Goal: Task Accomplishment & Management: Manage account settings

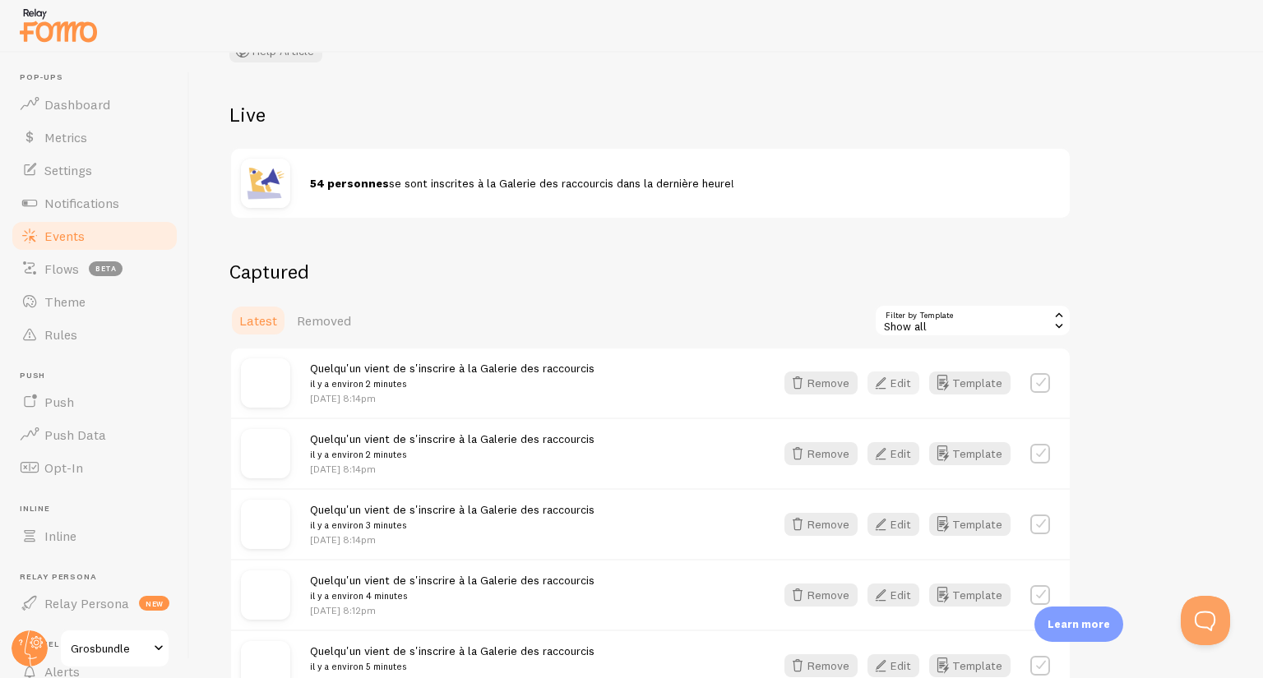
click at [892, 381] on button "Edit" at bounding box center [894, 383] width 52 height 23
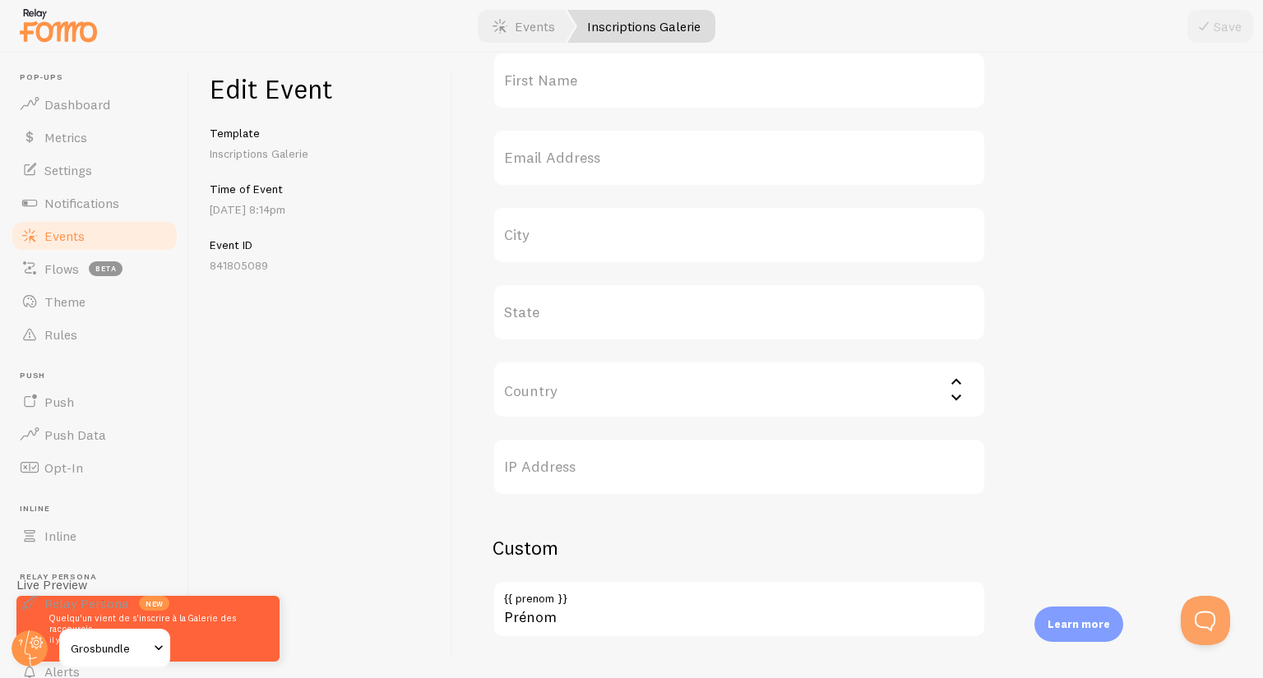
scroll to position [738, 0]
click at [108, 226] on link "Events" at bounding box center [94, 236] width 169 height 33
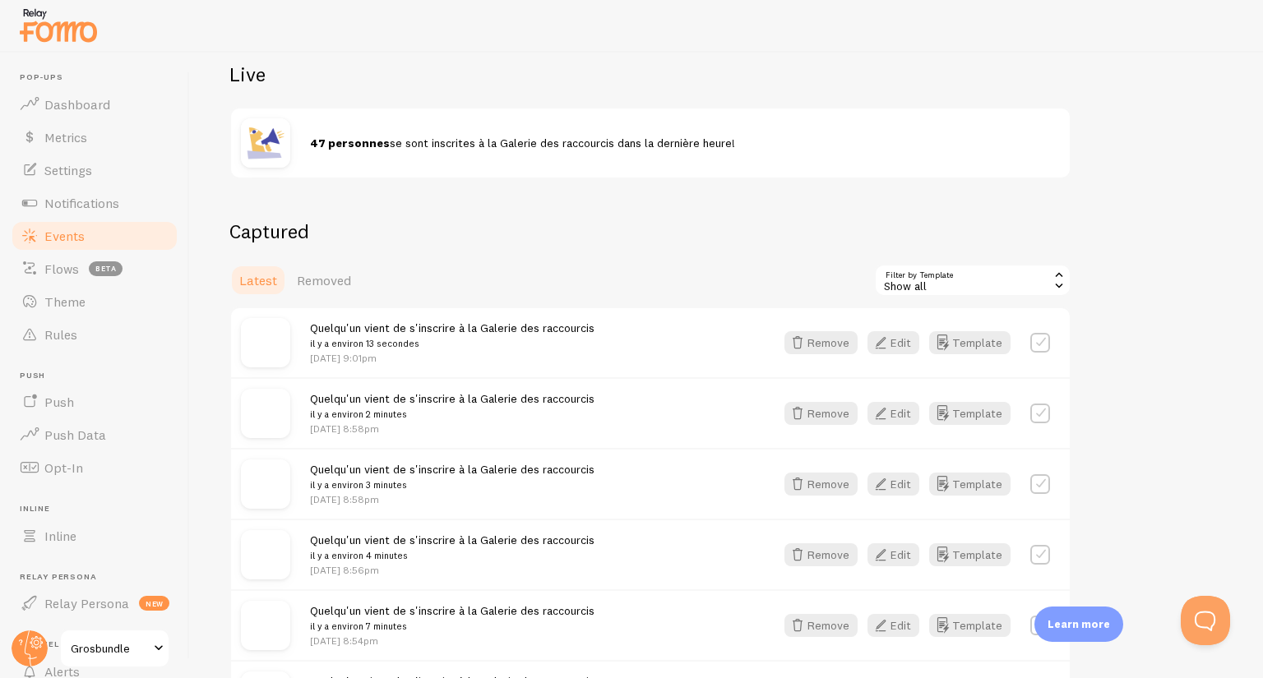
scroll to position [176, 0]
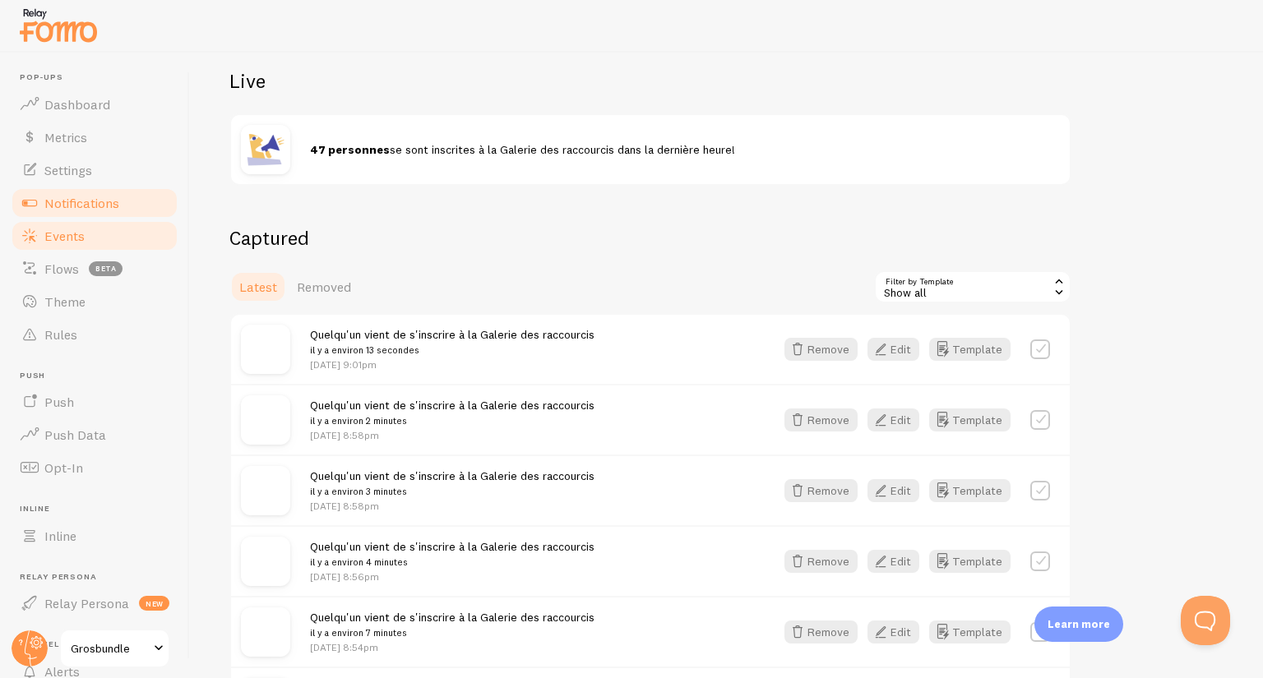
click at [67, 198] on span "Notifications" at bounding box center [81, 203] width 75 height 16
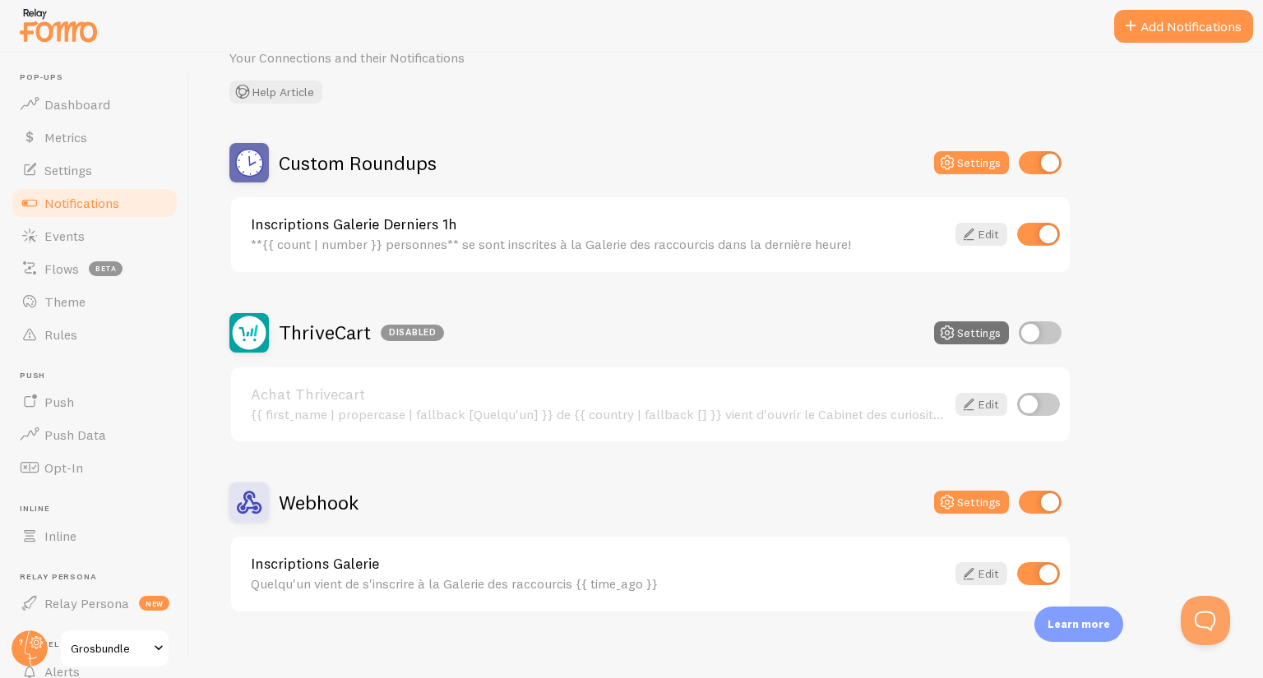
scroll to position [95, 0]
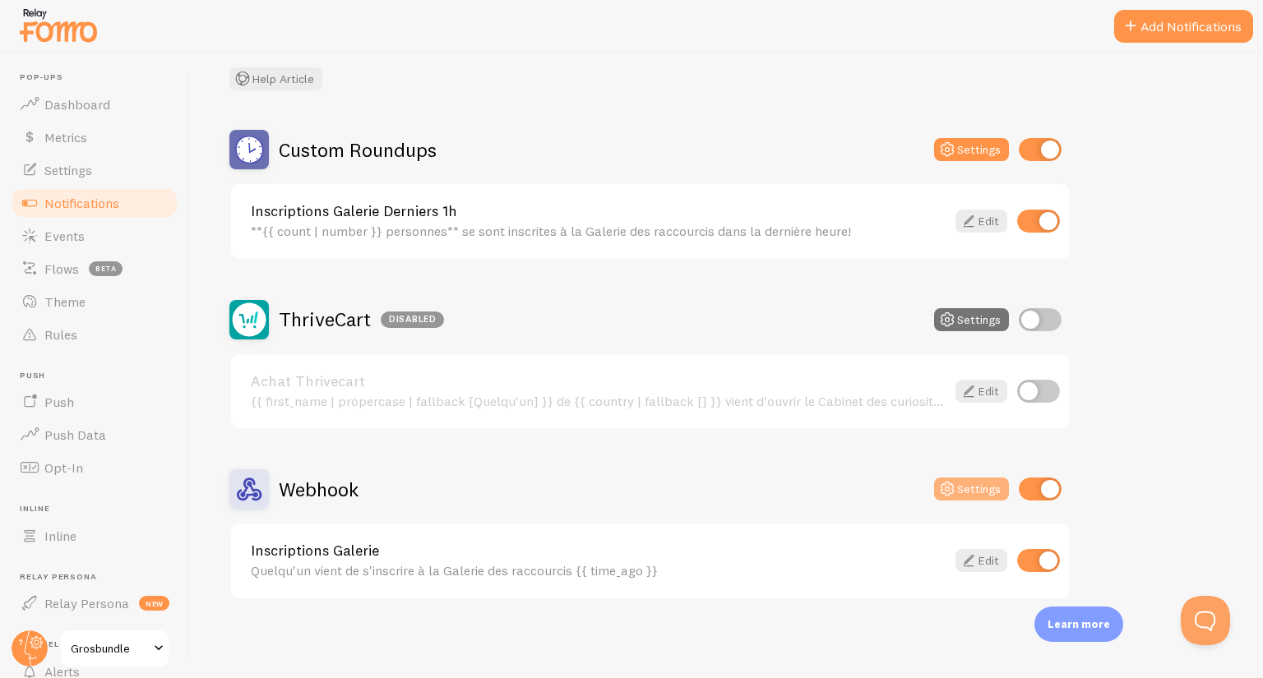
click at [951, 489] on icon at bounding box center [947, 489] width 20 height 20
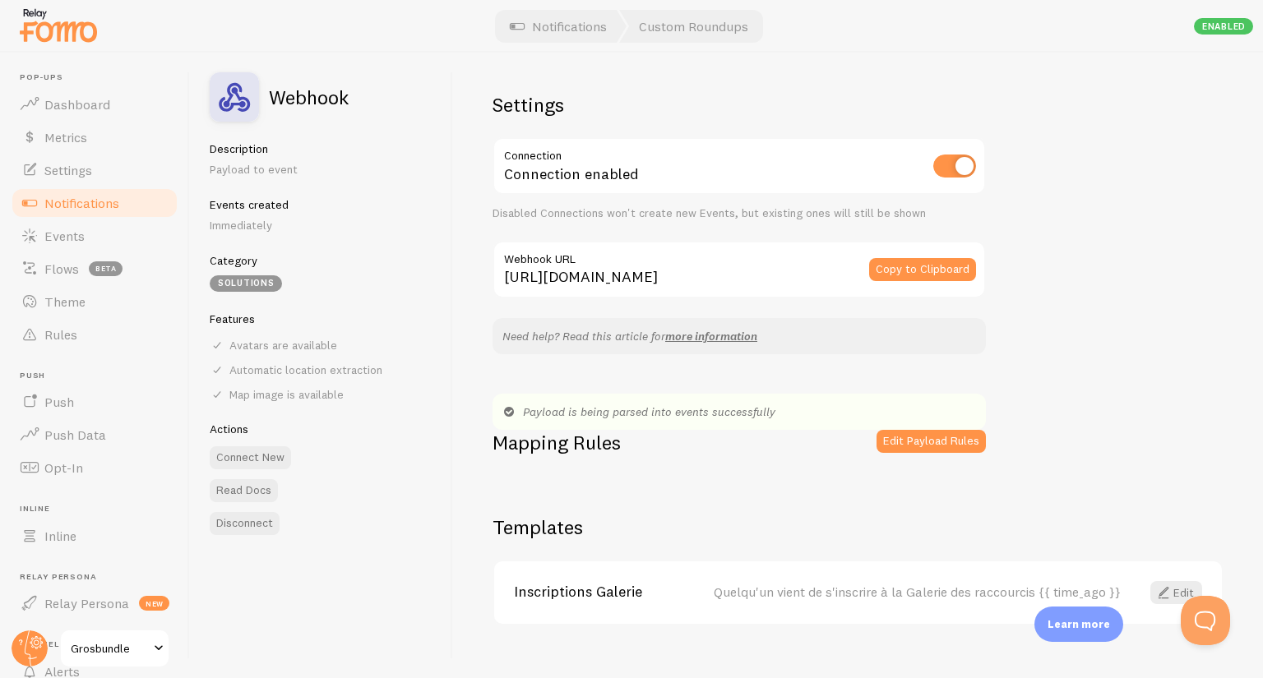
scroll to position [25, 0]
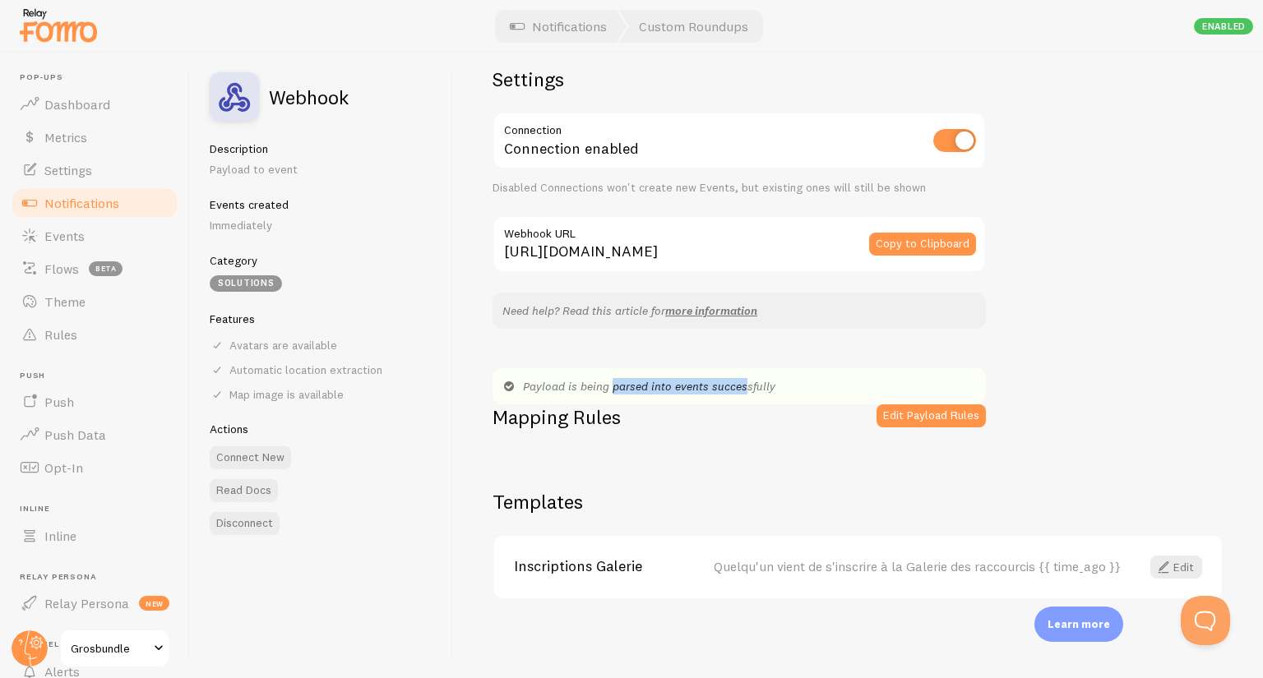
drag, startPoint x: 558, startPoint y: 384, endPoint x: 689, endPoint y: 369, distance: 131.6
click at [689, 369] on div "Payload is being parsed into events successfully" at bounding box center [739, 386] width 493 height 36
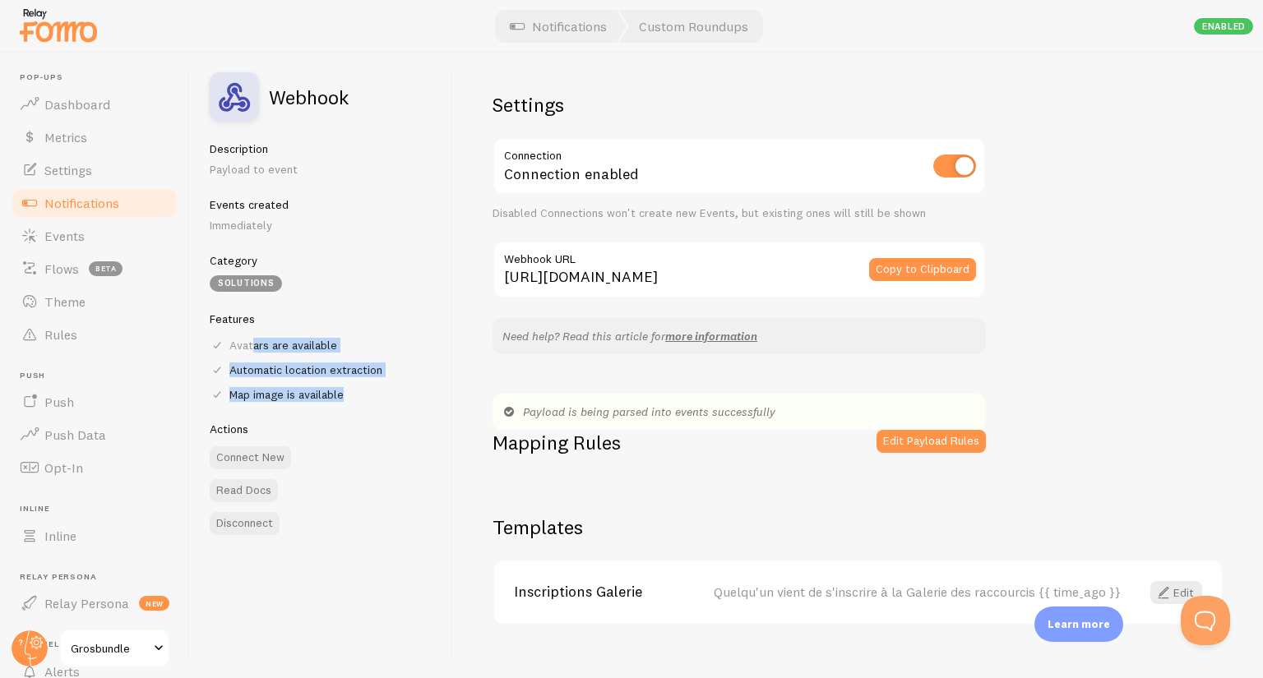
drag, startPoint x: 247, startPoint y: 344, endPoint x: 339, endPoint y: 400, distance: 108.2
click at [339, 400] on div "Avatars are available Automatic location extraction Map image is available" at bounding box center [321, 370] width 223 height 64
click at [339, 400] on div "Map image is available" at bounding box center [321, 394] width 223 height 15
click at [554, 406] on div "Payload is being parsed into events successfully" at bounding box center [739, 412] width 493 height 36
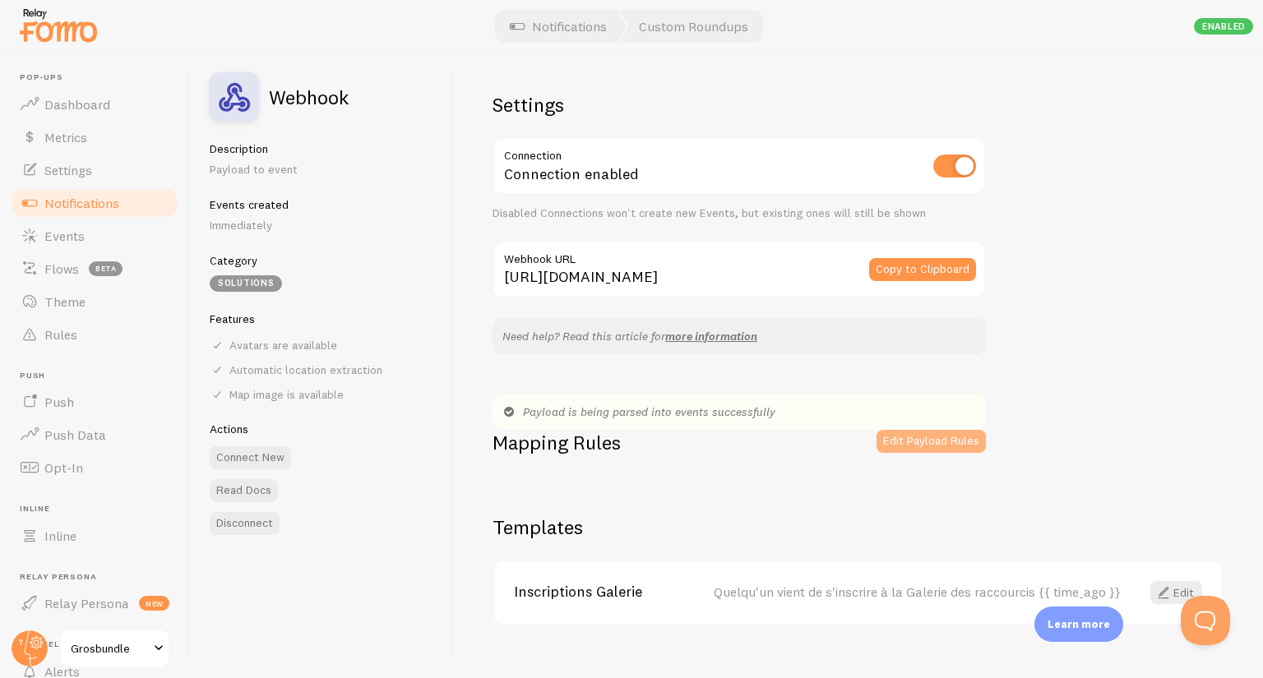
click at [900, 447] on button "Edit Payload Rules" at bounding box center [931, 441] width 109 height 23
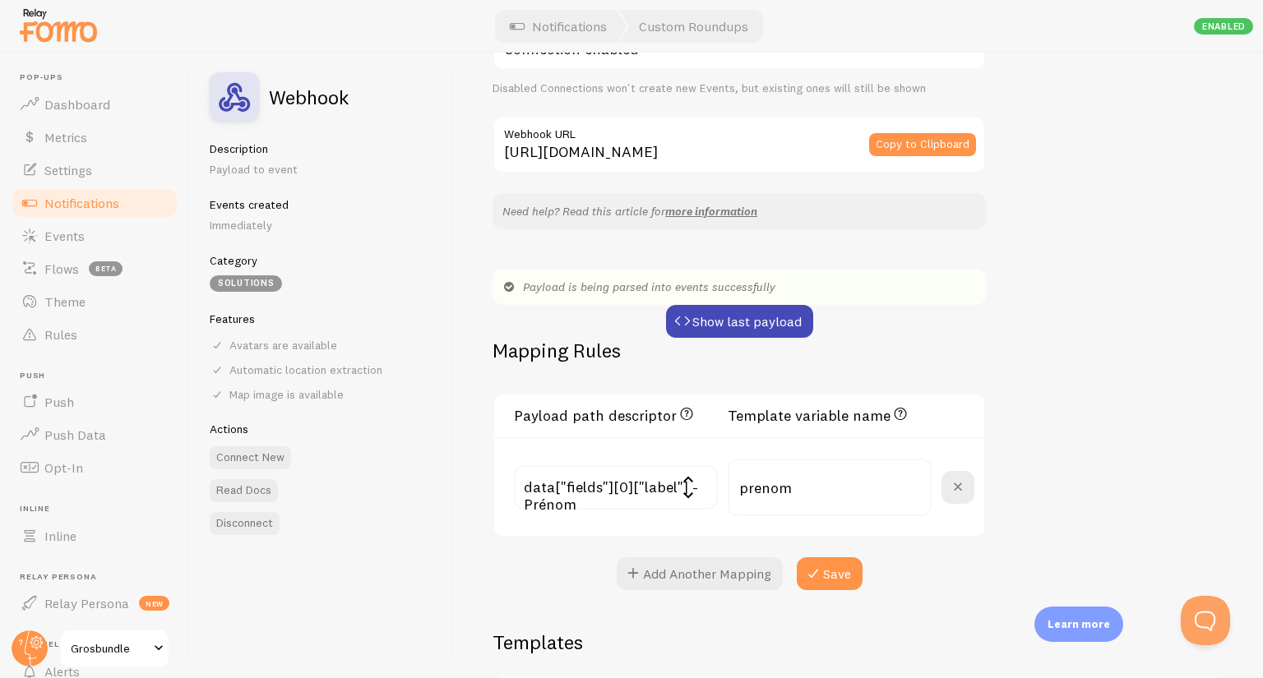
scroll to position [126, 0]
click at [683, 494] on input "text" at bounding box center [616, 487] width 204 height 44
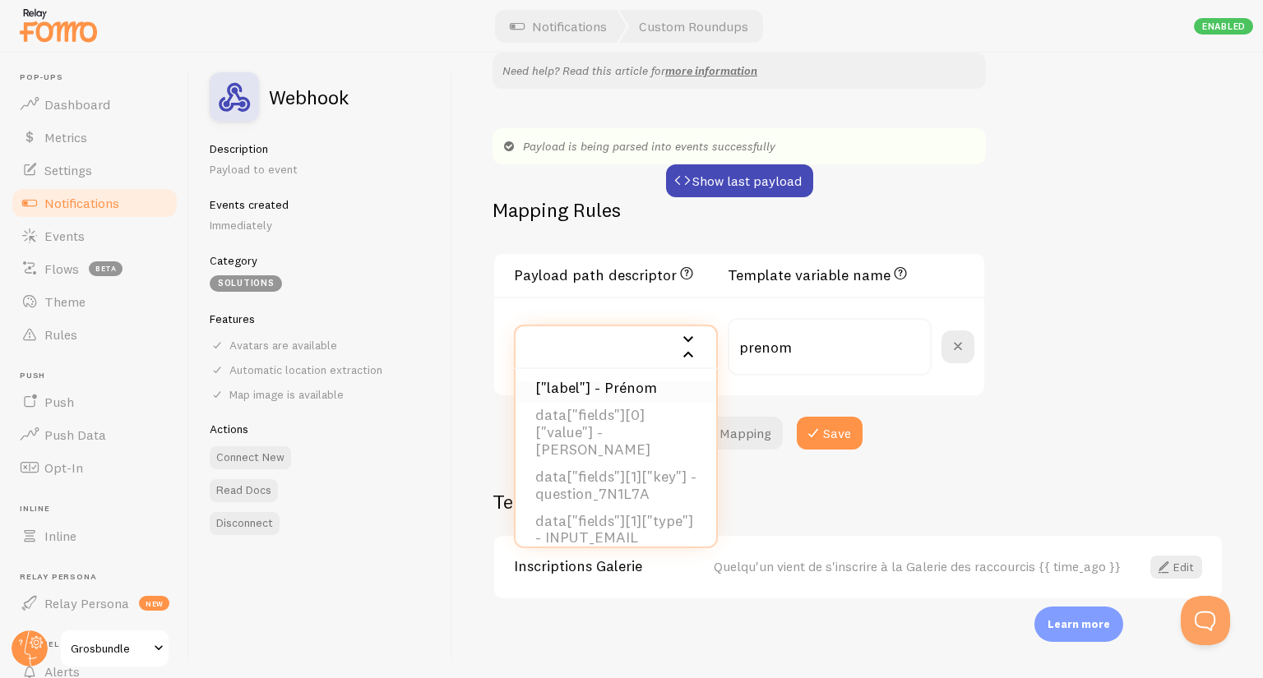
scroll to position [118, 0]
click at [632, 444] on li "data["fields"][0]["value"] - [PERSON_NAME]" at bounding box center [616, 438] width 201 height 62
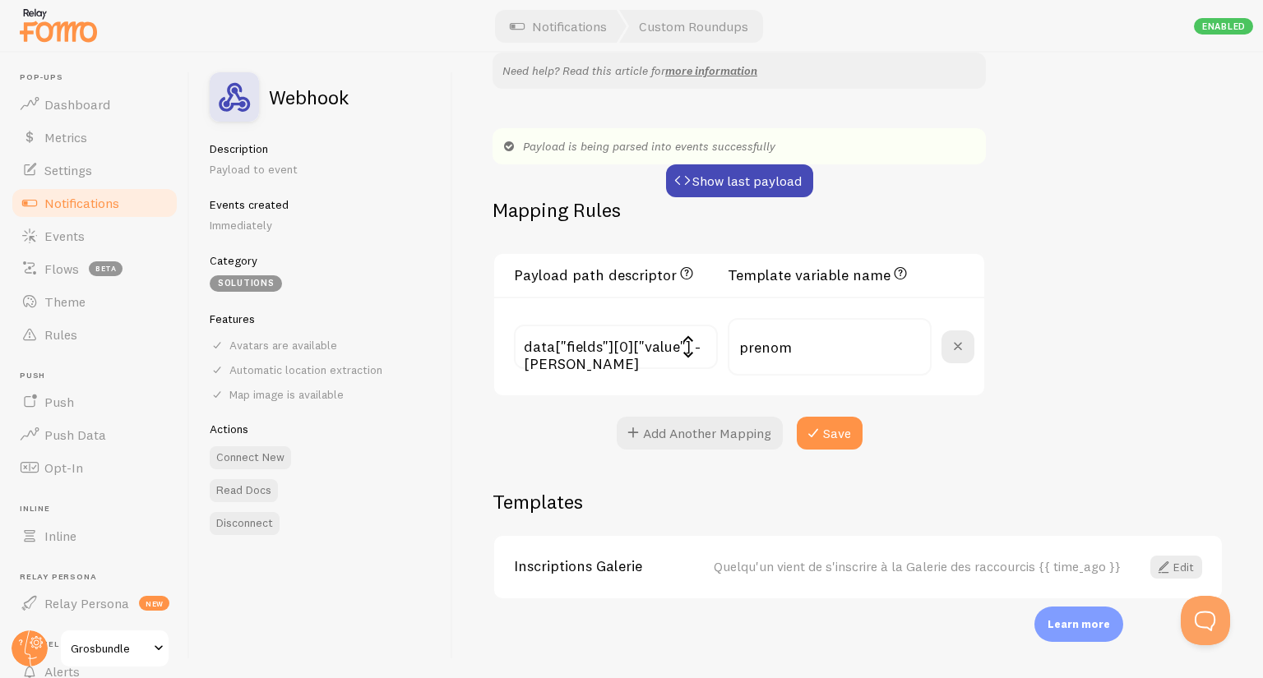
click at [780, 388] on div "data["fields"][0]["value"] - [PERSON_NAME] data["fields"][0]["key"] - question_…" at bounding box center [739, 346] width 490 height 99
click at [840, 428] on button "Save" at bounding box center [830, 433] width 66 height 33
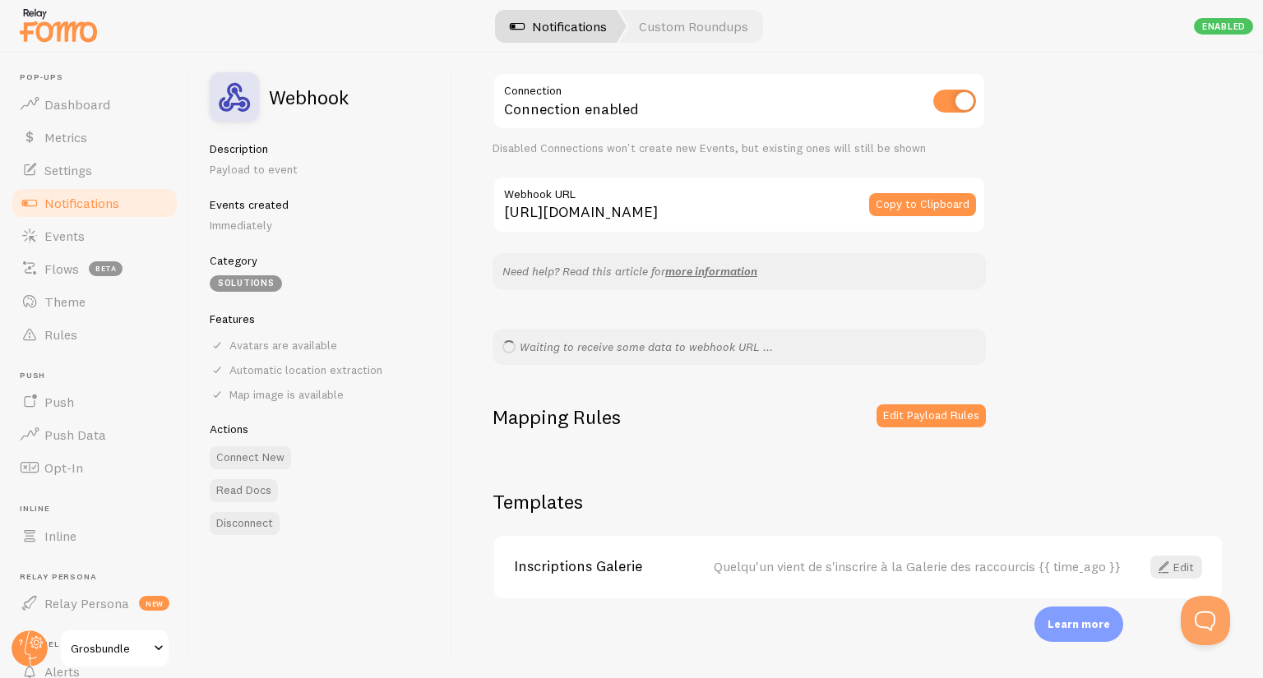
scroll to position [25, 0]
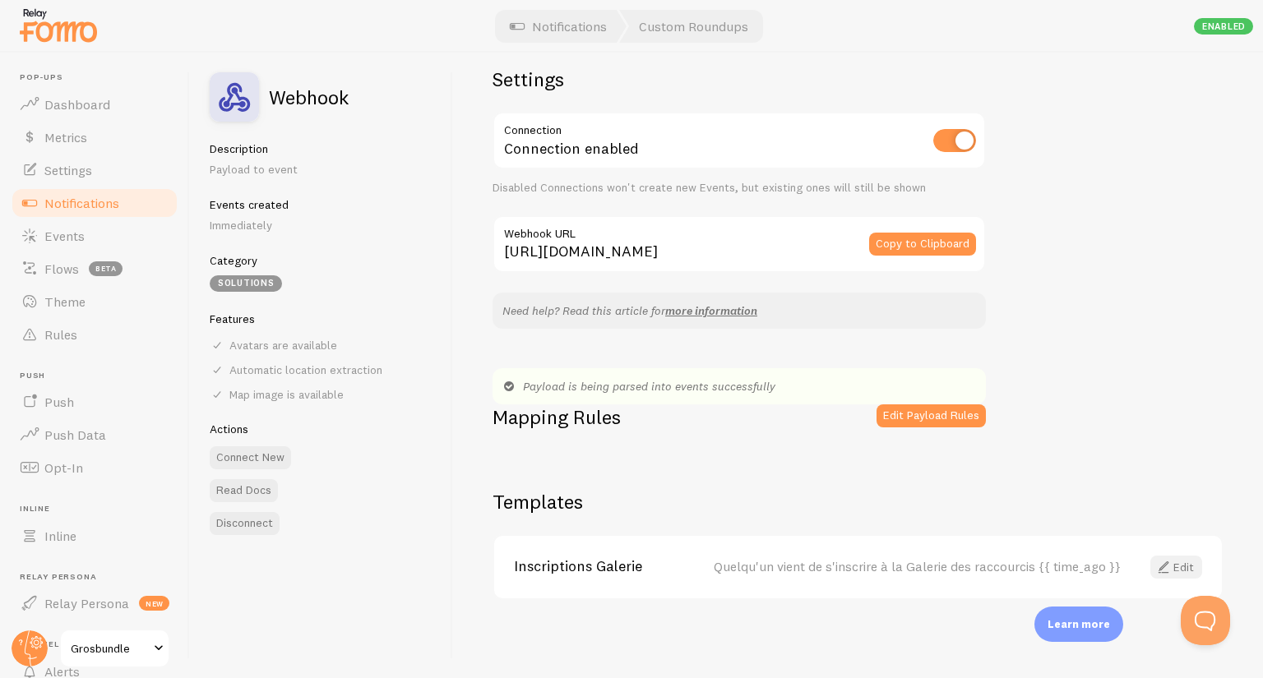
click at [1154, 564] on span at bounding box center [1164, 568] width 20 height 20
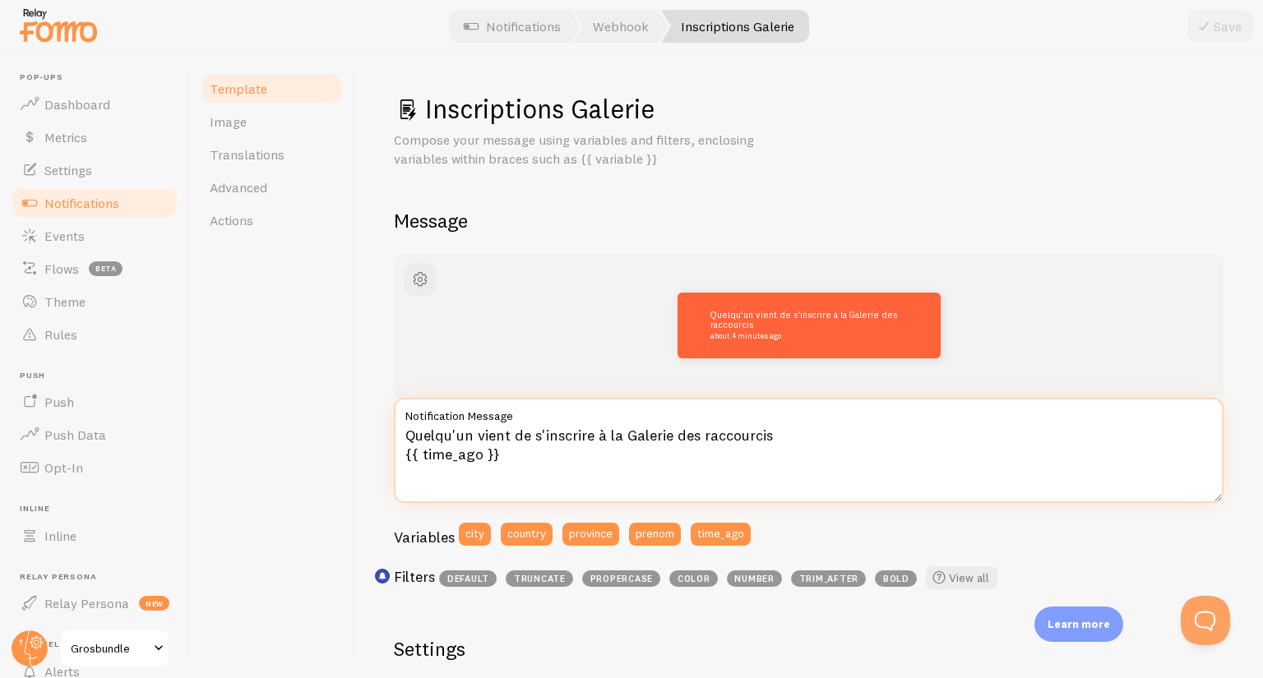
click at [413, 433] on textarea "Quelqu'un vient de s'inscrire à la Galerie des raccourcis {{ time_ago }}" at bounding box center [809, 450] width 830 height 105
drag, startPoint x: 413, startPoint y: 433, endPoint x: 431, endPoint y: 433, distance: 18.1
click at [431, 433] on textarea "Quelqu'un vient de s'inscrire à la Galerie des raccourcis {{ time_ago }}" at bounding box center [809, 450] width 830 height 105
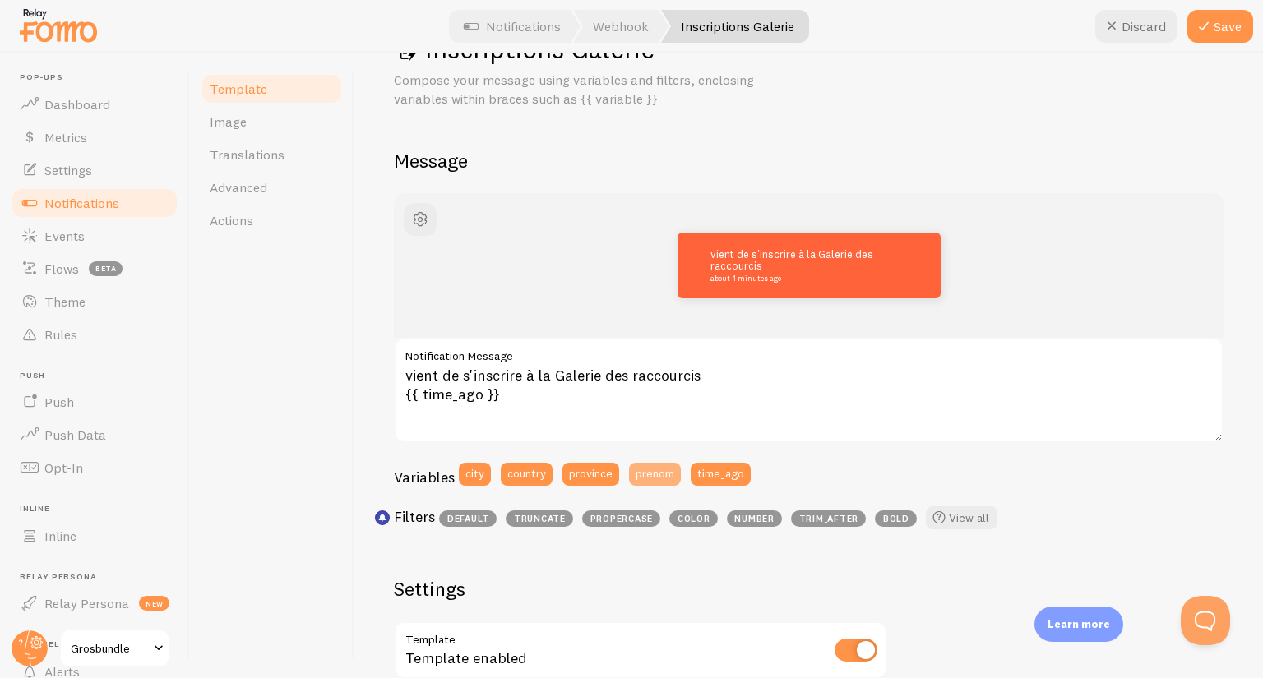
click at [649, 476] on button "prenom" at bounding box center [655, 474] width 52 height 23
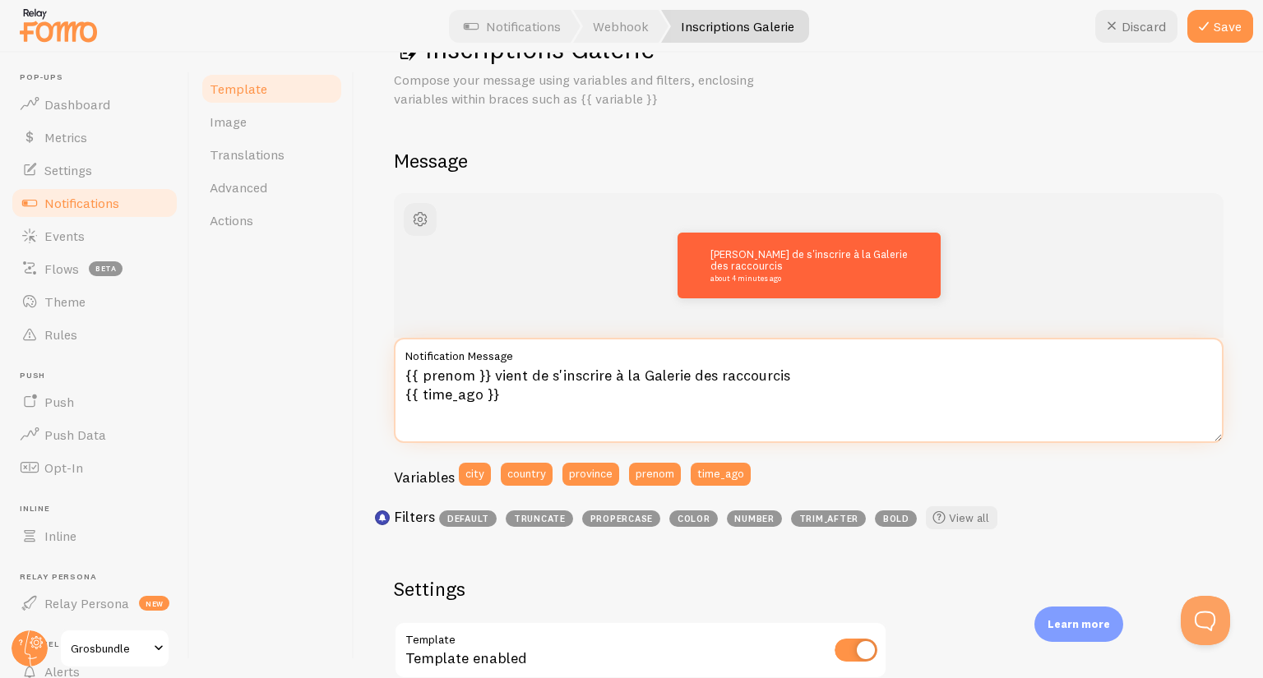
click at [475, 373] on textarea "{{ prenom }} vient de s'inscrire à la Galerie des raccourcis {{ time_ago }}" at bounding box center [809, 390] width 830 height 105
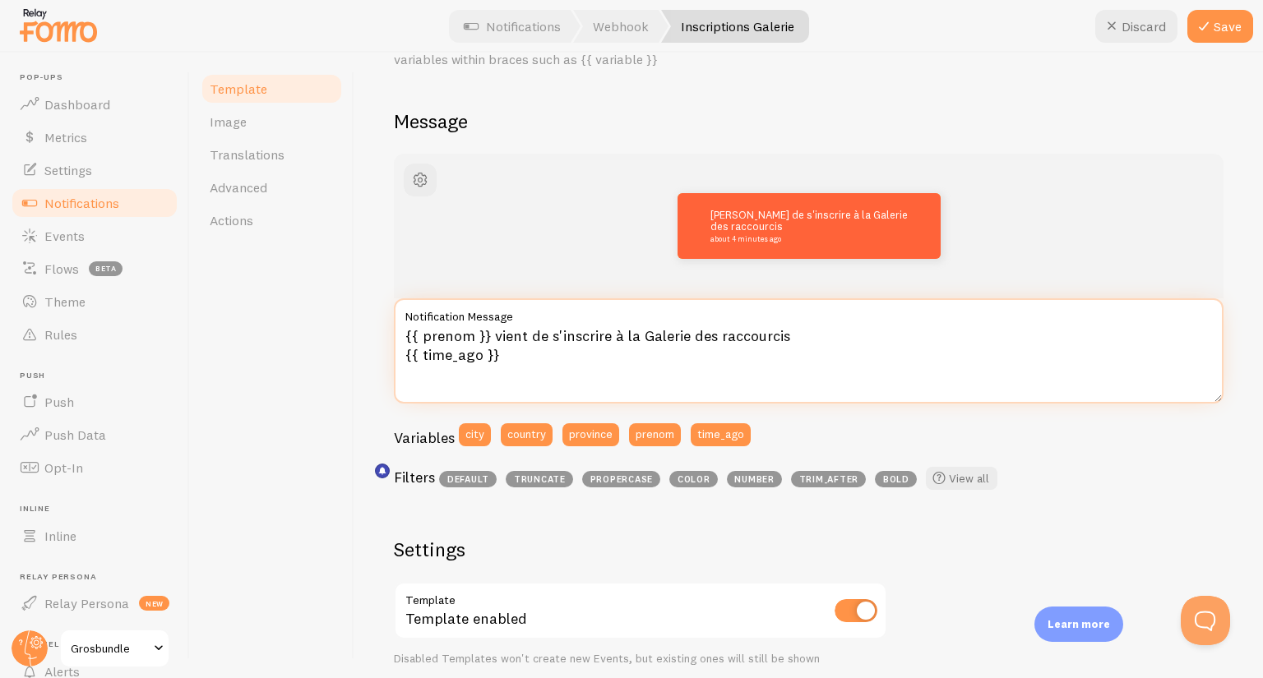
scroll to position [216, 0]
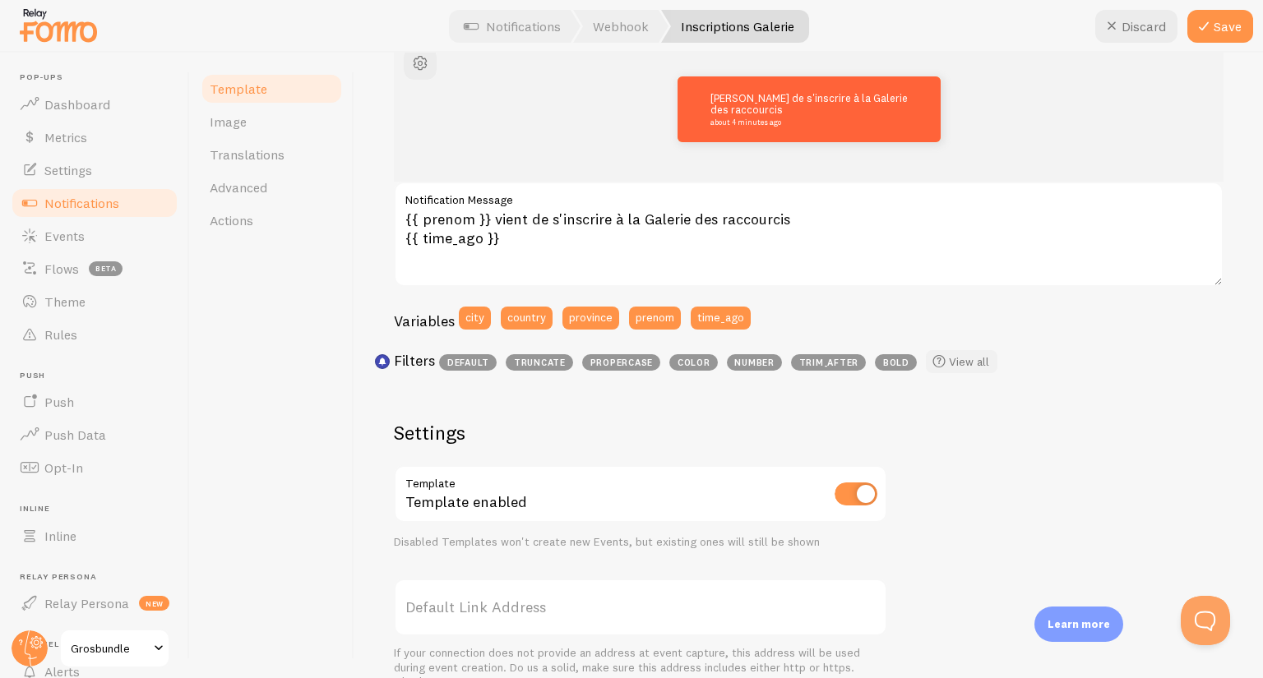
click at [964, 356] on link "View all" at bounding box center [962, 361] width 72 height 23
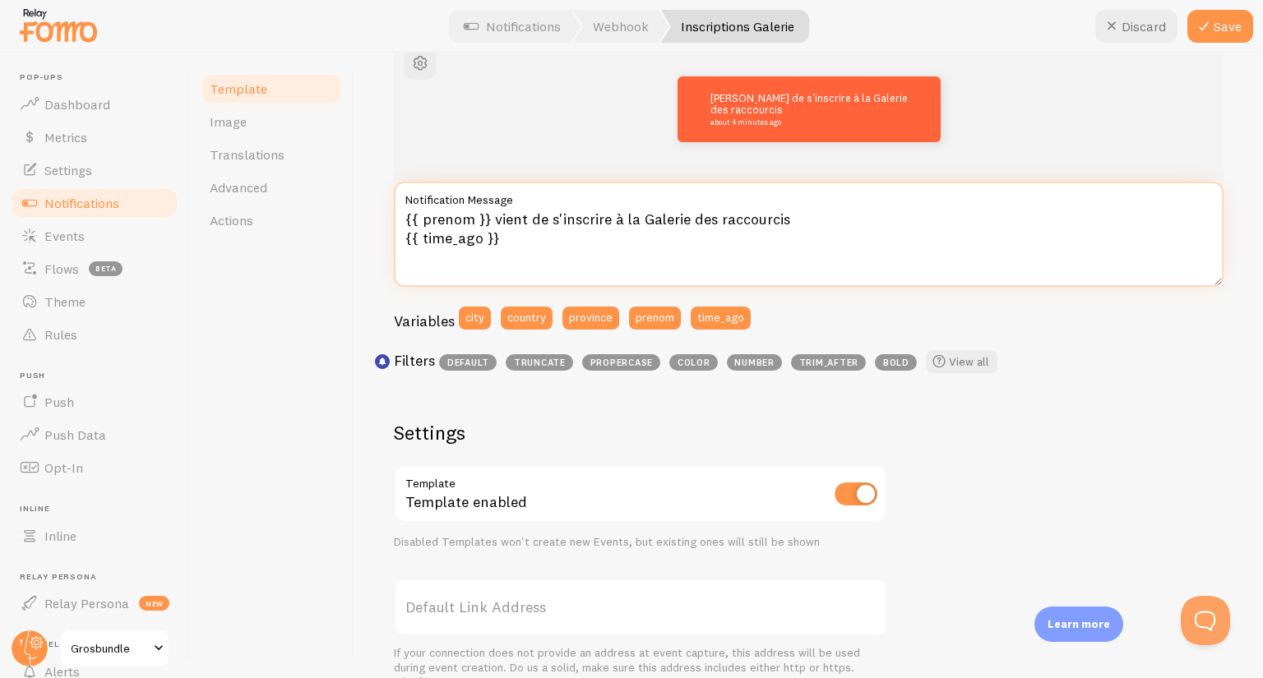
click at [473, 223] on textarea "{{ prenom }} vient de s'inscrire à la Galerie des raccourcis {{ time_ago }}" at bounding box center [809, 234] width 830 height 105
paste textarea "default [Someone]"
drag, startPoint x: 600, startPoint y: 218, endPoint x: 475, endPoint y: 215, distance: 125.0
click at [475, 215] on textarea "{{ prenom default [Someone] }} vient de s'inscrire à la Galerie des raccourcis …" at bounding box center [809, 234] width 830 height 105
paste textarea "| default [Someone]"
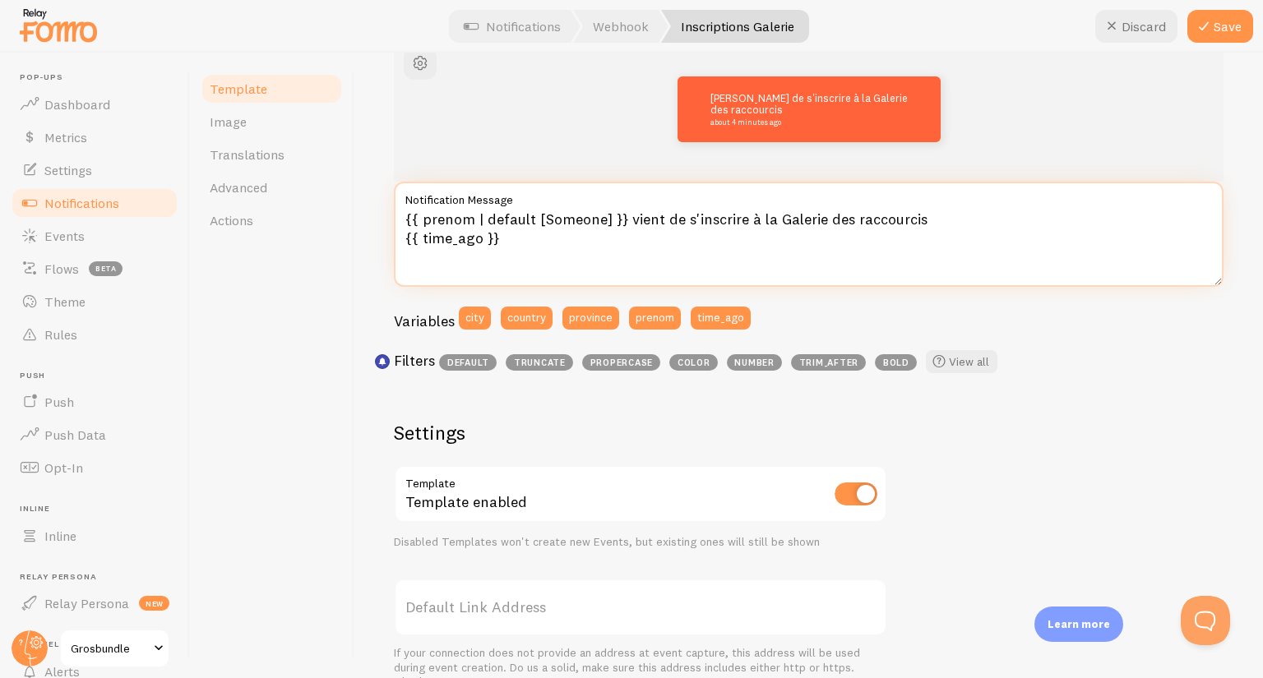
click at [566, 216] on textarea "{{ prenom | default [Someone] }} vient de s'inscrire à la Galerie des raccourci…" at bounding box center [809, 234] width 830 height 105
type textarea "{{ prenom | default [Quelqu'un] }} vient de s'inscrire à la Galerie des raccour…"
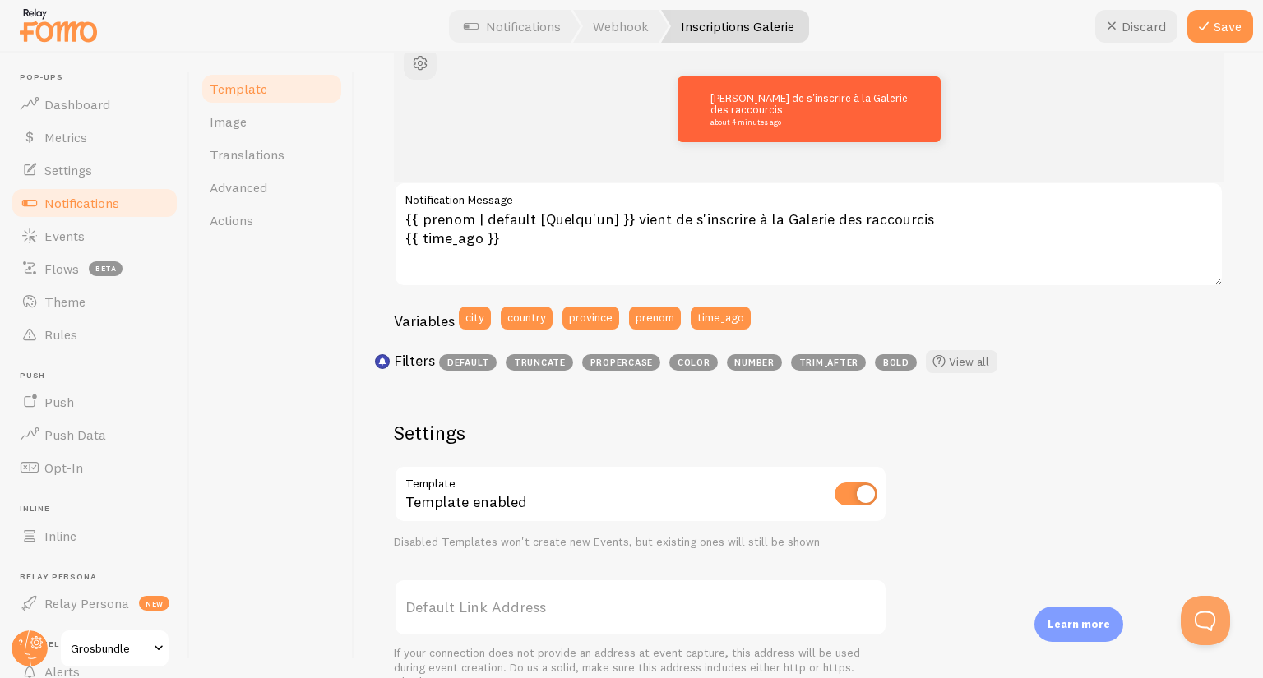
click at [566, 131] on div "[PERSON_NAME] de s'inscrire à la Galerie des raccourcis about 4 minutes ago" at bounding box center [808, 109] width 751 height 66
click at [344, 308] on div "Template Image Translations Advanced Actions" at bounding box center [272, 366] width 164 height 626
click at [1208, 32] on icon at bounding box center [1204, 26] width 20 height 20
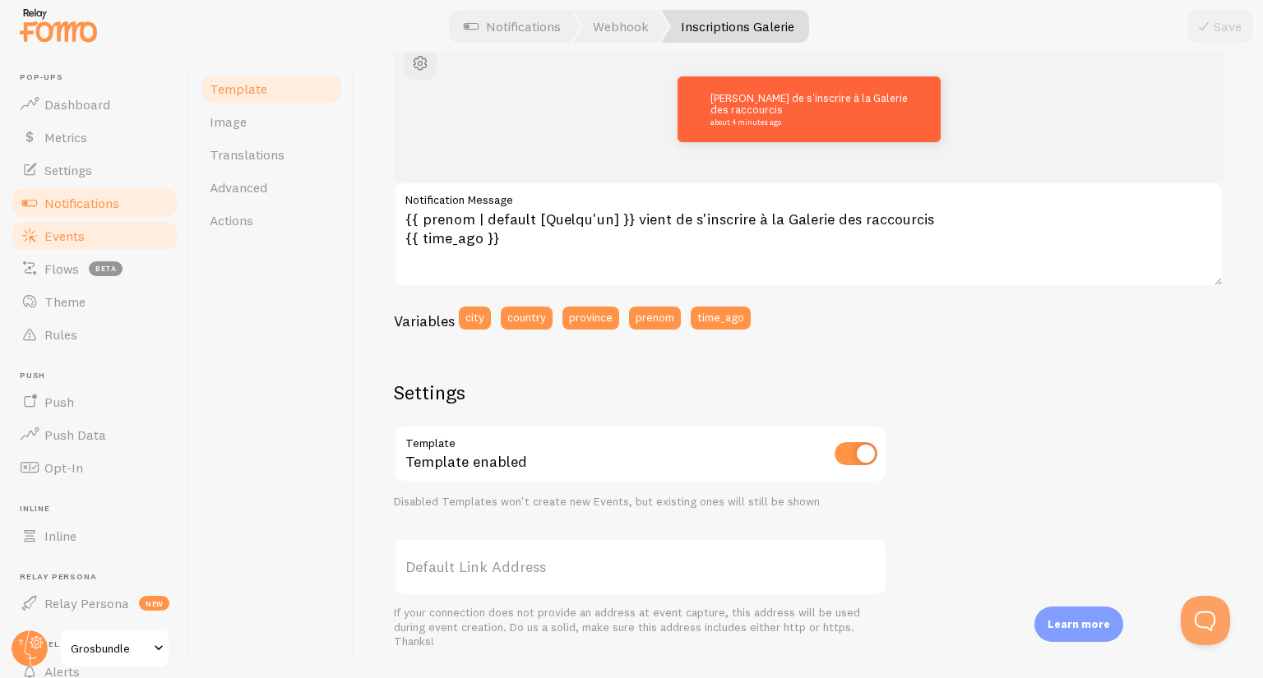
click at [49, 234] on span "Events" at bounding box center [64, 236] width 40 height 16
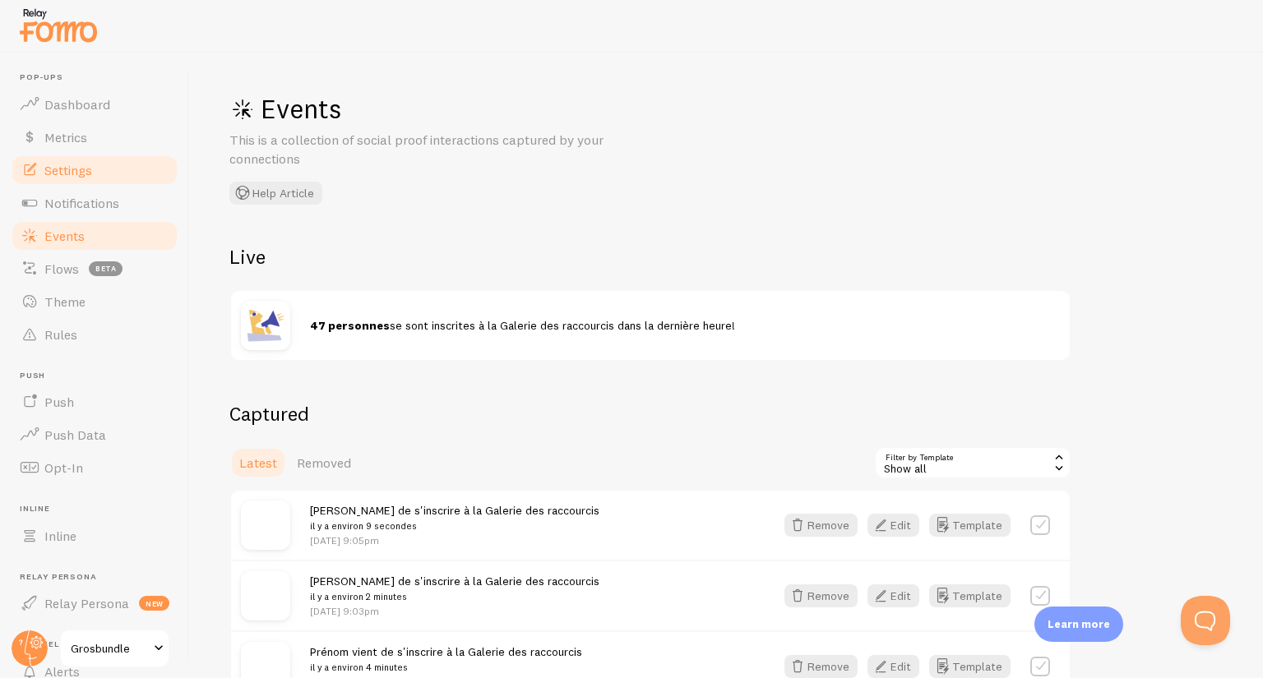
click at [104, 161] on link "Settings" at bounding box center [94, 170] width 169 height 33
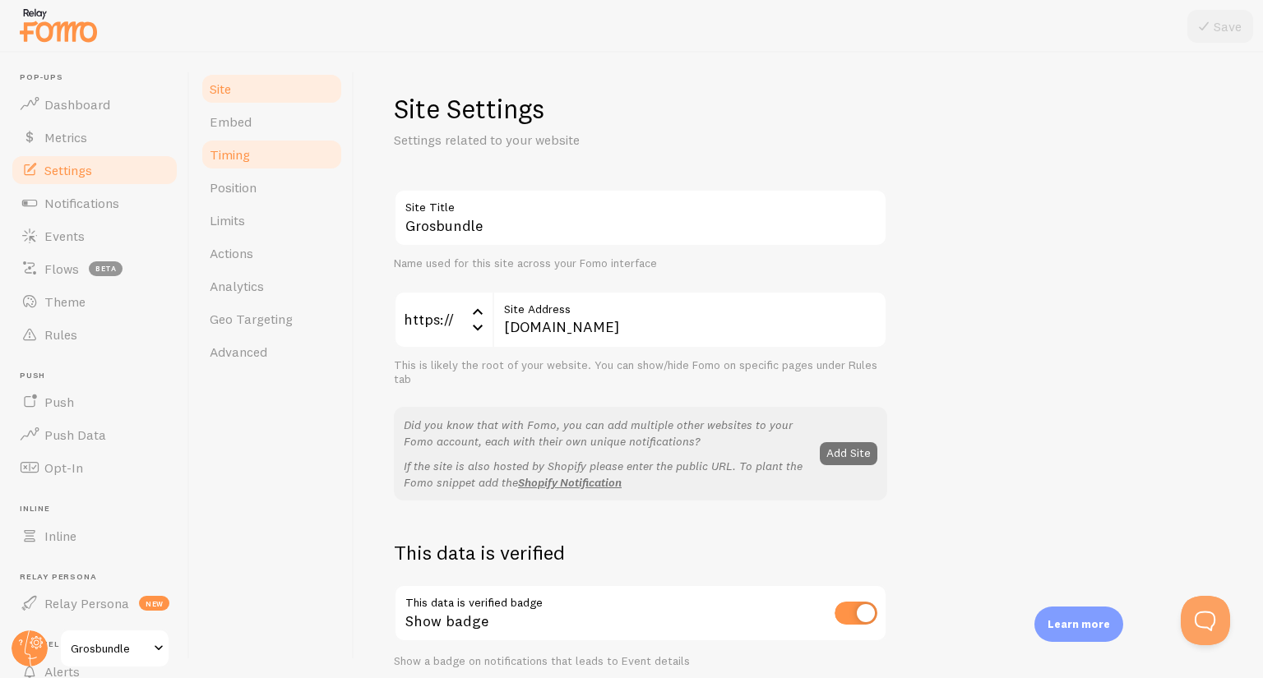
click at [238, 155] on span "Timing" at bounding box center [230, 154] width 40 height 16
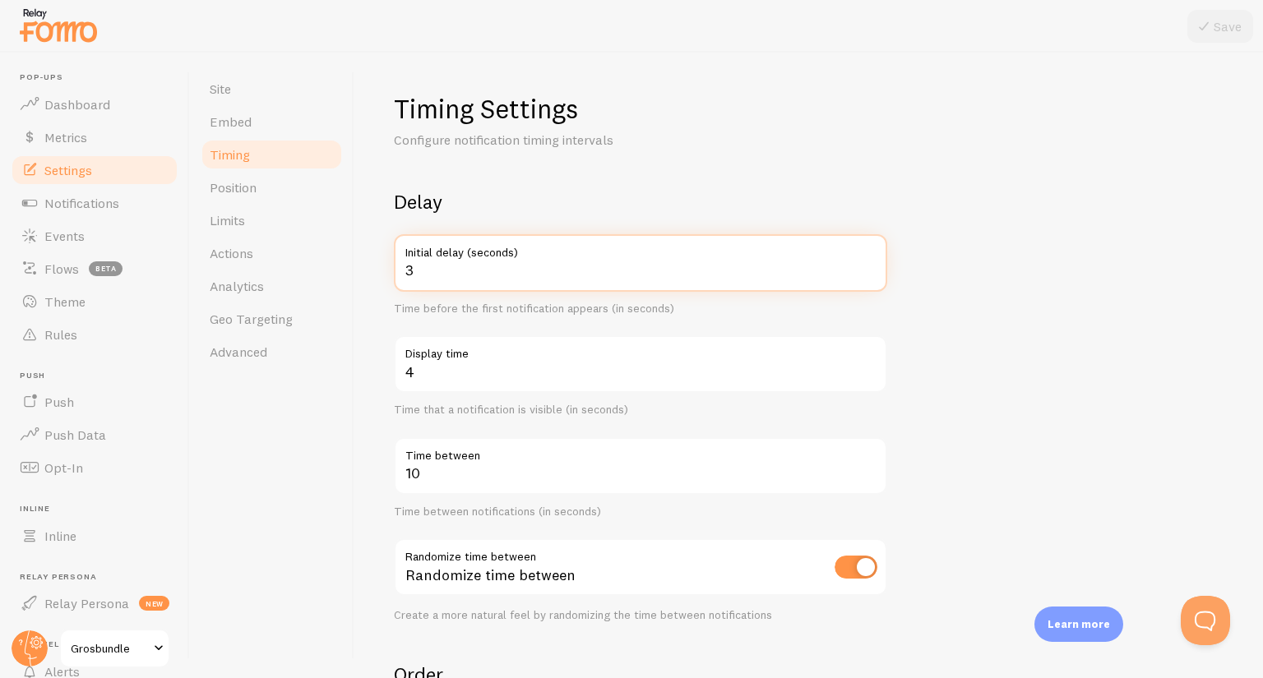
click at [437, 272] on input "3" at bounding box center [640, 263] width 493 height 58
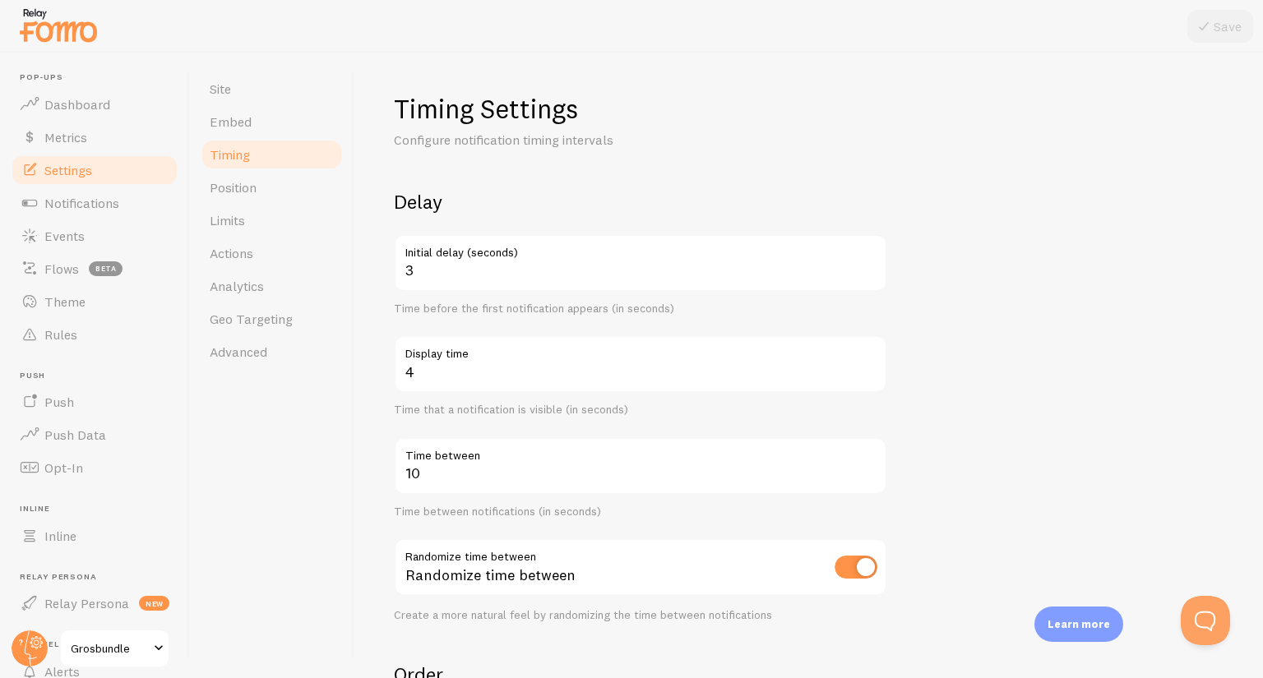
click at [368, 415] on div "Timing Settings Configure notification timing intervals Delay 3 Initial delay (…" at bounding box center [808, 366] width 909 height 626
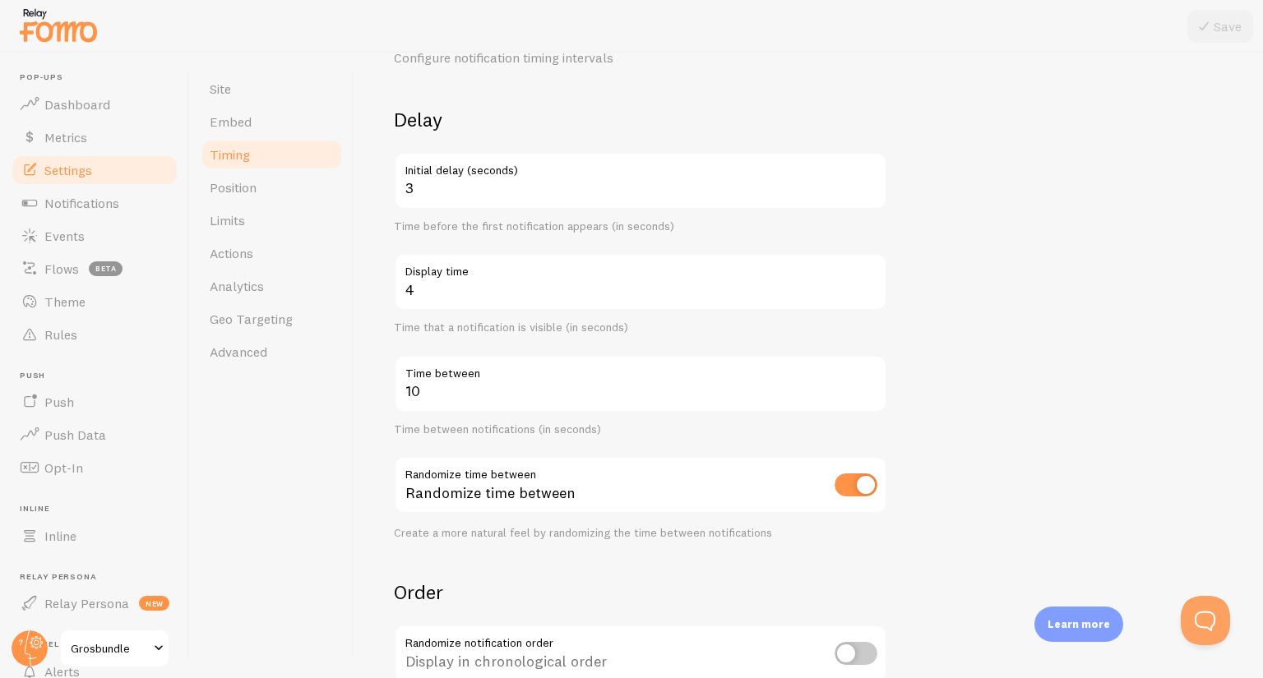
scroll to position [79, 0]
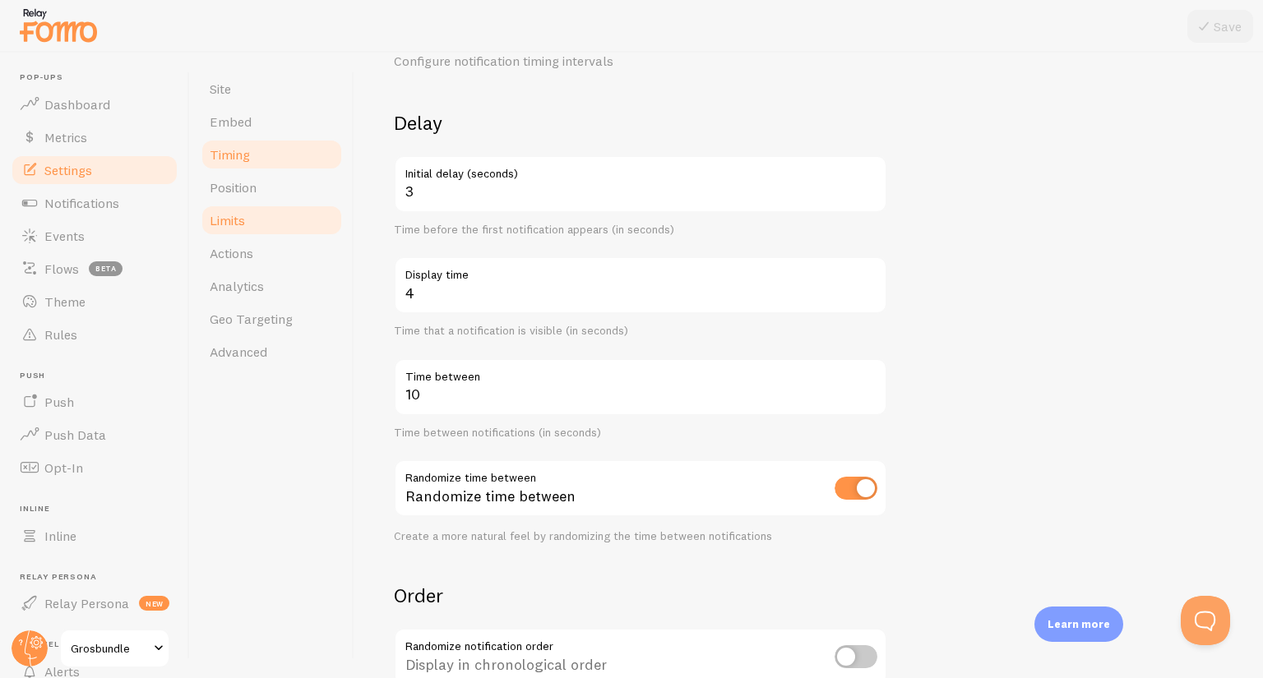
click at [228, 217] on span "Limits" at bounding box center [227, 220] width 35 height 16
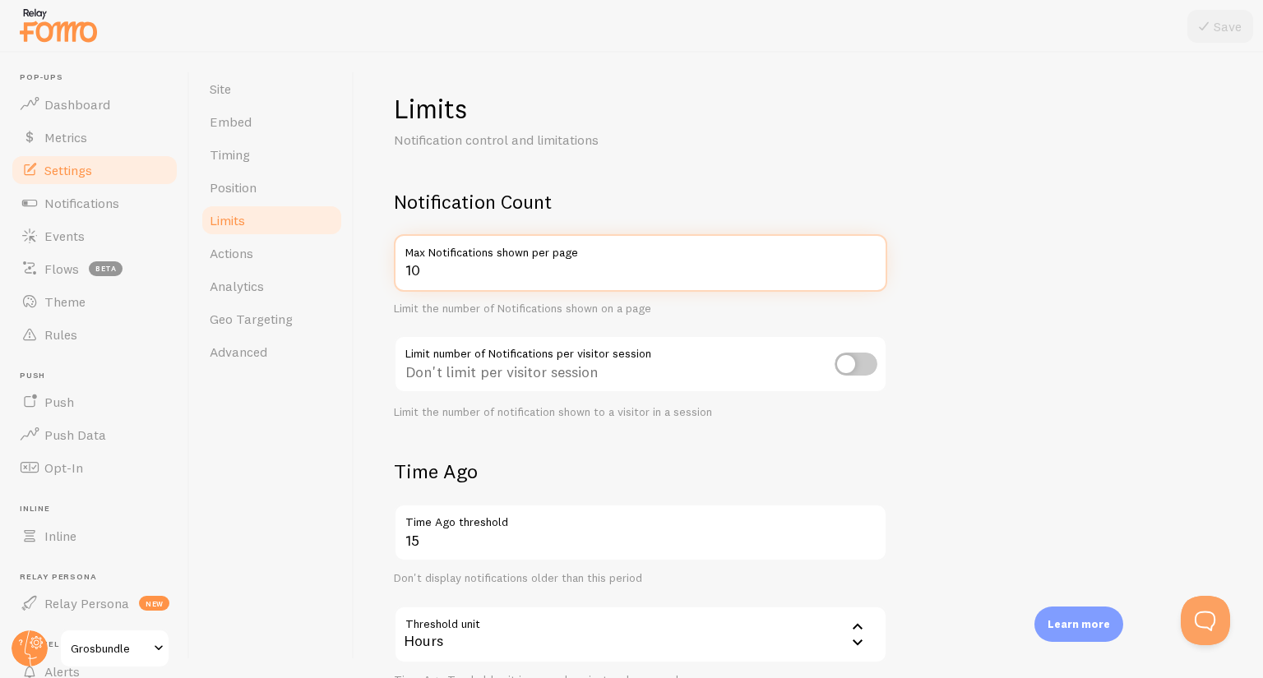
click at [423, 270] on input "10" at bounding box center [640, 263] width 493 height 58
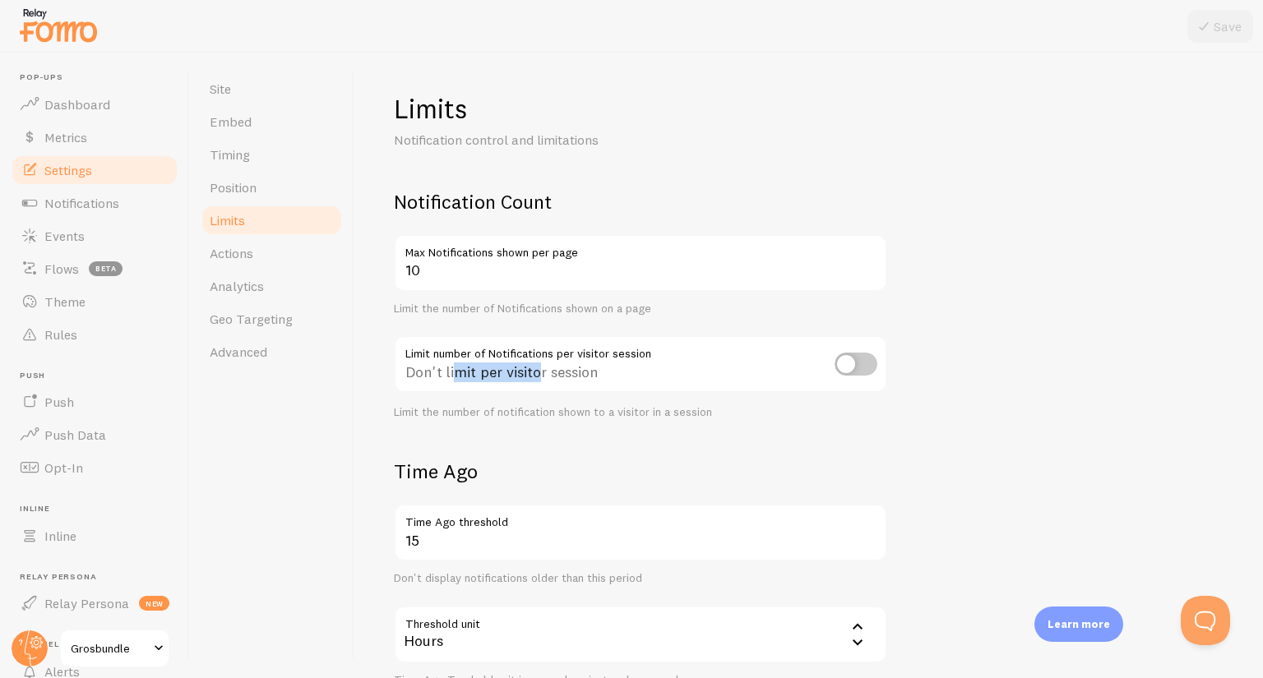
drag, startPoint x: 456, startPoint y: 359, endPoint x: 541, endPoint y: 366, distance: 85.8
click at [541, 366] on div "Don't limit per visitor session" at bounding box center [640, 366] width 493 height 60
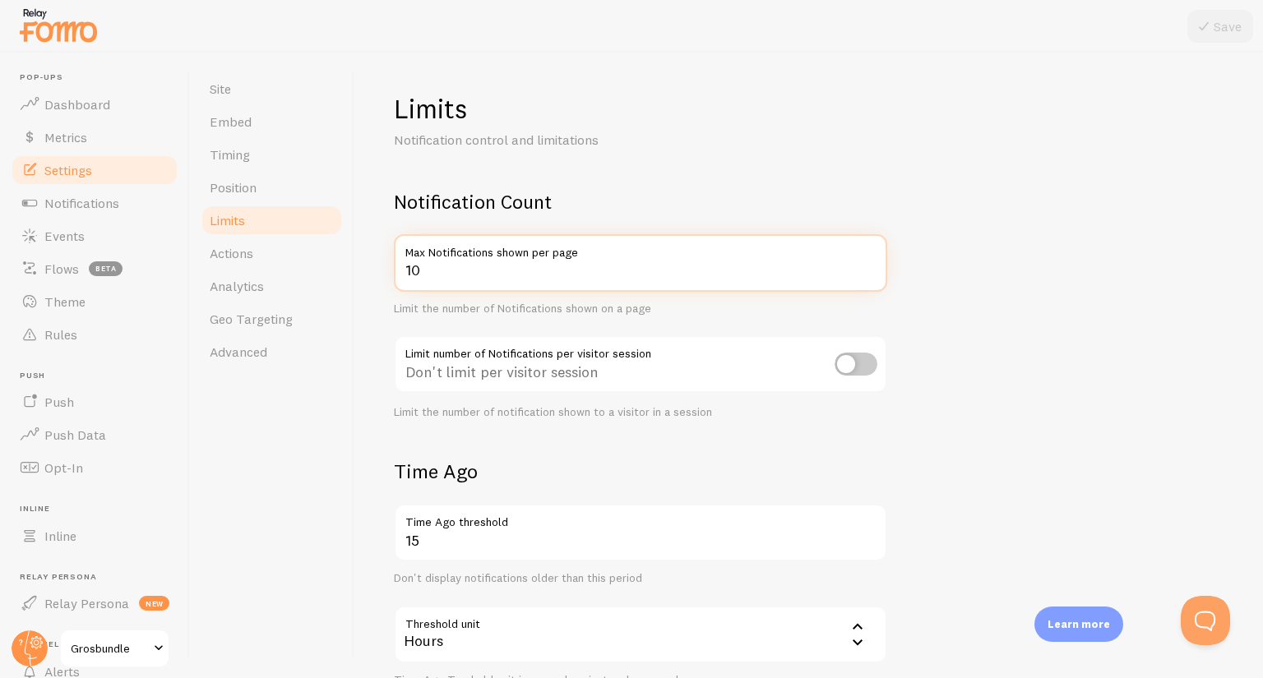
click at [525, 270] on input "10" at bounding box center [640, 263] width 493 height 58
type input "6"
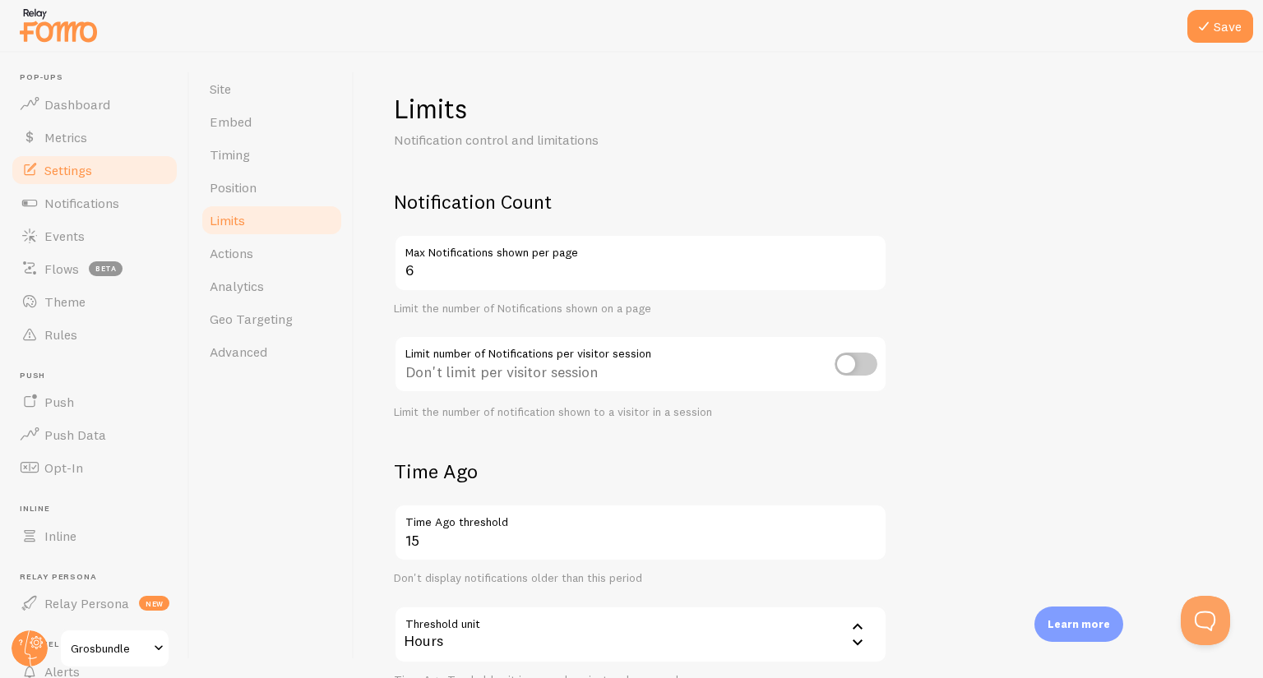
click at [1104, 184] on div "Limits Notification control and limitations Notification Count 6 Max Notificati…" at bounding box center [809, 523] width 830 height 863
click at [1247, 25] on button "Save" at bounding box center [1220, 26] width 66 height 33
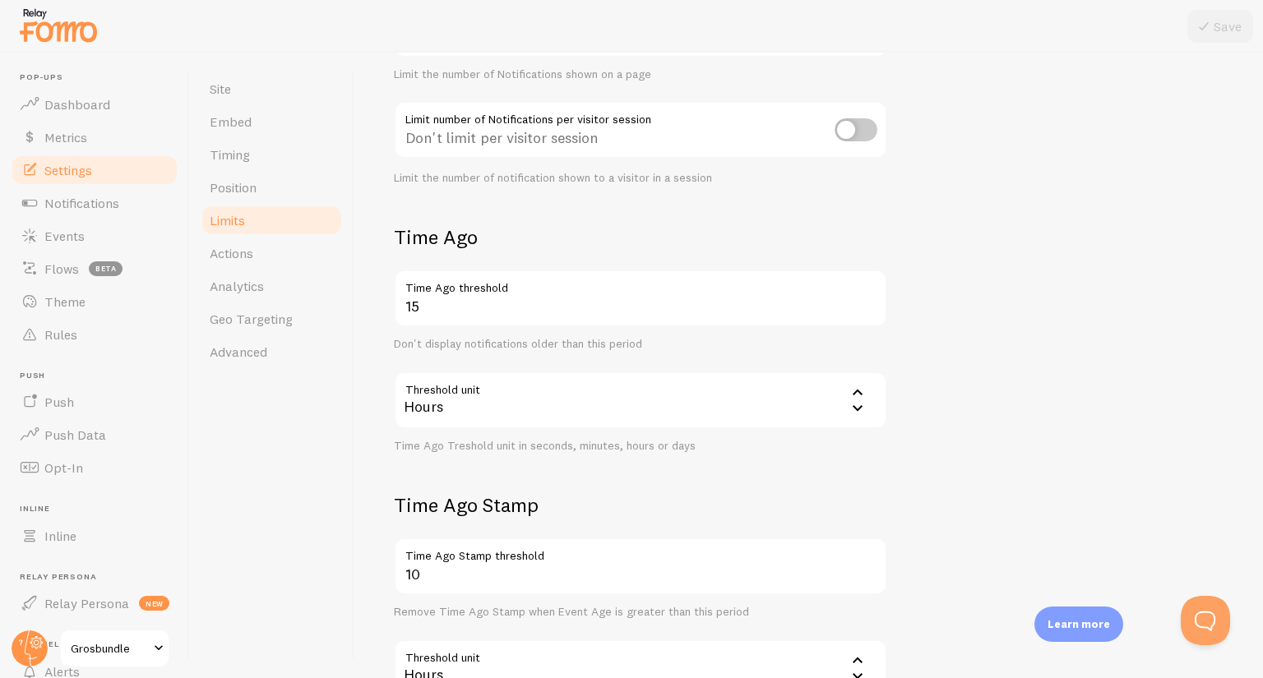
scroll to position [243, 0]
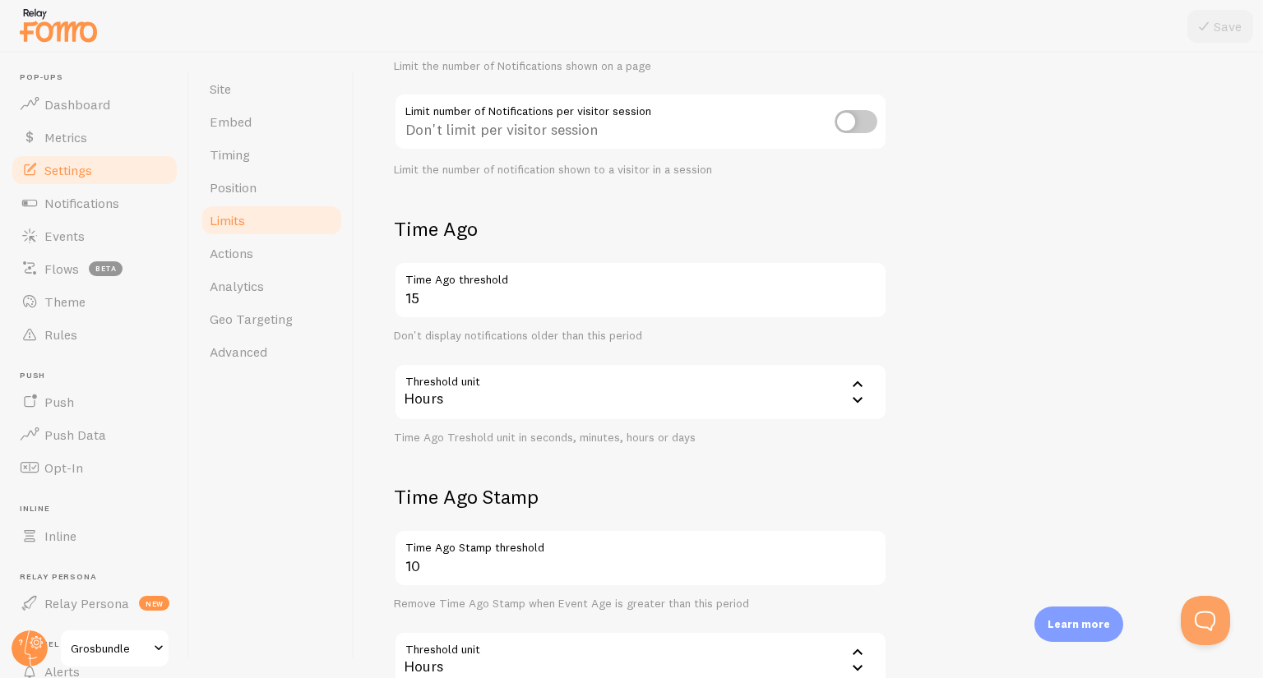
click at [300, 407] on div "Site Embed Timing Position Limits Actions Analytics Geo Targeting Advanced" at bounding box center [272, 366] width 164 height 626
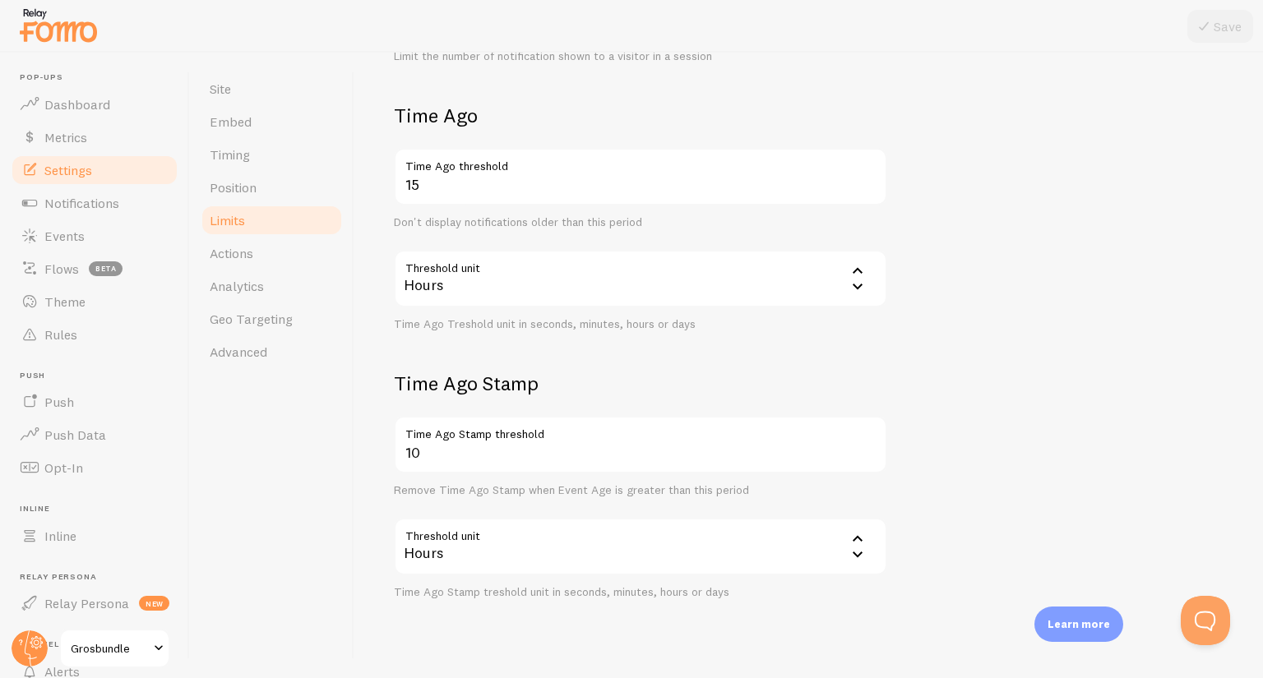
scroll to position [387, 0]
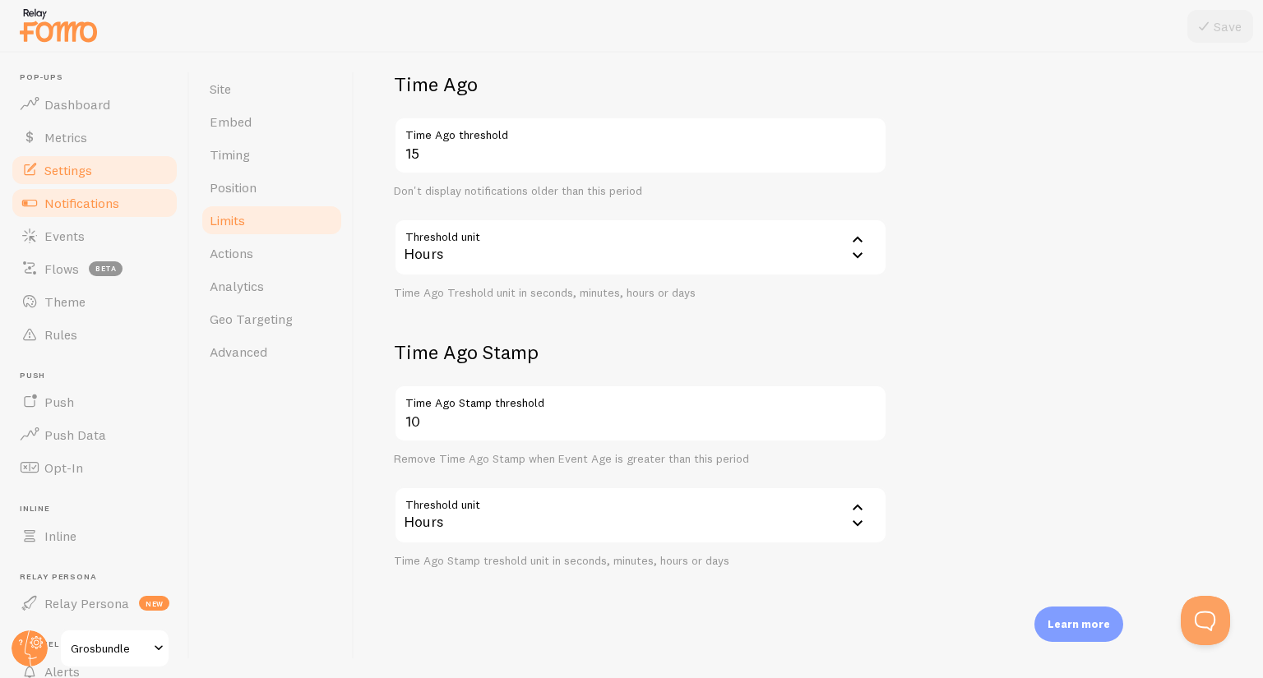
click at [60, 207] on span "Notifications" at bounding box center [81, 203] width 75 height 16
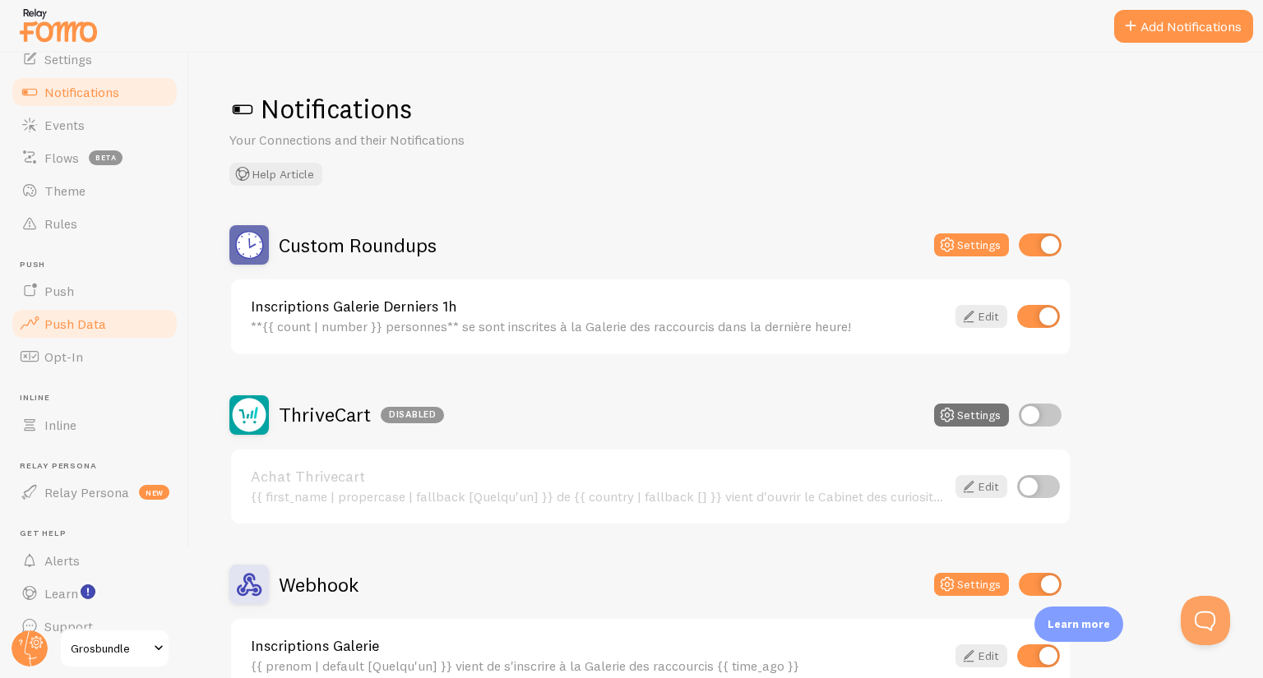
scroll to position [112, 0]
click at [58, 296] on span "Push" at bounding box center [59, 290] width 30 height 16
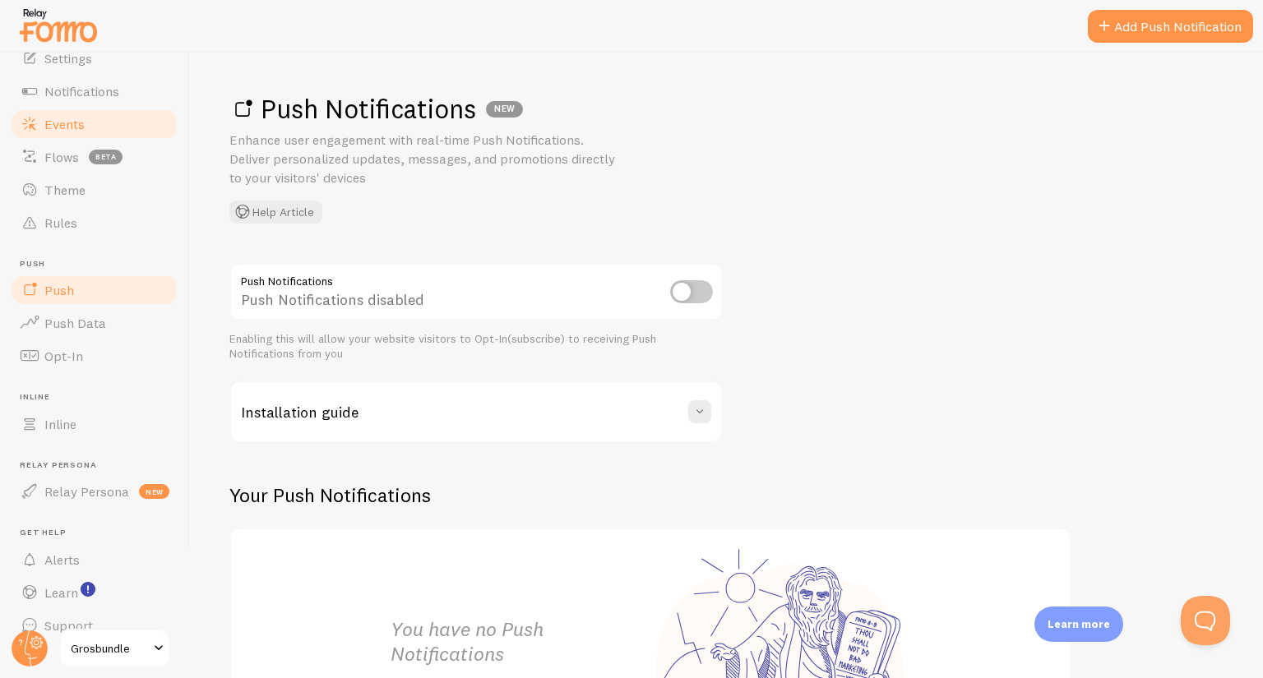
click at [51, 127] on span "Events" at bounding box center [64, 124] width 40 height 16
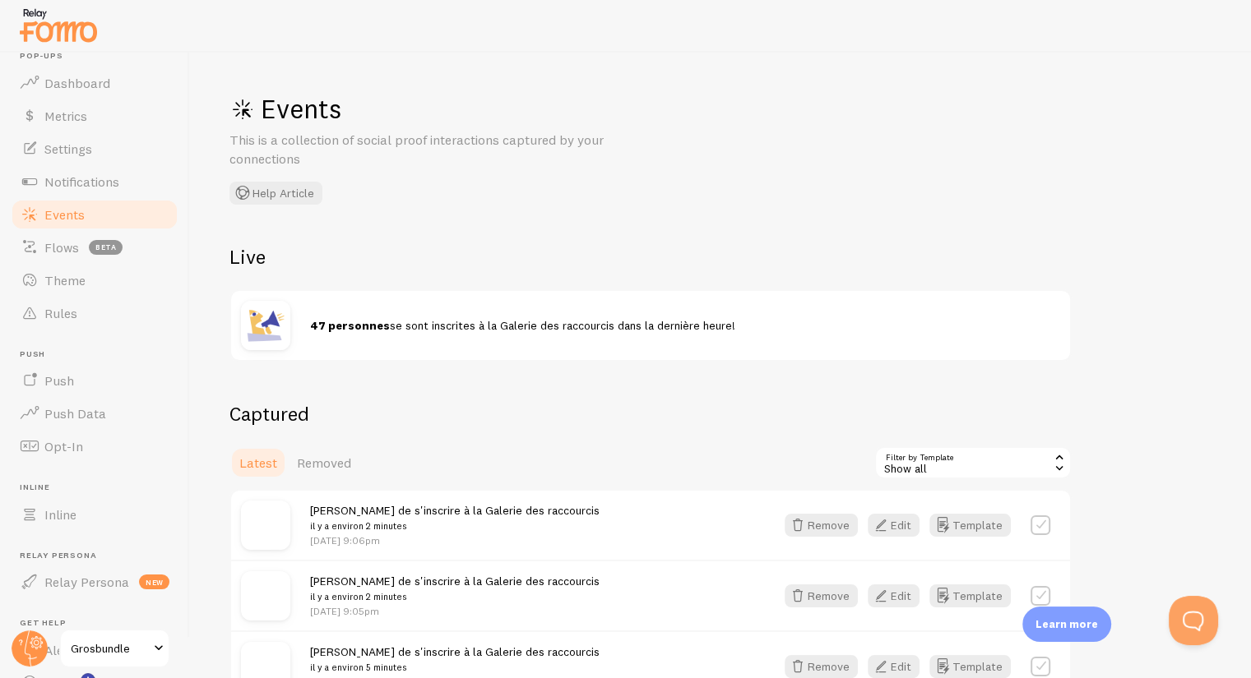
scroll to position [20, 0]
click at [69, 167] on link "Notifications" at bounding box center [94, 183] width 169 height 33
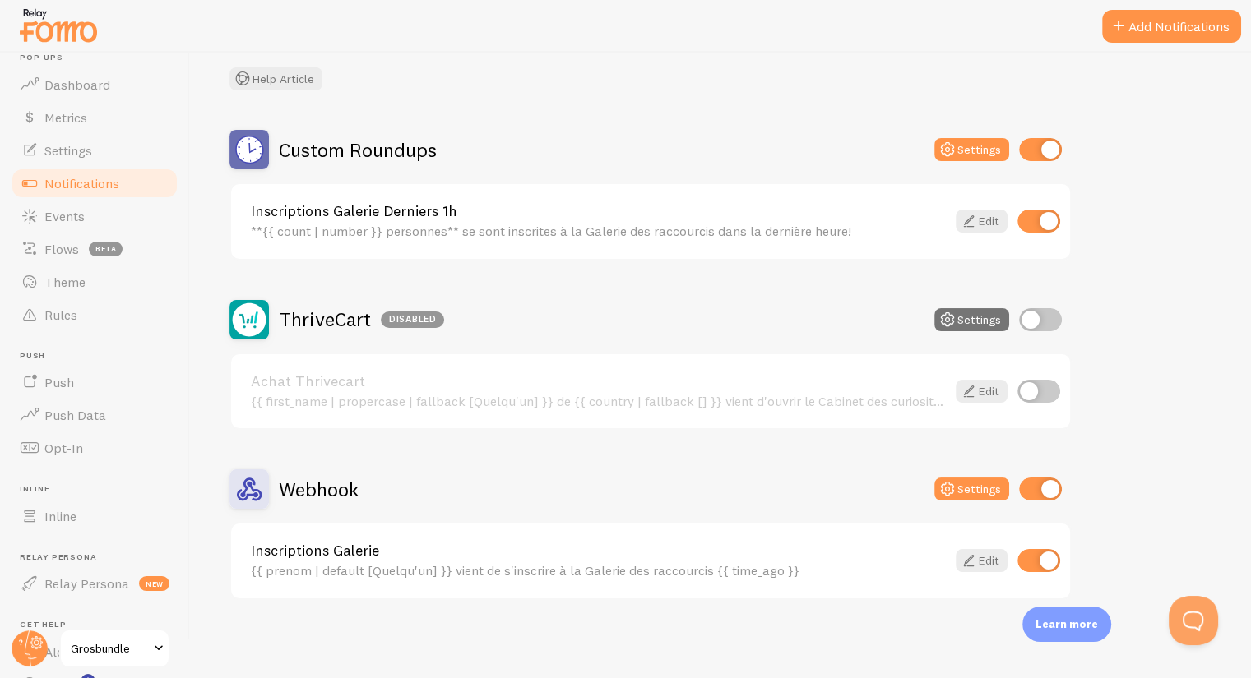
scroll to position [20, 0]
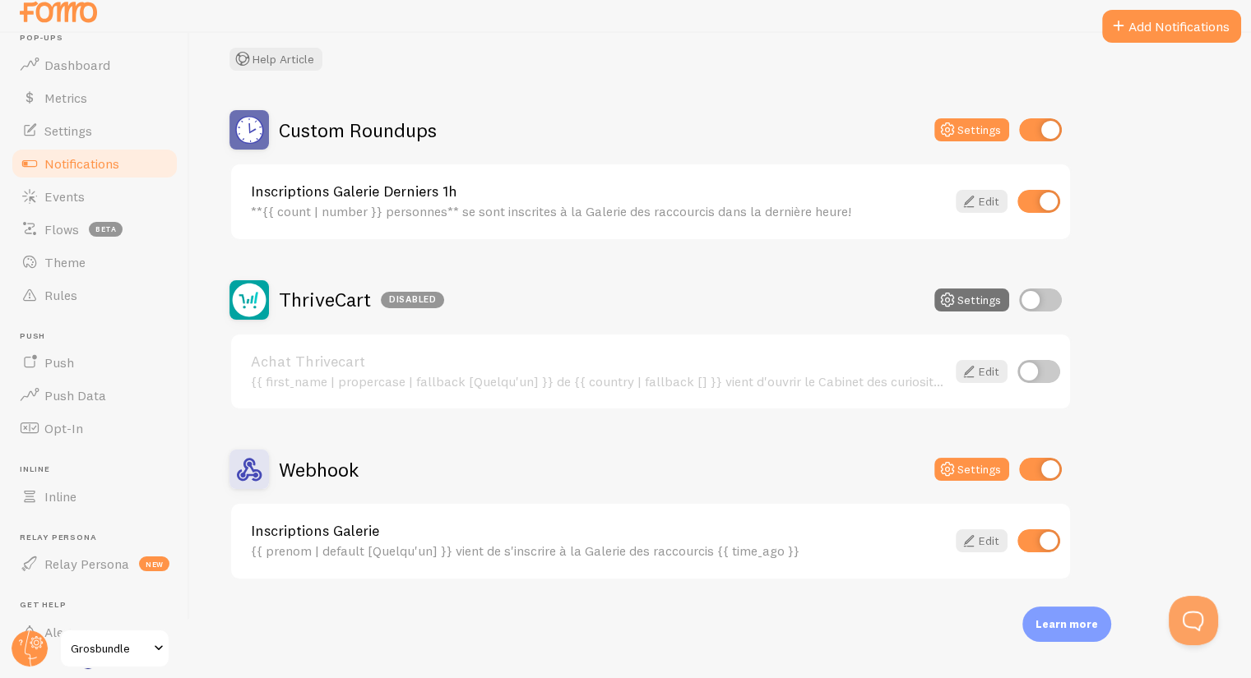
click at [386, 554] on div "{{ prenom | default [Quelqu'un] }} vient de s'inscrire à la Galerie des raccour…" at bounding box center [598, 551] width 695 height 15
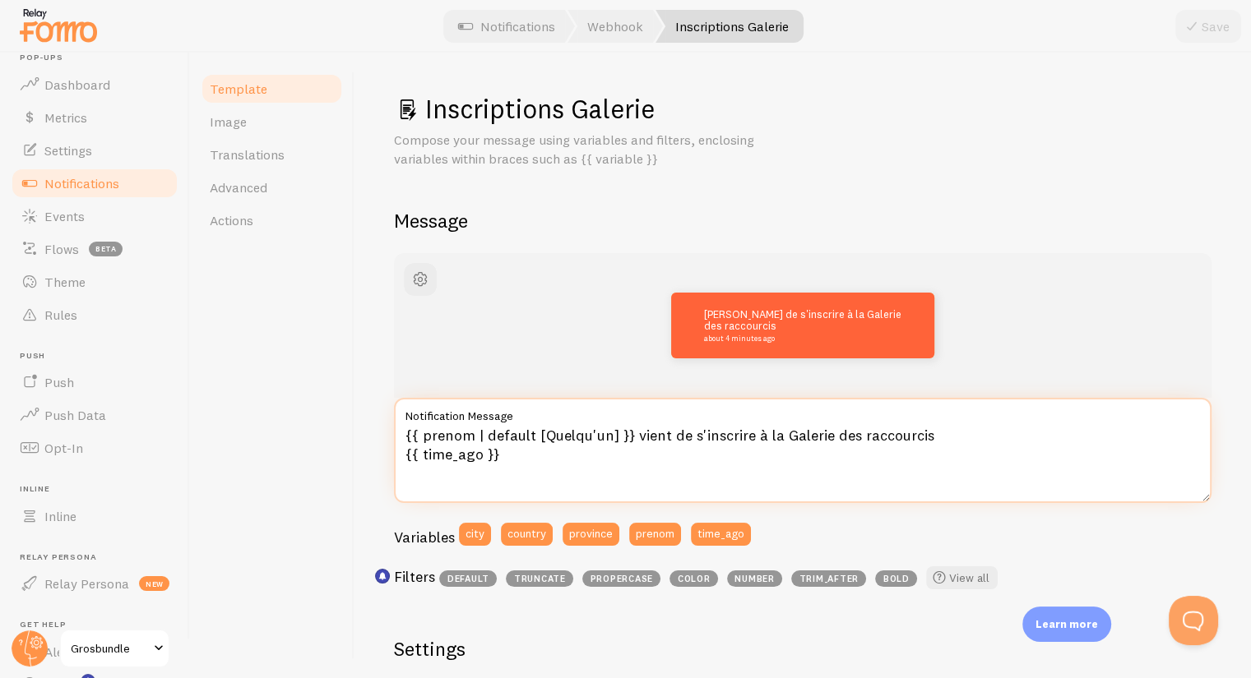
click at [489, 432] on textarea "{{ prenom | default [Quelqu'un] }} vient de s'inscrire à la Galerie des raccour…" at bounding box center [802, 450] width 817 height 105
type textarea "{{ prenom | fallback [Quelqu'un] }} vient de s'inscrire à la Galerie des raccou…"
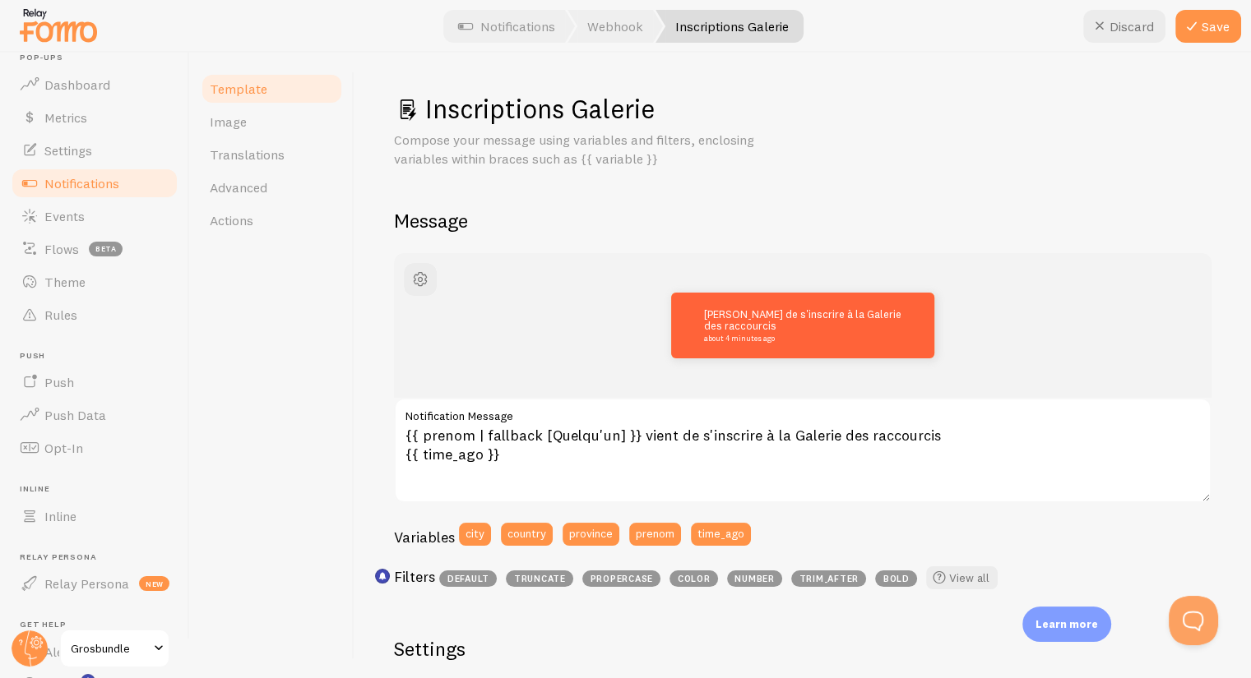
click at [333, 430] on div "Template Image Translations Advanced Actions" at bounding box center [272, 366] width 164 height 626
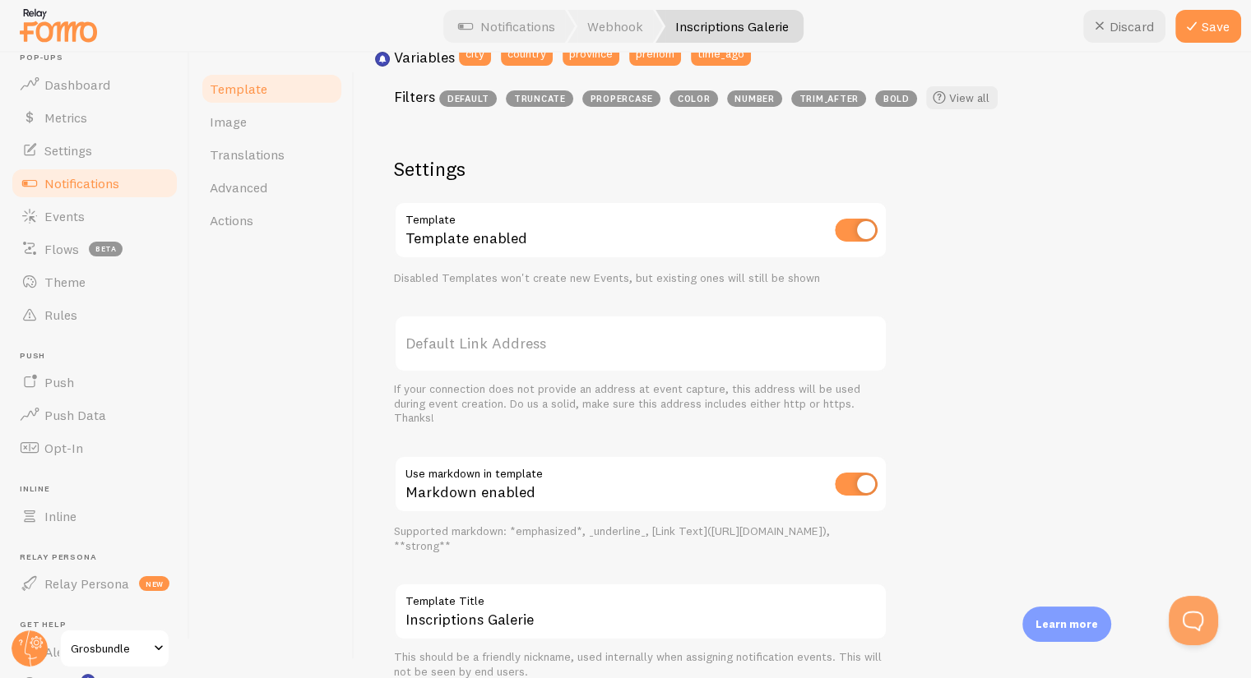
scroll to position [533, 0]
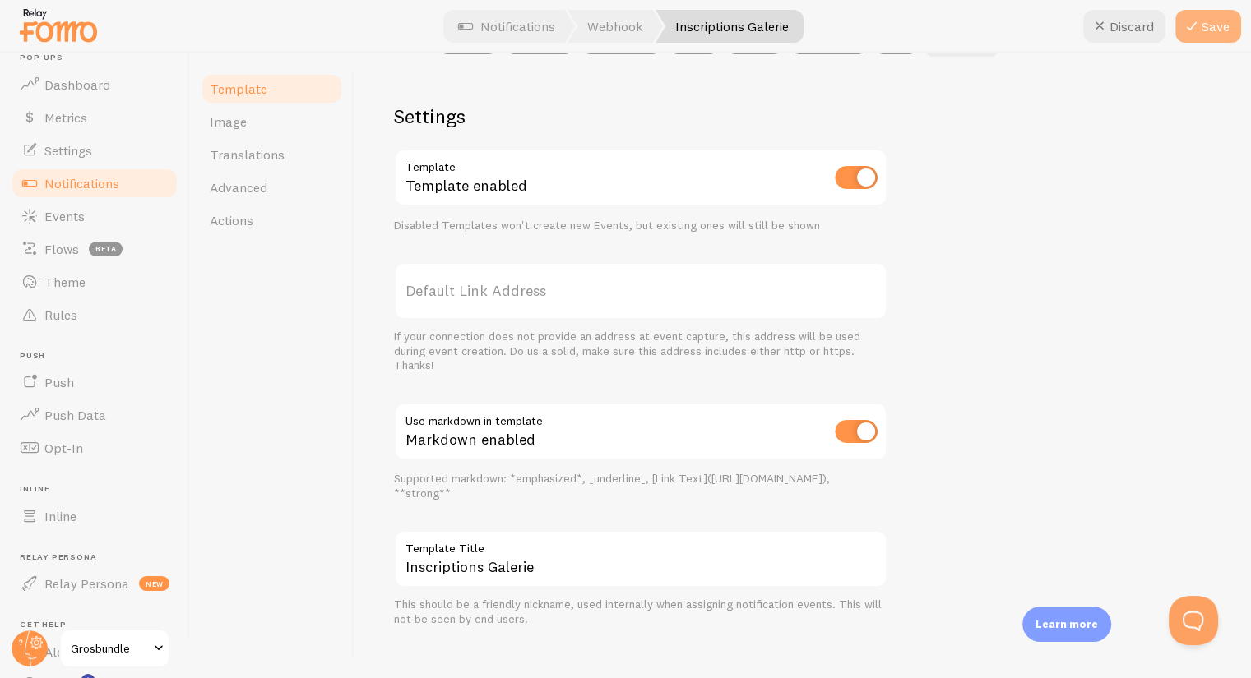
click at [1183, 26] on icon at bounding box center [1192, 26] width 20 height 20
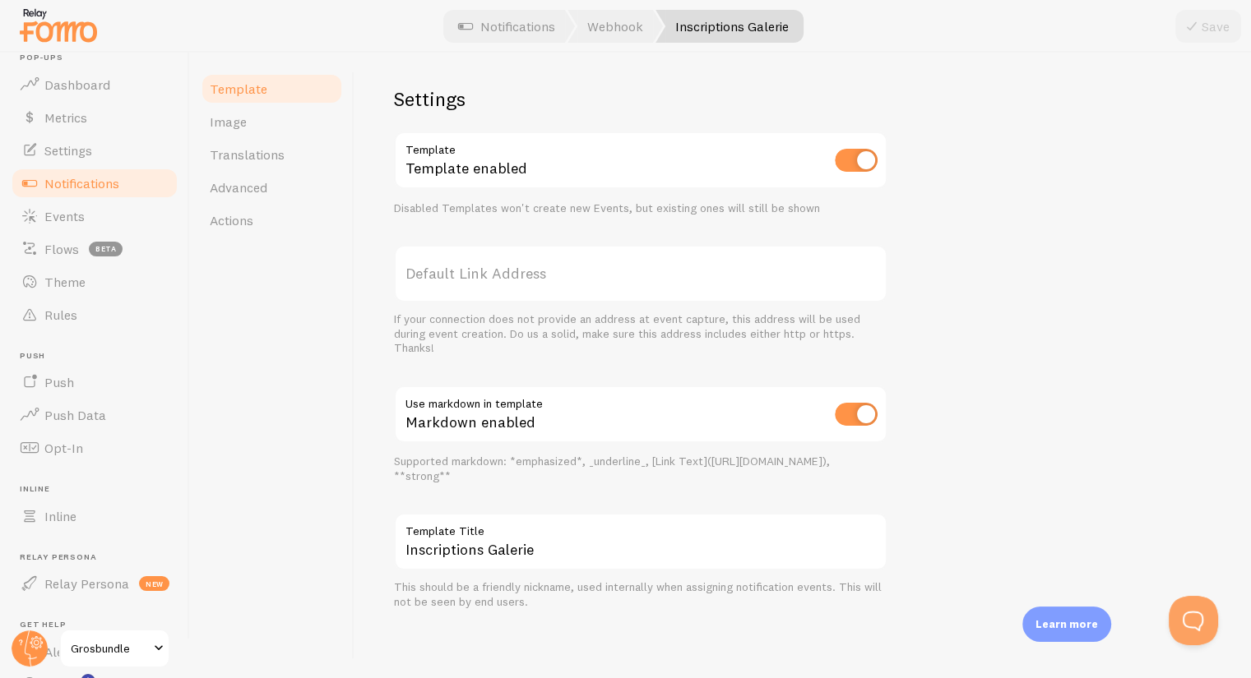
scroll to position [510, 0]
click at [456, 210] on div "Disabled Templates won't create new Events, but existing ones will still be sho…" at bounding box center [640, 208] width 493 height 15
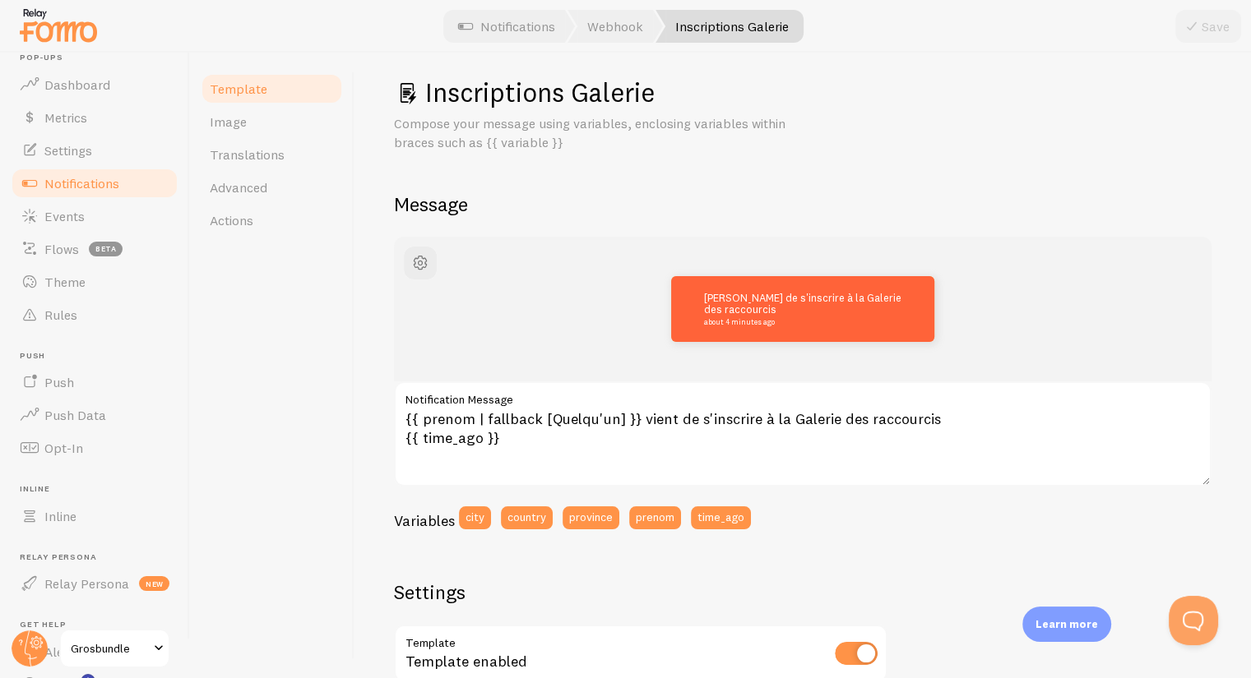
scroll to position [0, 0]
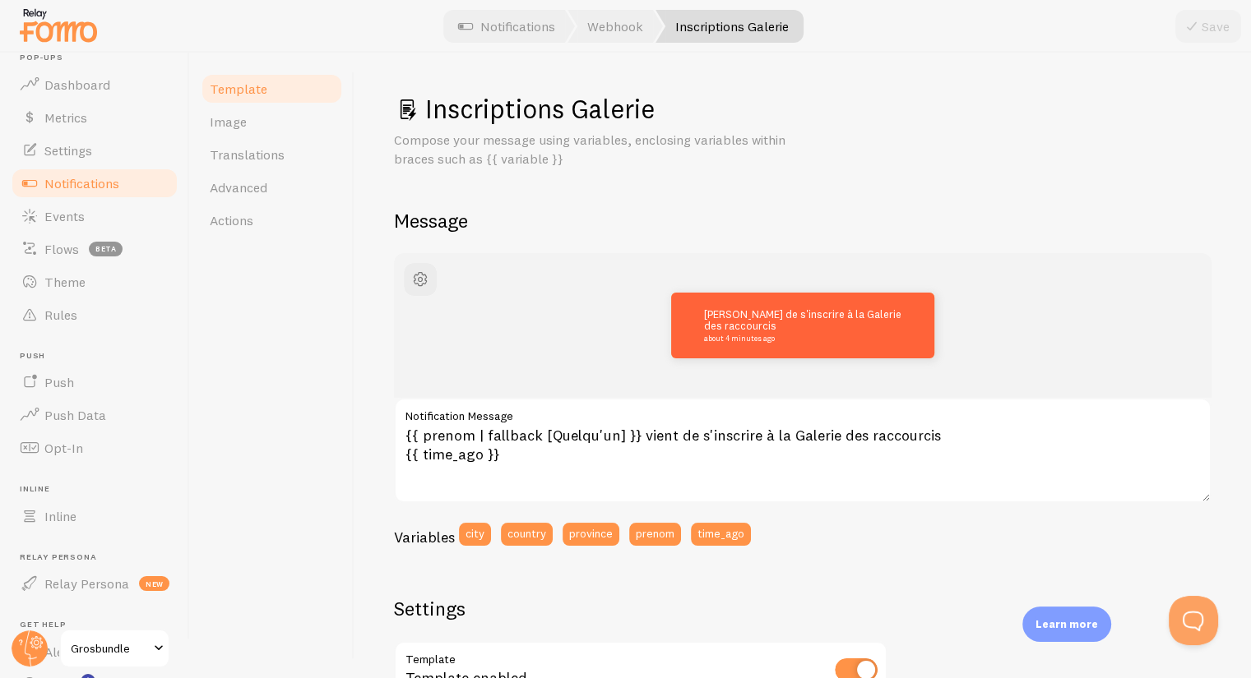
click at [341, 345] on div "Template Image Translations Advanced Actions" at bounding box center [272, 366] width 164 height 626
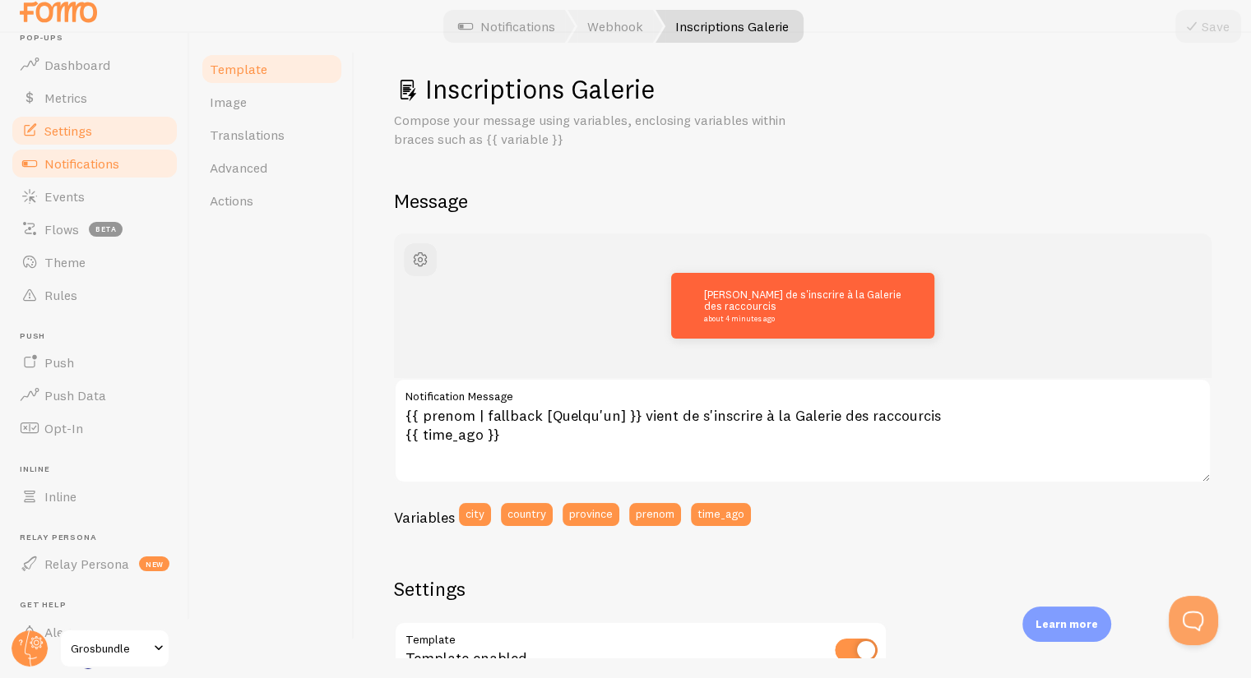
click at [54, 130] on span "Settings" at bounding box center [68, 131] width 48 height 16
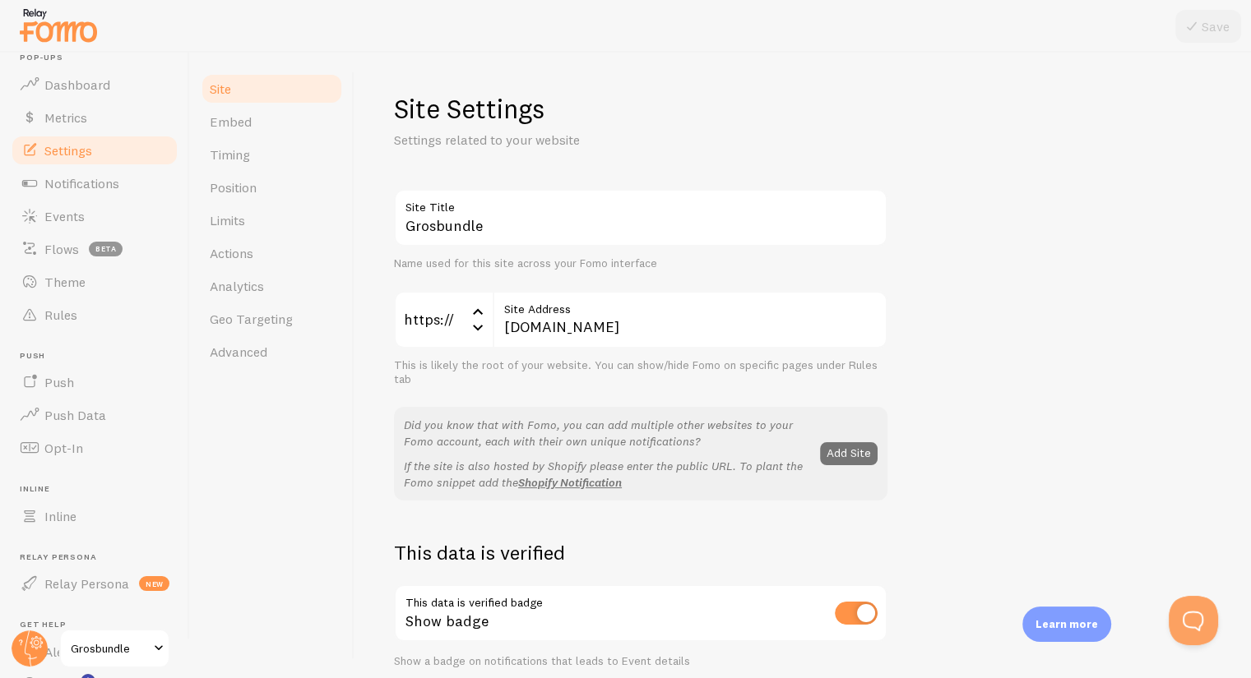
scroll to position [20, 0]
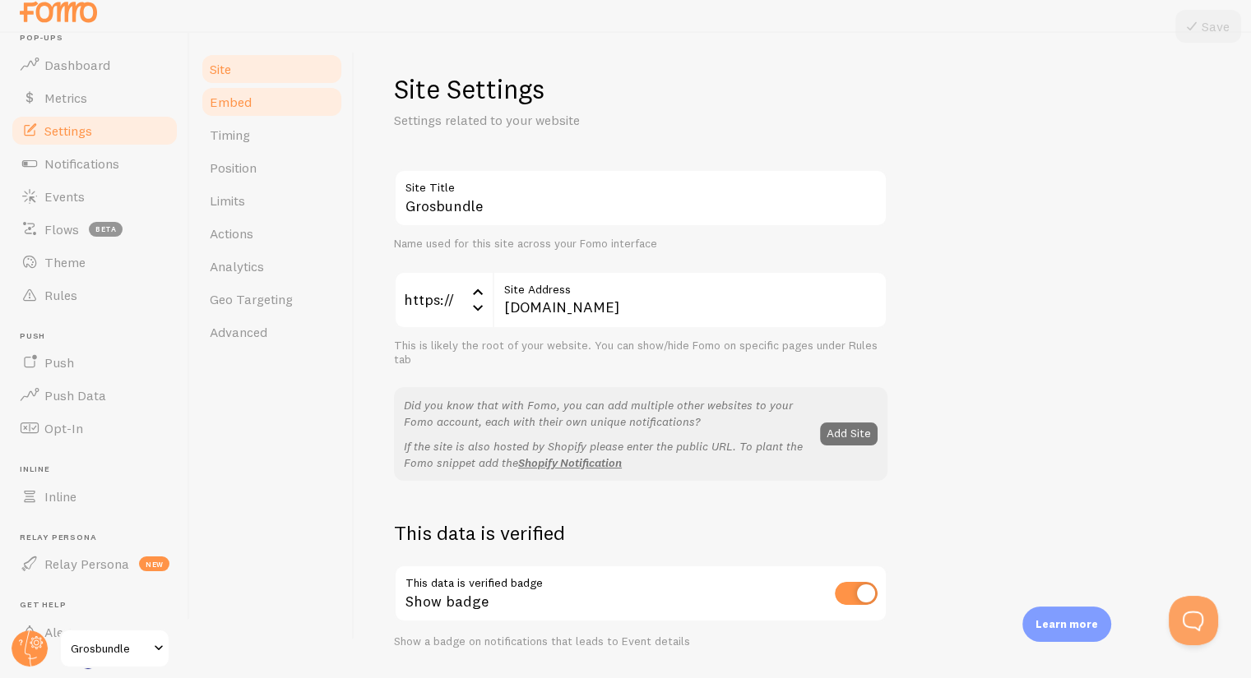
click at [217, 109] on span "Embed" at bounding box center [231, 102] width 42 height 16
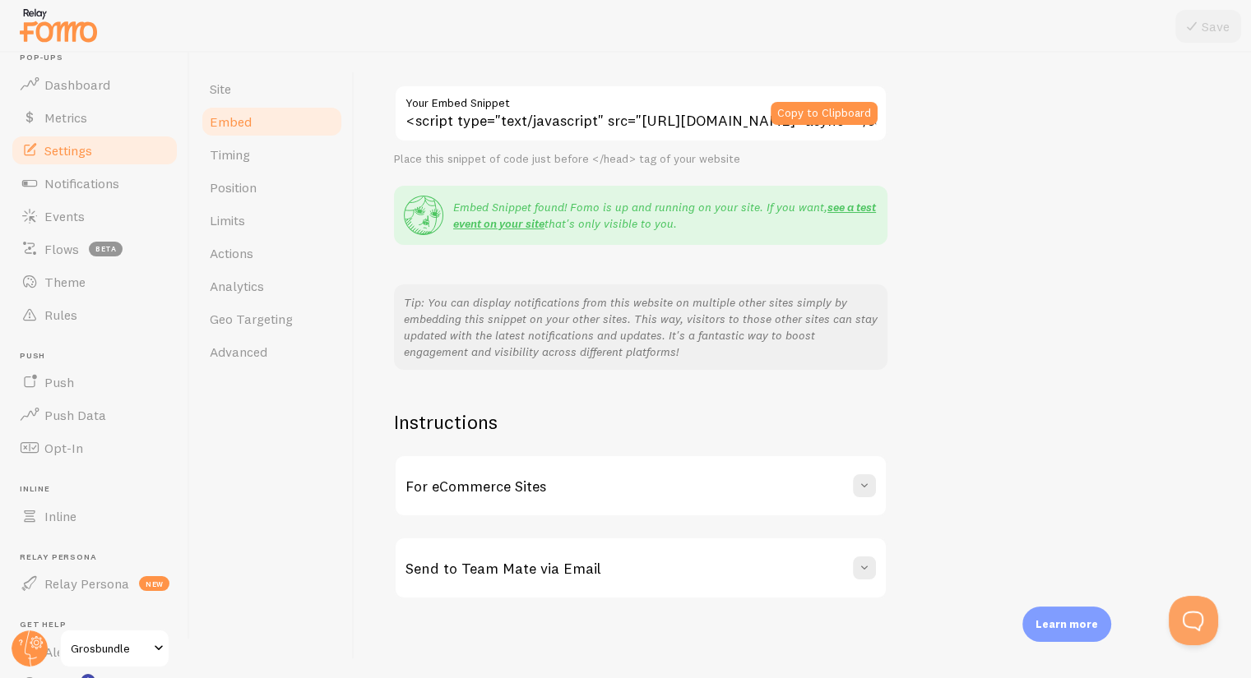
scroll to position [20, 0]
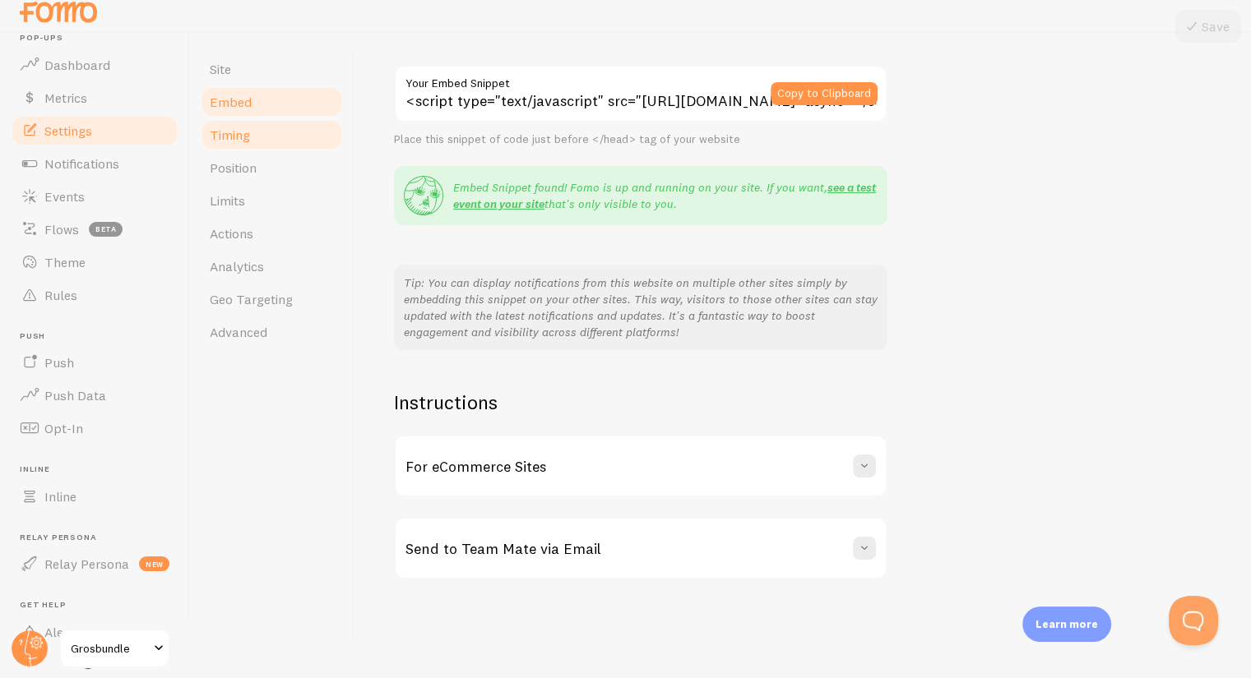
click at [250, 119] on link "Timing" at bounding box center [272, 134] width 144 height 33
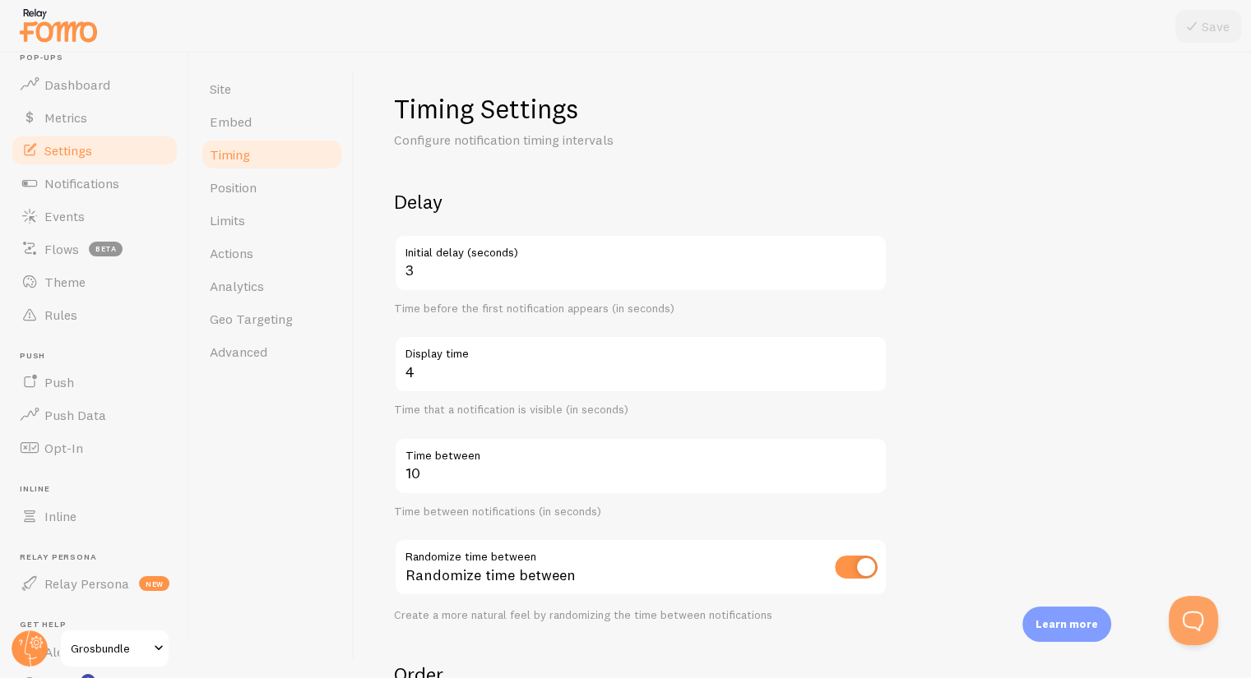
scroll to position [20, 0]
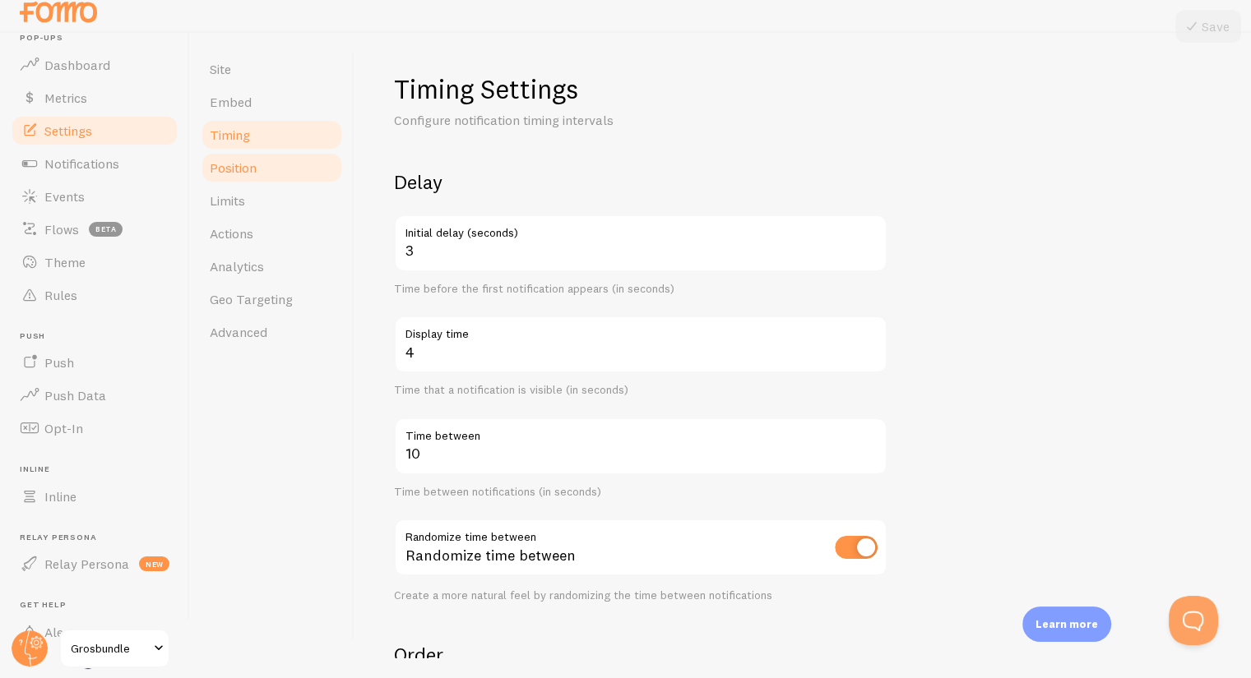
click at [218, 177] on link "Position" at bounding box center [272, 167] width 144 height 33
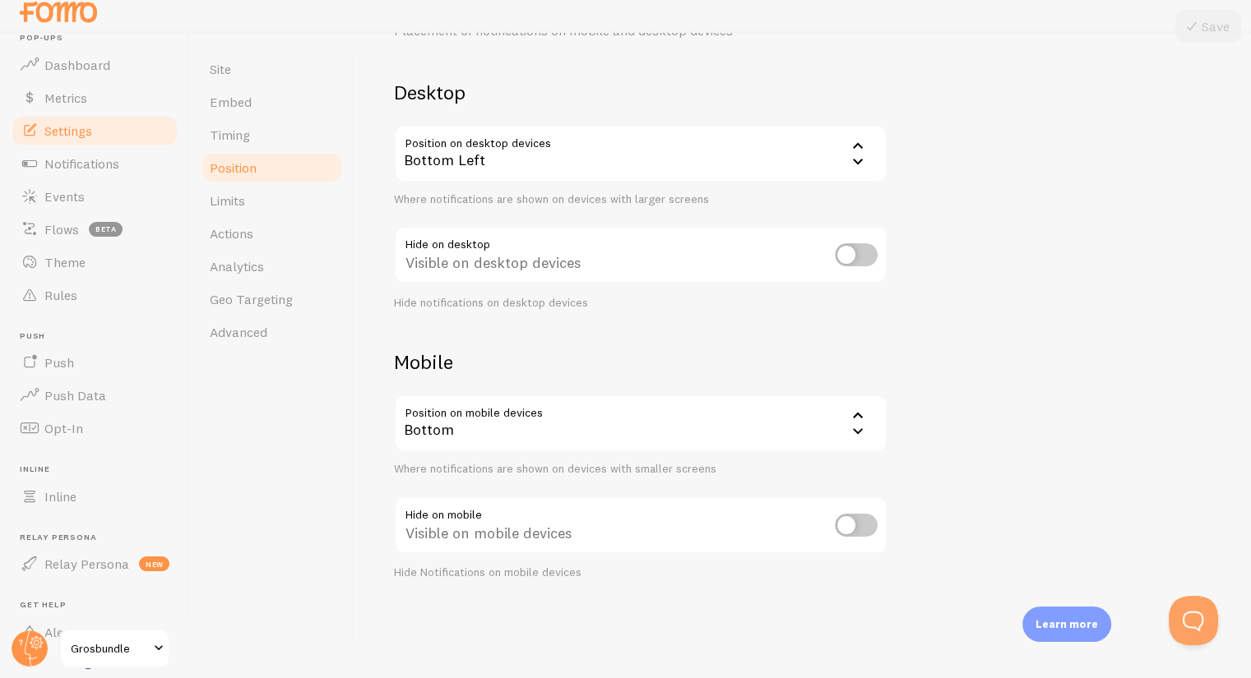
scroll to position [20, 0]
click at [294, 192] on link "Limits" at bounding box center [272, 200] width 144 height 33
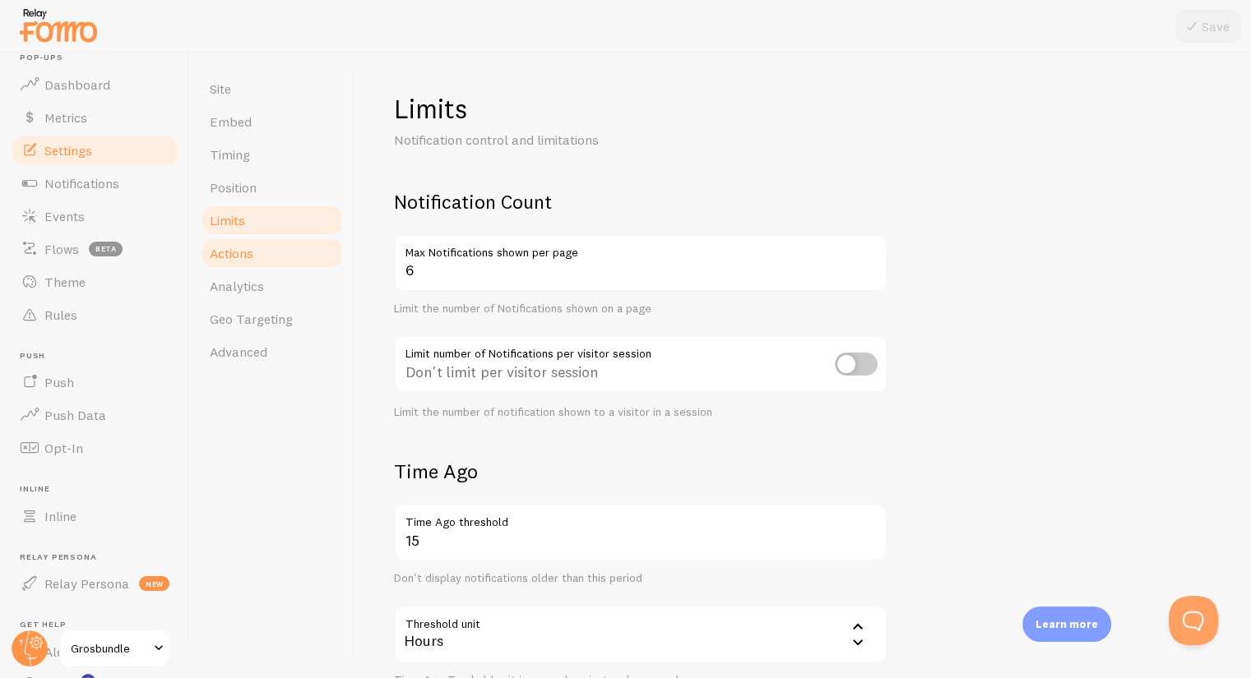
click at [271, 261] on link "Actions" at bounding box center [272, 253] width 144 height 33
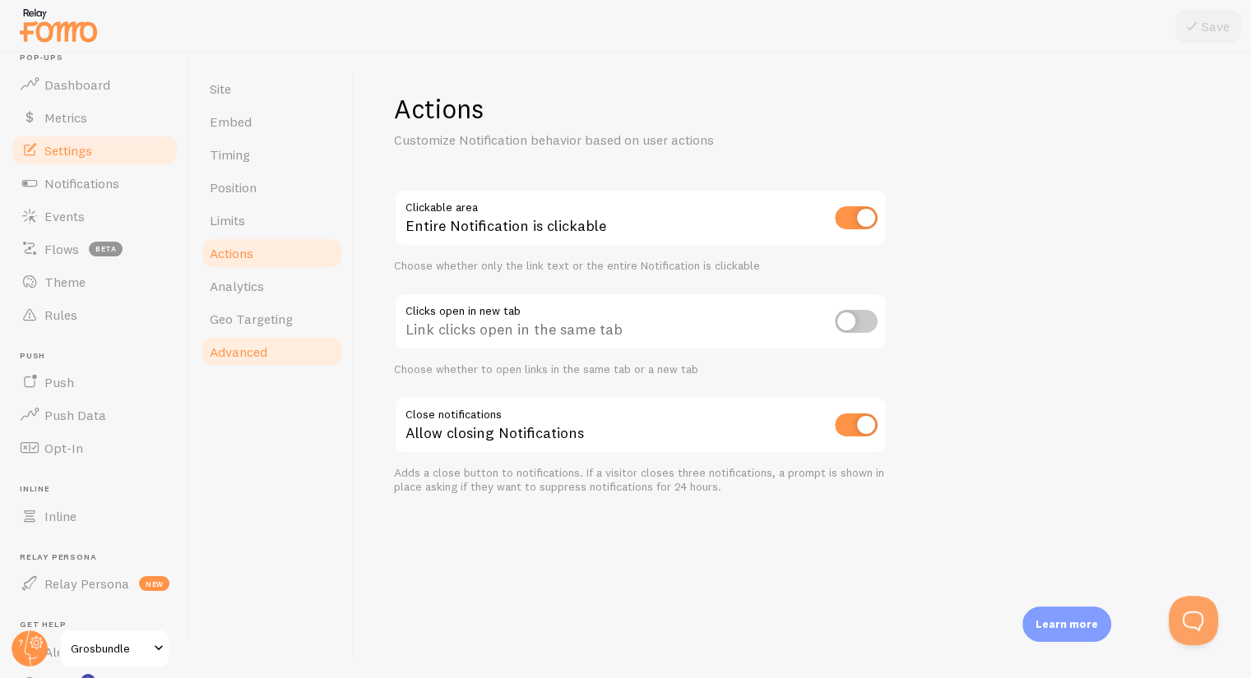
click at [263, 351] on span "Advanced" at bounding box center [239, 352] width 58 height 16
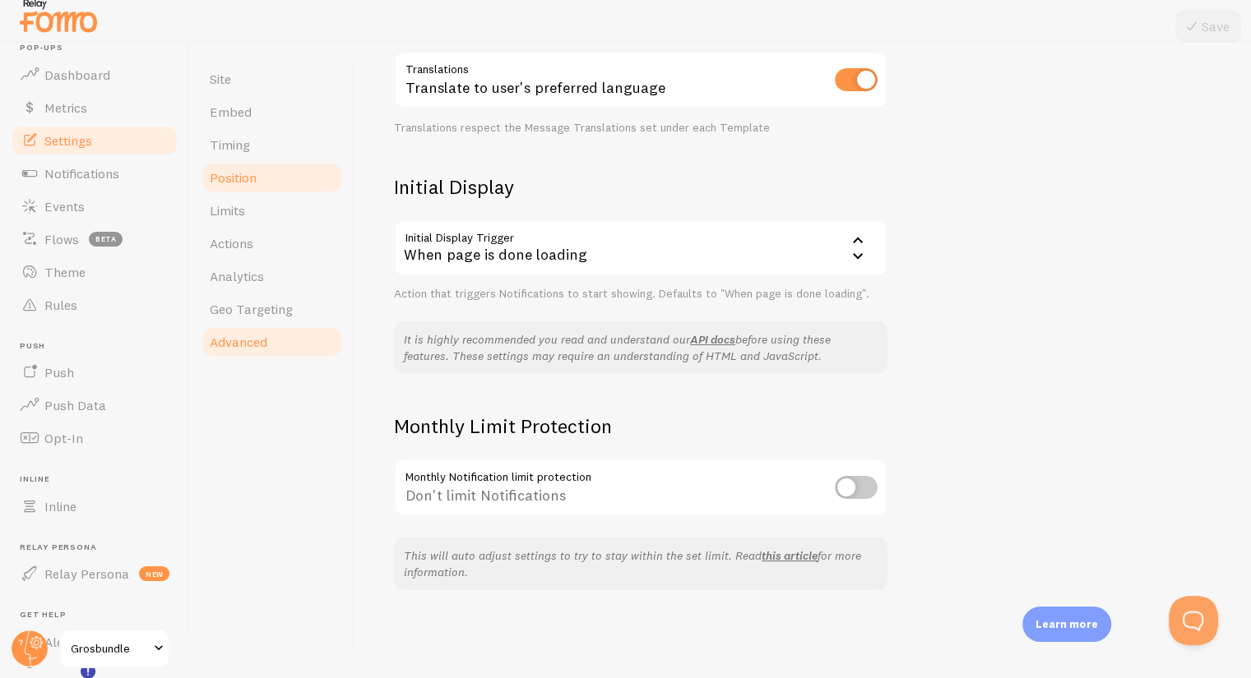
scroll to position [11, 0]
click at [231, 141] on span "Timing" at bounding box center [230, 144] width 40 height 16
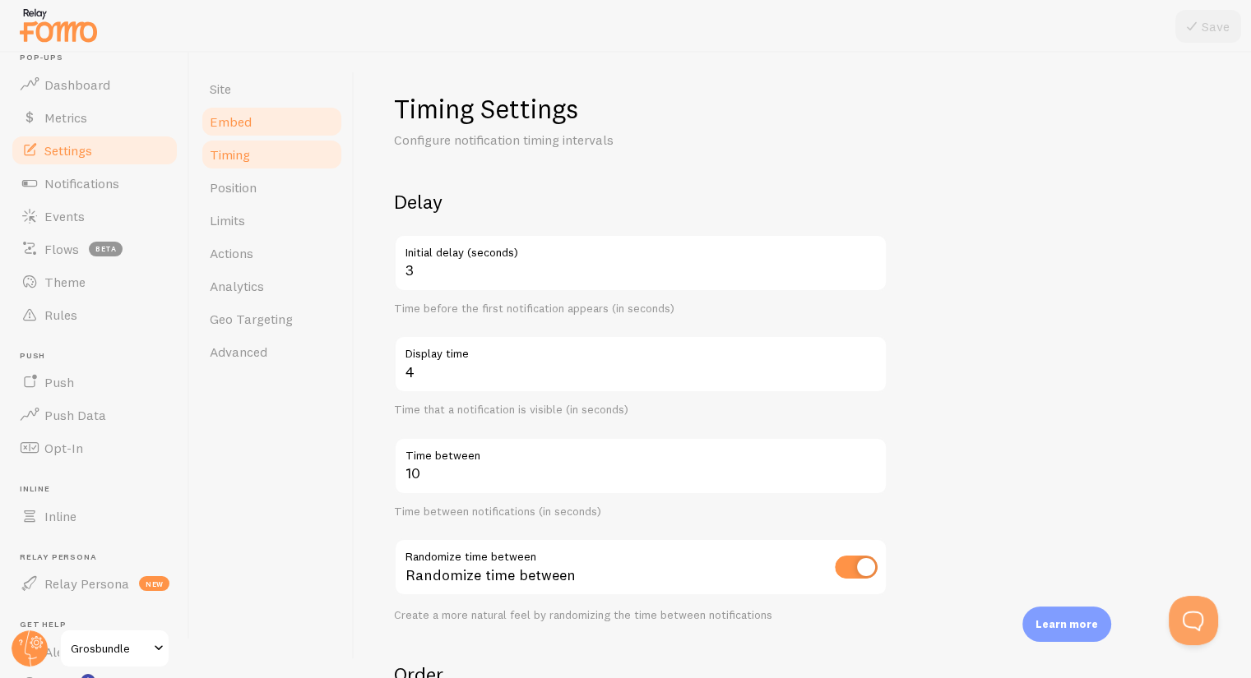
click at [226, 111] on link "Embed" at bounding box center [272, 121] width 144 height 33
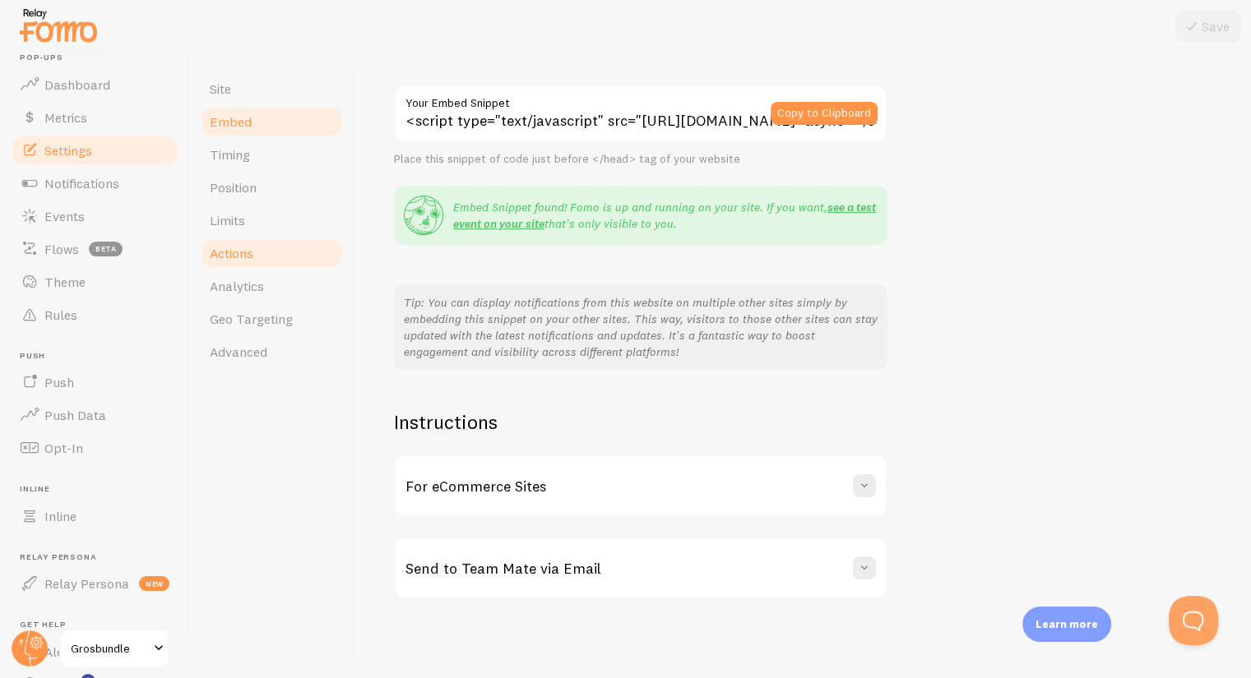
click at [265, 245] on link "Actions" at bounding box center [272, 253] width 144 height 33
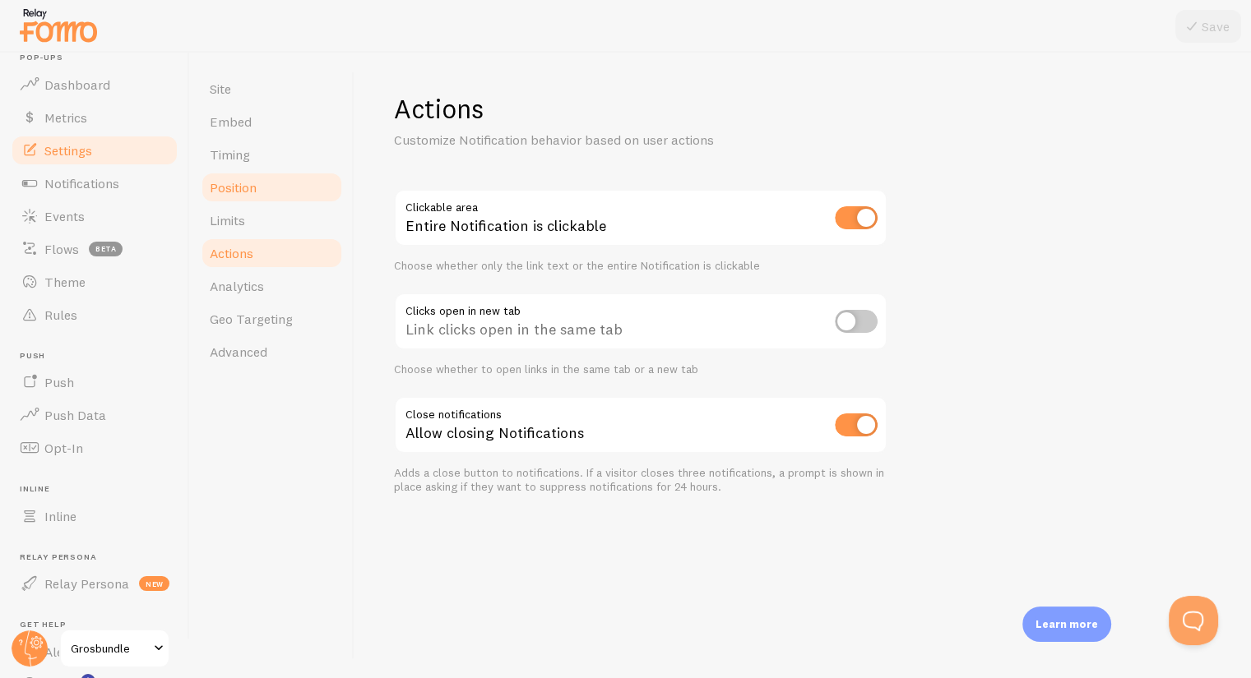
click at [230, 174] on link "Position" at bounding box center [272, 187] width 144 height 33
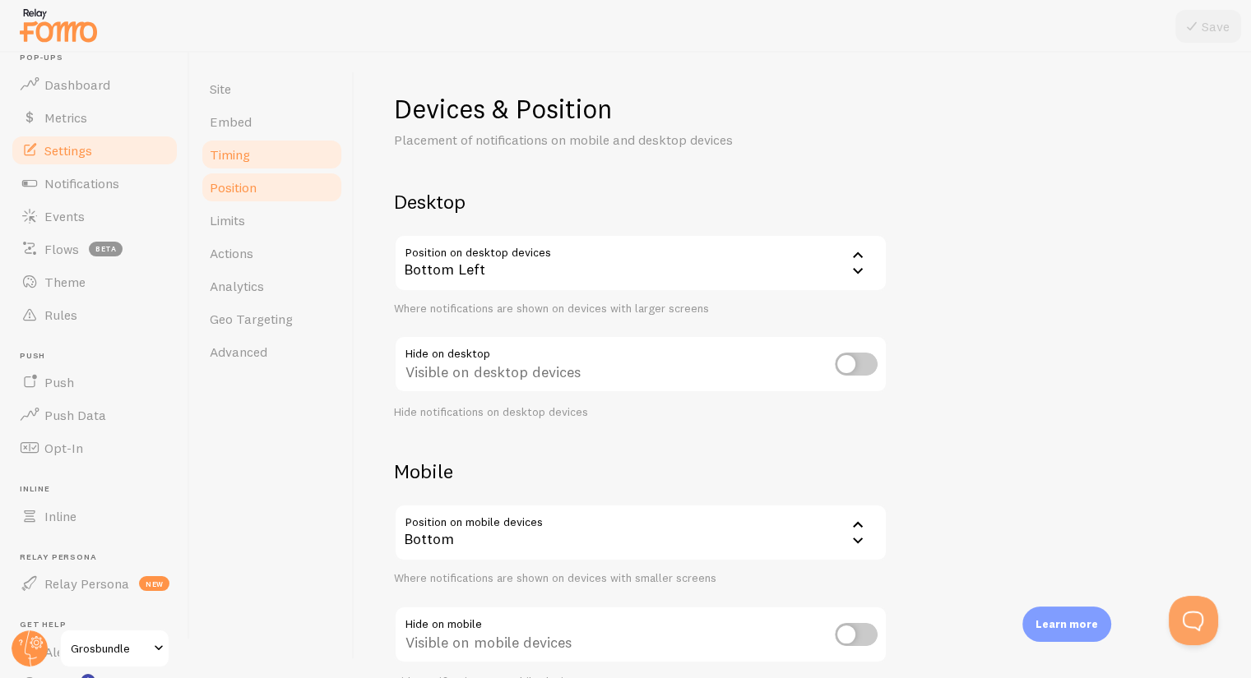
click at [233, 164] on link "Timing" at bounding box center [272, 154] width 144 height 33
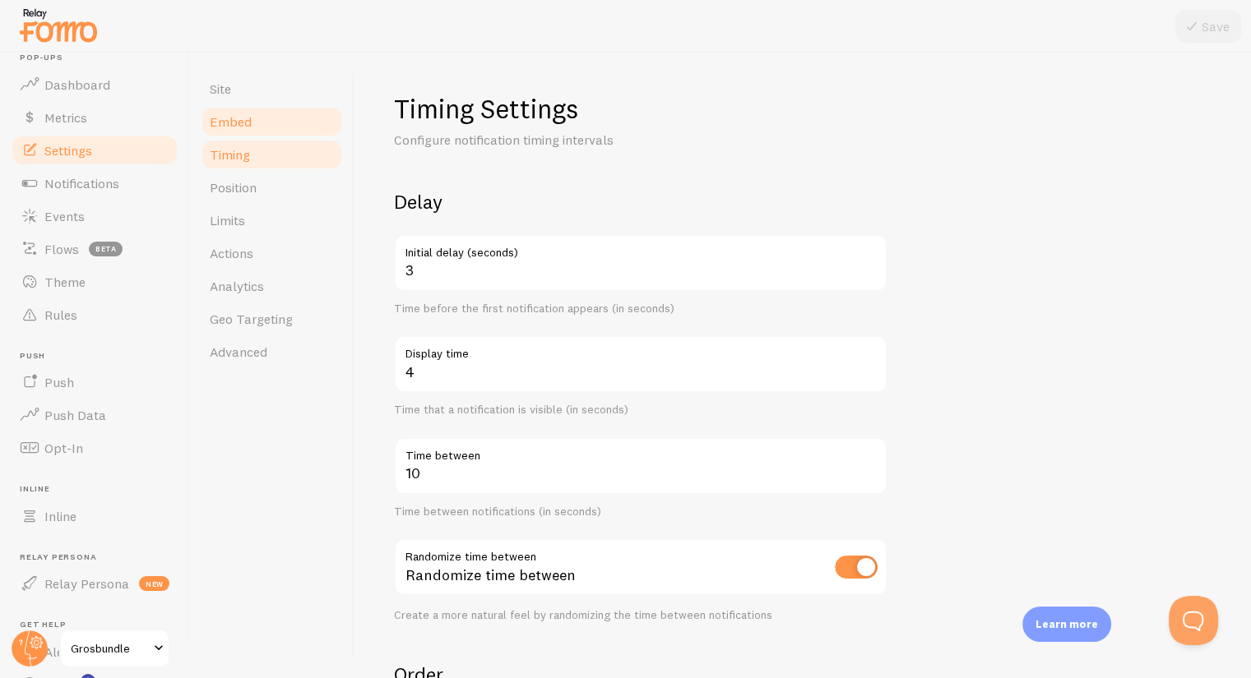
click at [252, 129] on link "Embed" at bounding box center [272, 121] width 144 height 33
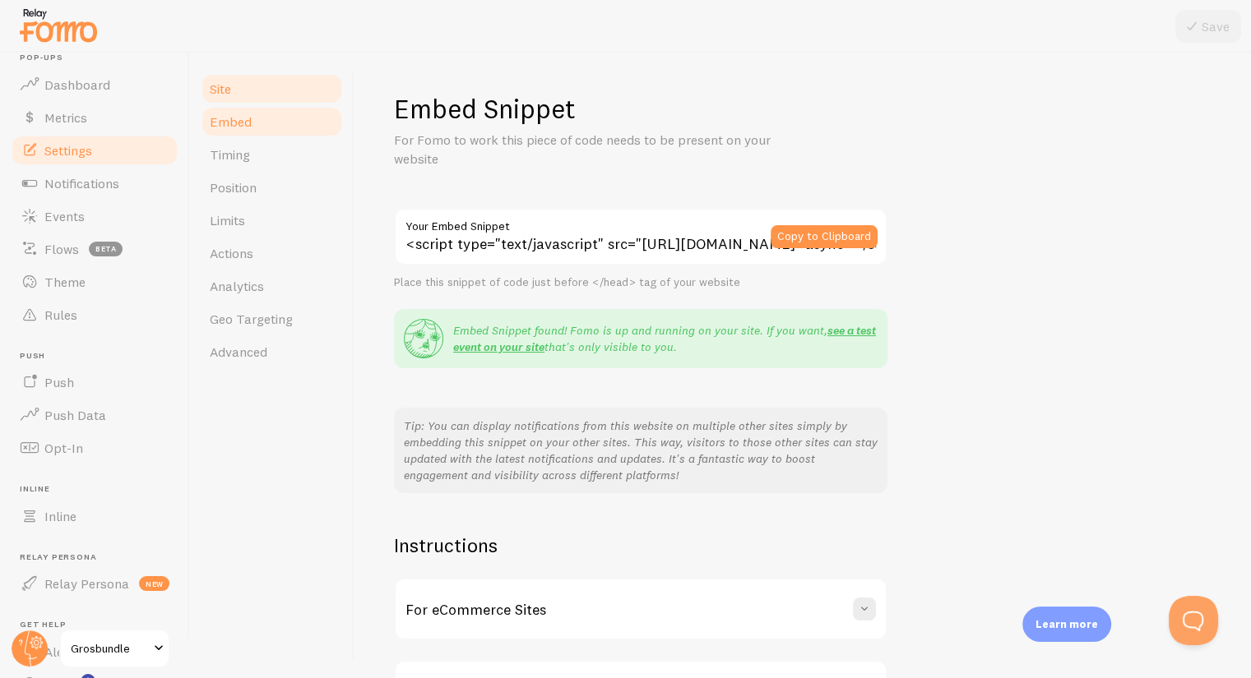
click at [235, 100] on link "Site" at bounding box center [272, 88] width 144 height 33
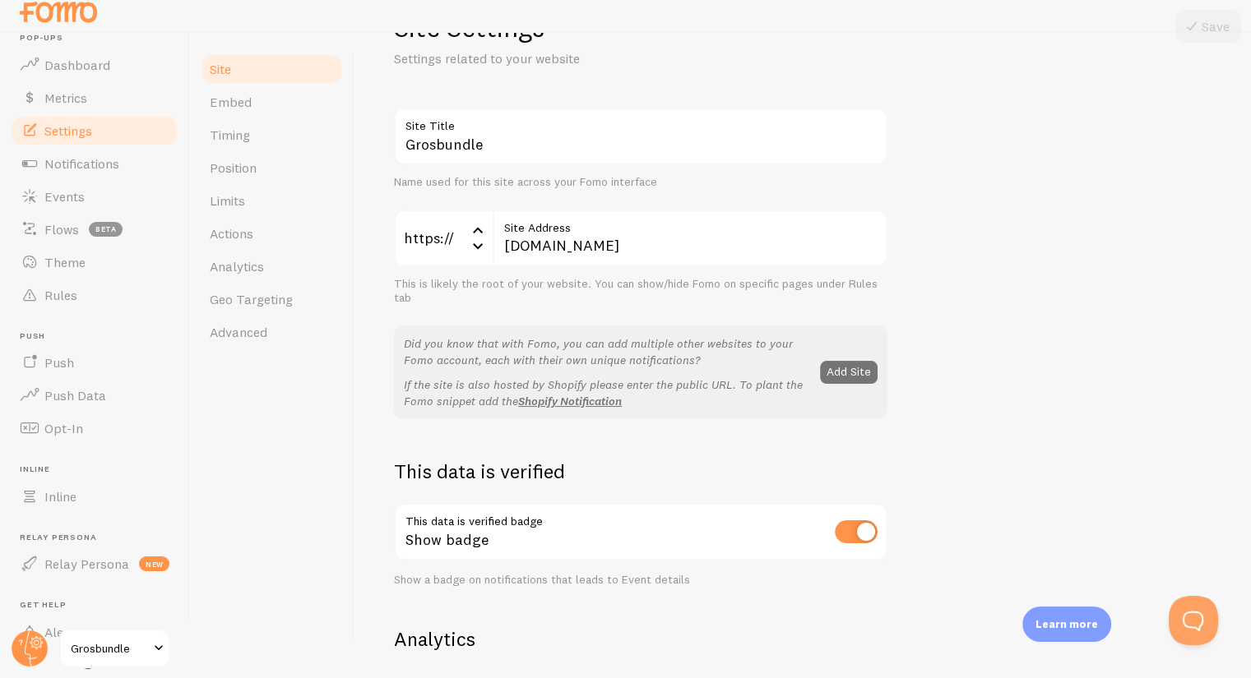
scroll to position [60, 0]
click at [56, 267] on span "Theme" at bounding box center [64, 262] width 41 height 16
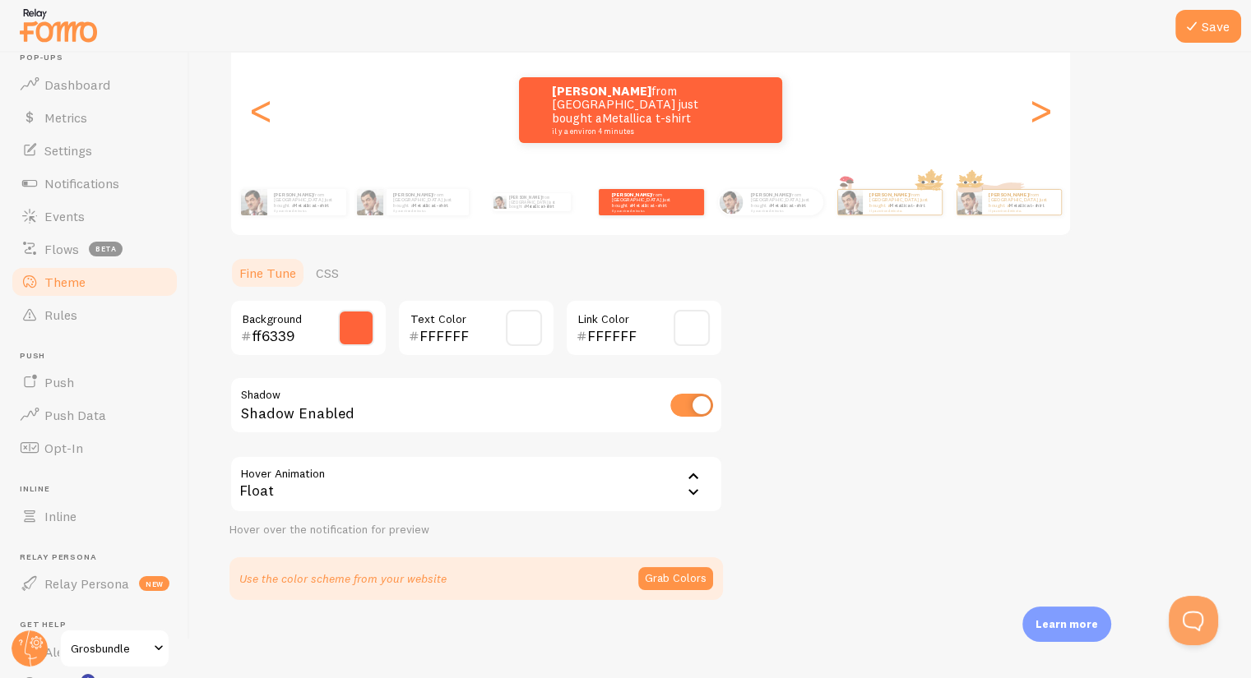
scroll to position [20, 0]
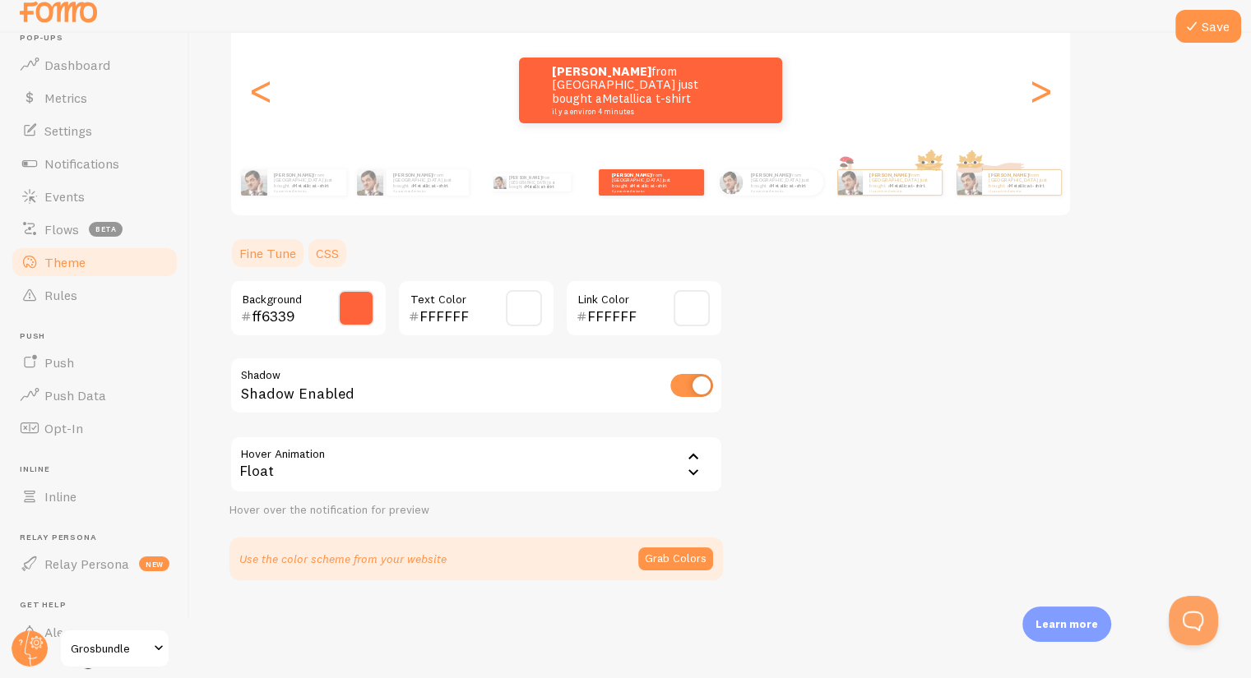
click at [322, 254] on link "CSS" at bounding box center [327, 253] width 43 height 33
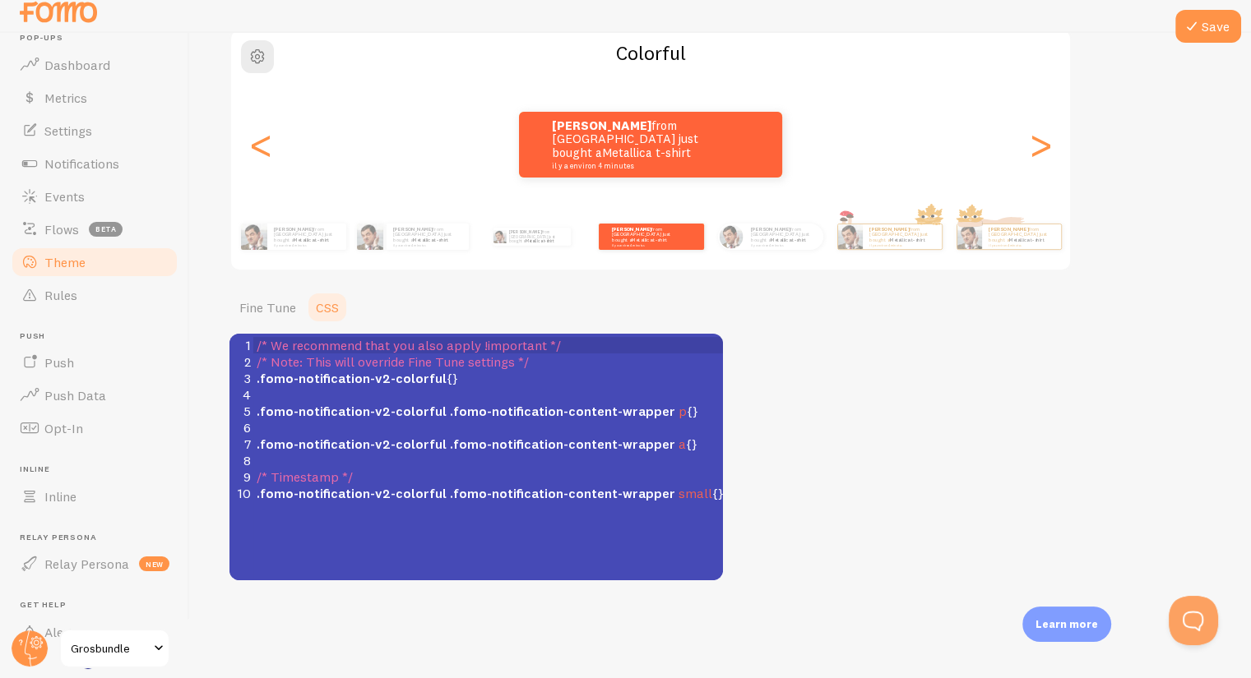
scroll to position [7, 0]
click at [670, 410] on span ".fomo-notification-v2-colorful .fomo-notification-content-wrapper p {}" at bounding box center [478, 411] width 442 height 16
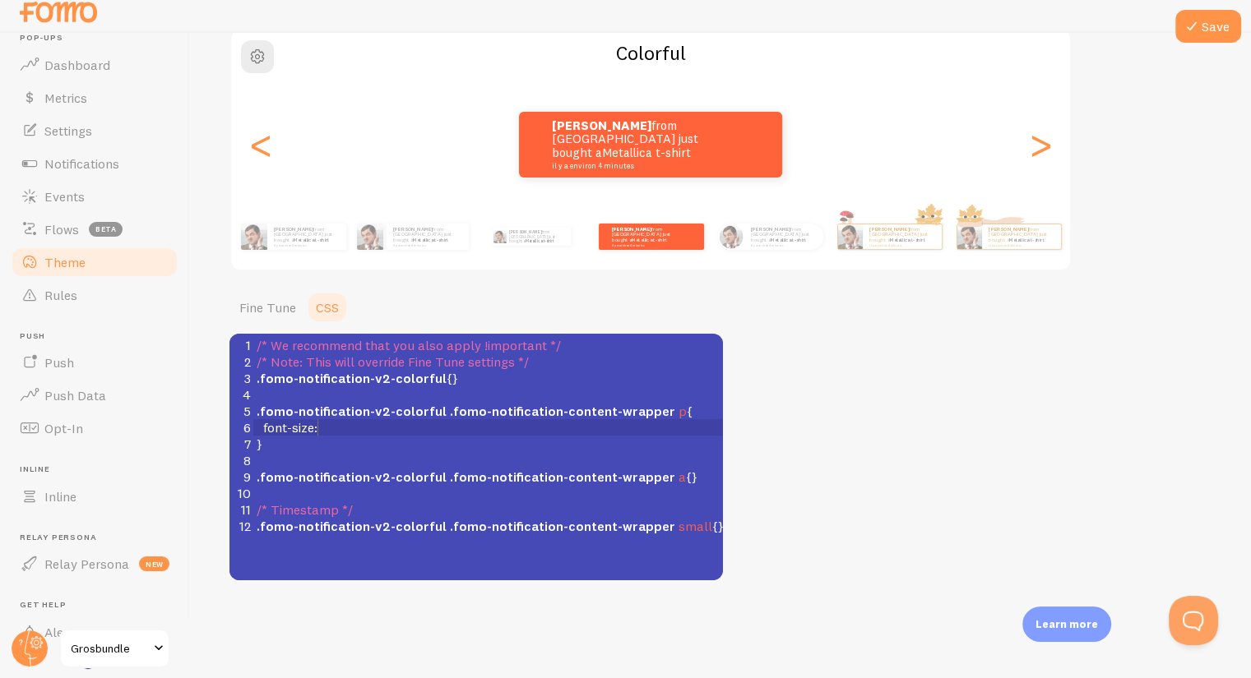
scroll to position [7, 53]
type textarea "font-size:"
type textarea "22px;"
click at [787, 418] on div "Theme Choose a theme for your notifications Colorful [PERSON_NAME] from [GEOGRA…" at bounding box center [720, 256] width 982 height 649
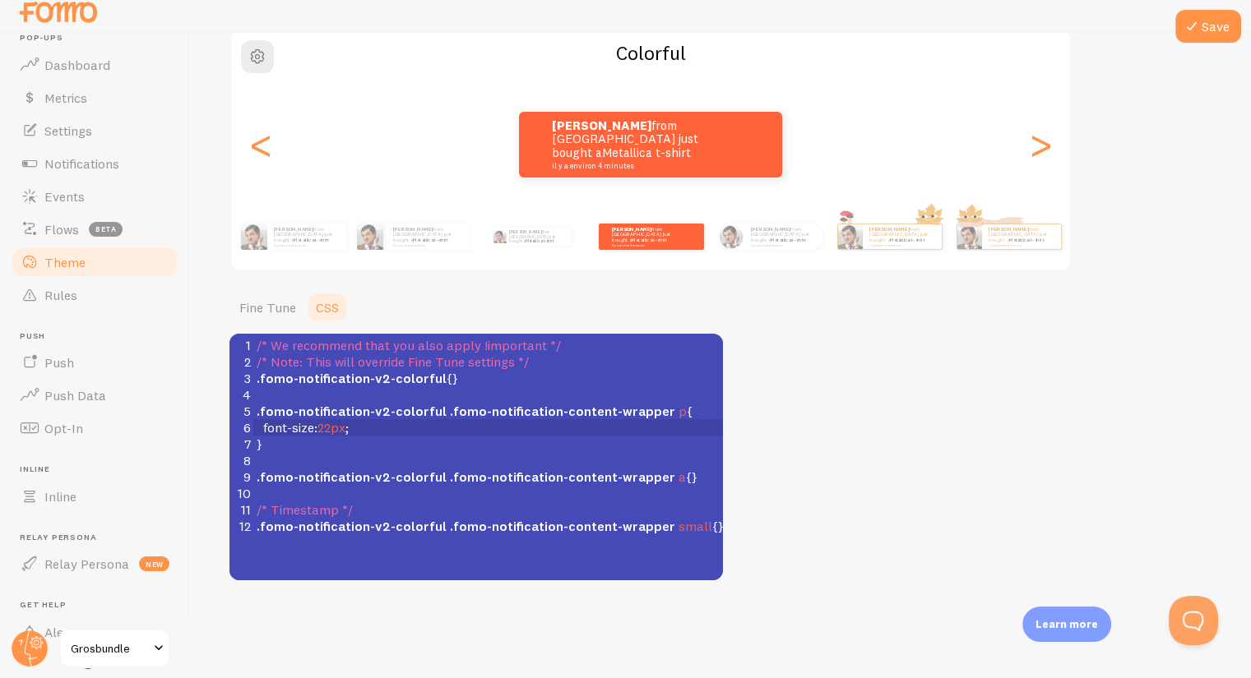
scroll to position [128, 0]
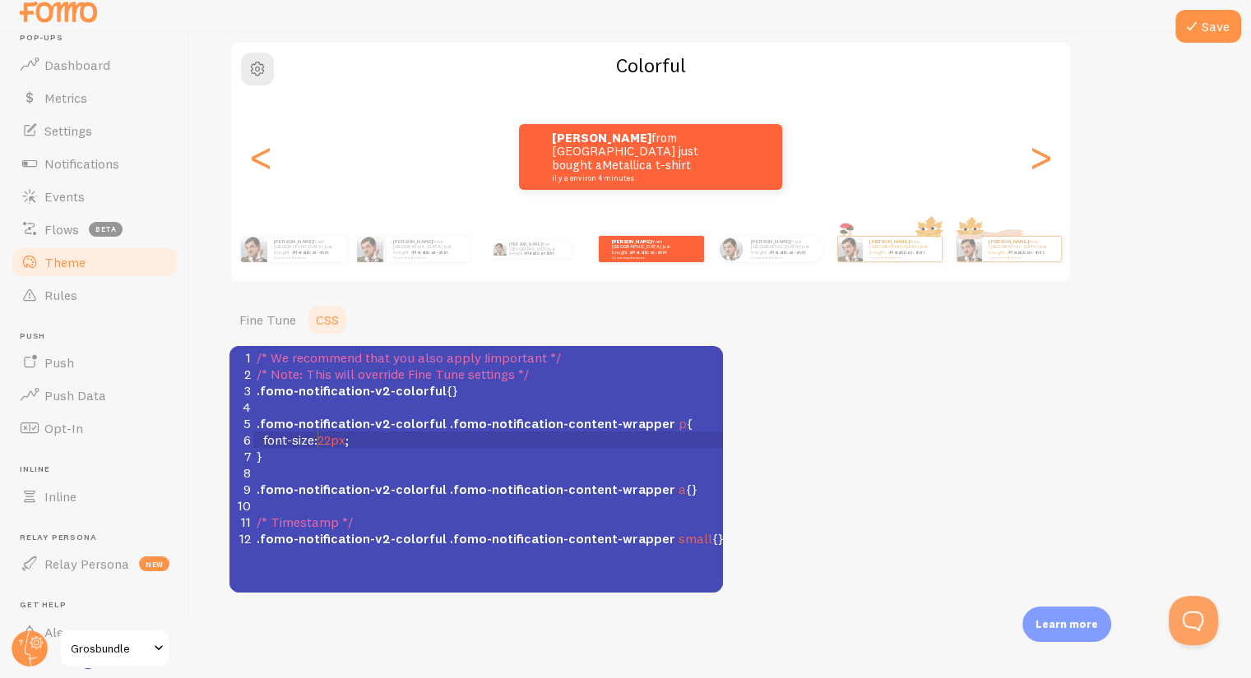
click at [317, 443] on span "22px" at bounding box center [331, 440] width 28 height 16
click at [950, 459] on div "Theme Choose a theme for your notifications Colorful [PERSON_NAME] from [GEOGRA…" at bounding box center [720, 268] width 982 height 649
click at [349, 440] on span "font-size : 22px ;" at bounding box center [303, 440] width 92 height 16
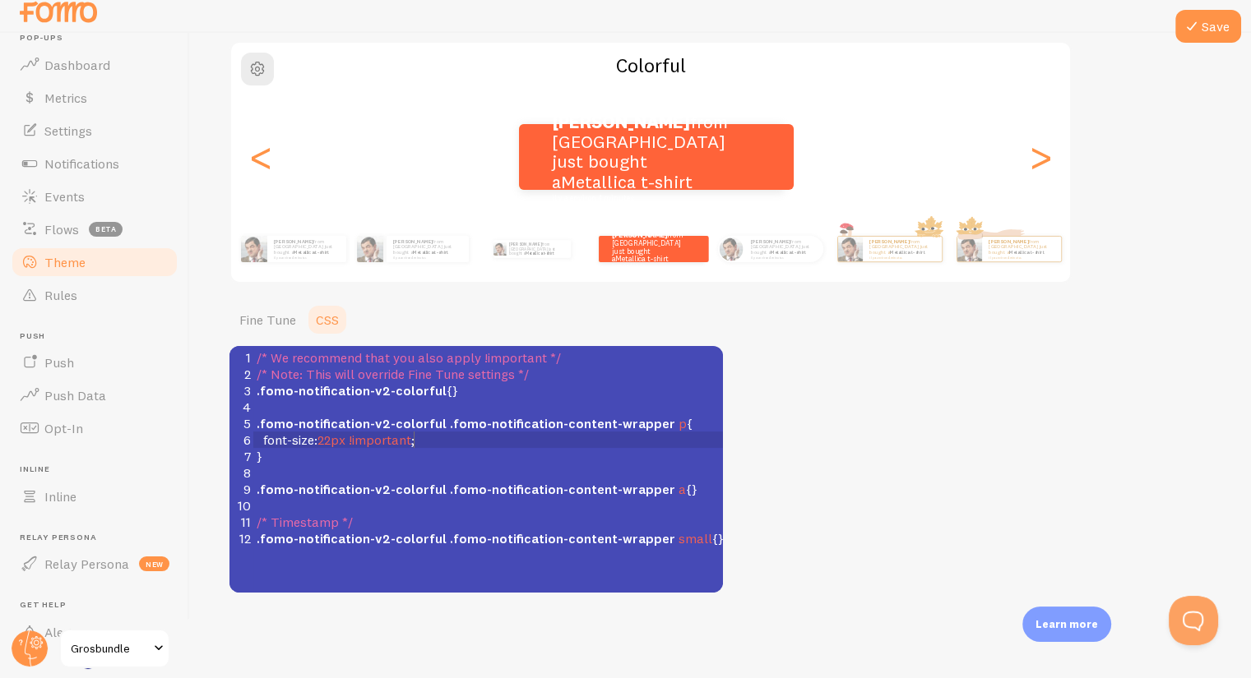
type textarea "!important"
click at [812, 481] on div "Theme Choose a theme for your notifications Colorful [PERSON_NAME] from [GEOGRA…" at bounding box center [720, 268] width 982 height 649
click at [328, 445] on span "22px" at bounding box center [331, 440] width 28 height 16
type textarea "0"
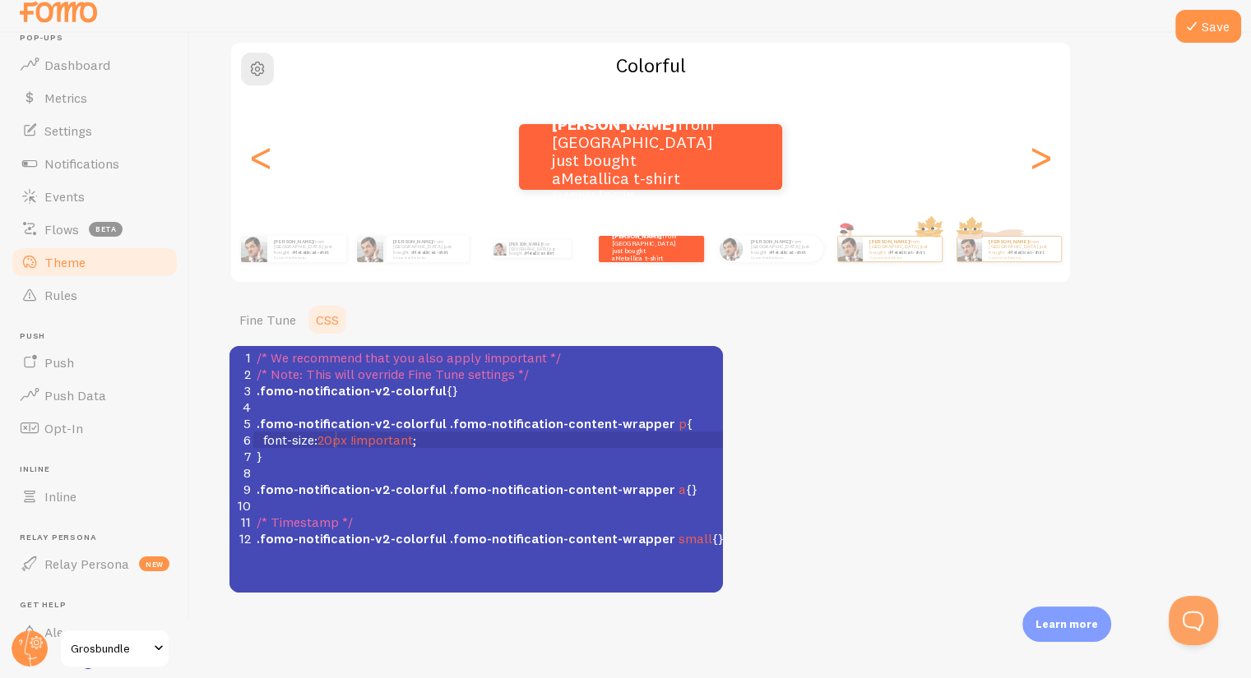
scroll to position [7, 7]
click at [337, 446] on span "20px" at bounding box center [332, 440] width 30 height 16
click at [325, 437] on span "20px" at bounding box center [332, 440] width 30 height 16
click at [335, 435] on span "20px" at bounding box center [332, 440] width 30 height 16
type textarea "19"
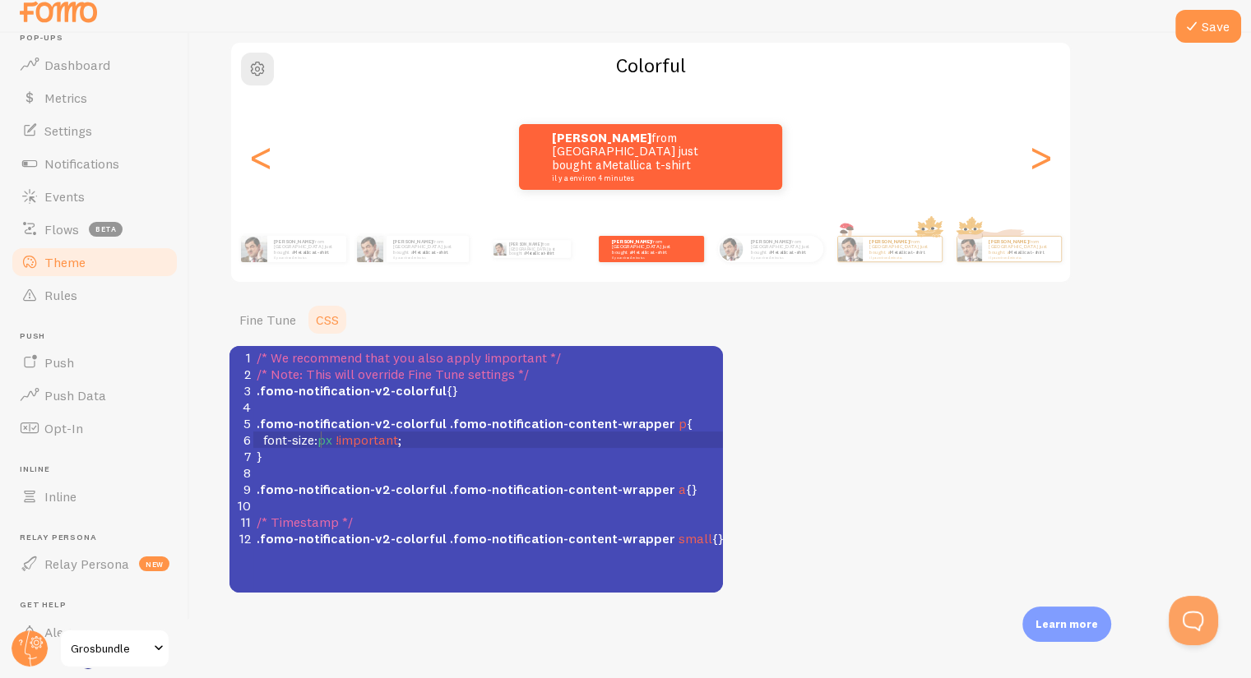
type textarea "18"
type textarea "17"
click at [1191, 29] on icon at bounding box center [1192, 26] width 20 height 20
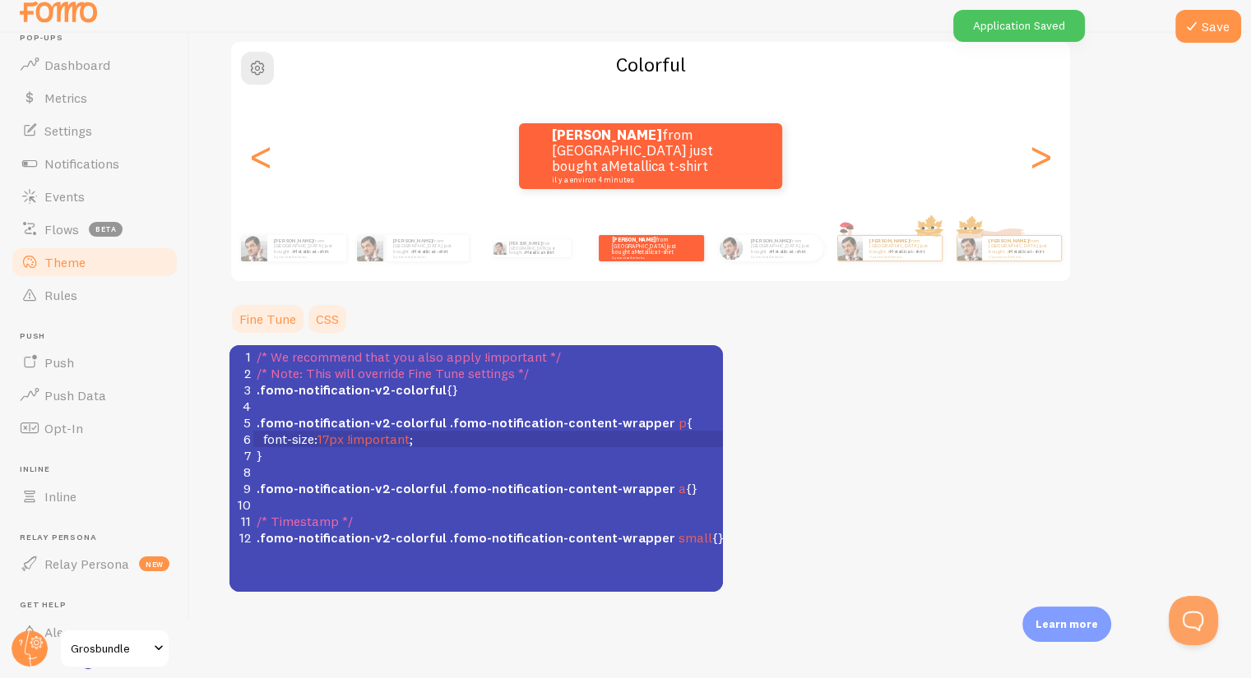
scroll to position [128, 0]
click at [280, 326] on link "Fine Tune" at bounding box center [267, 319] width 76 height 33
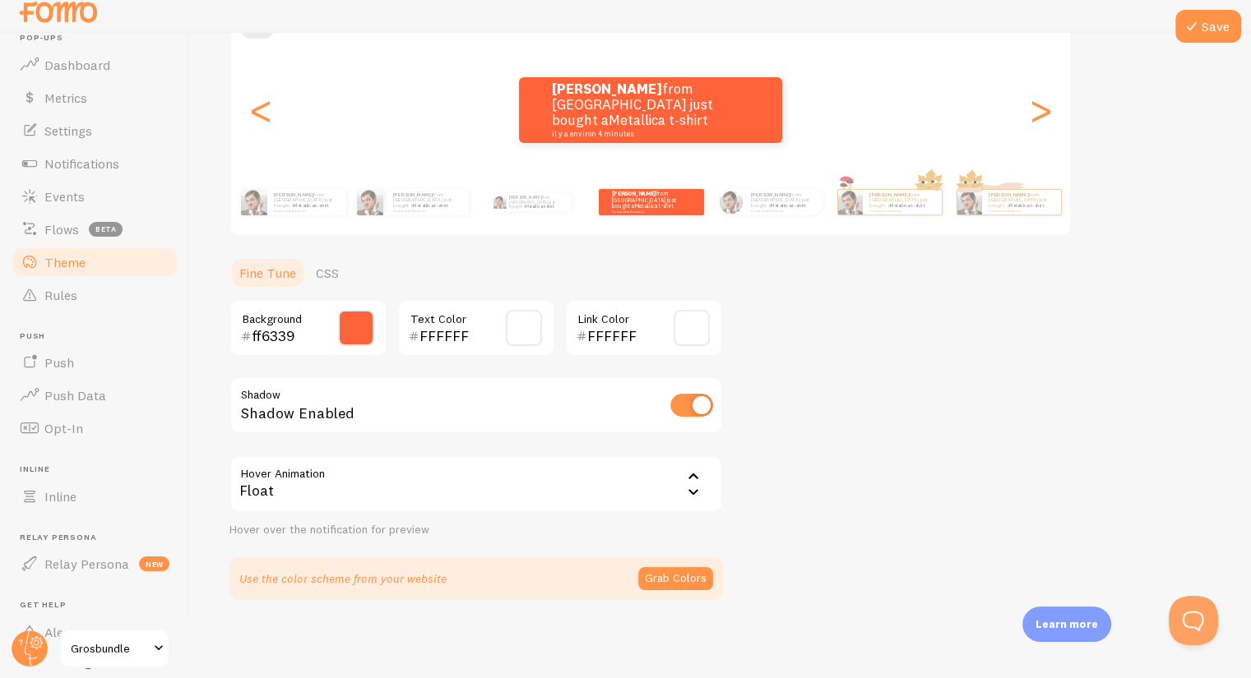
scroll to position [195, 0]
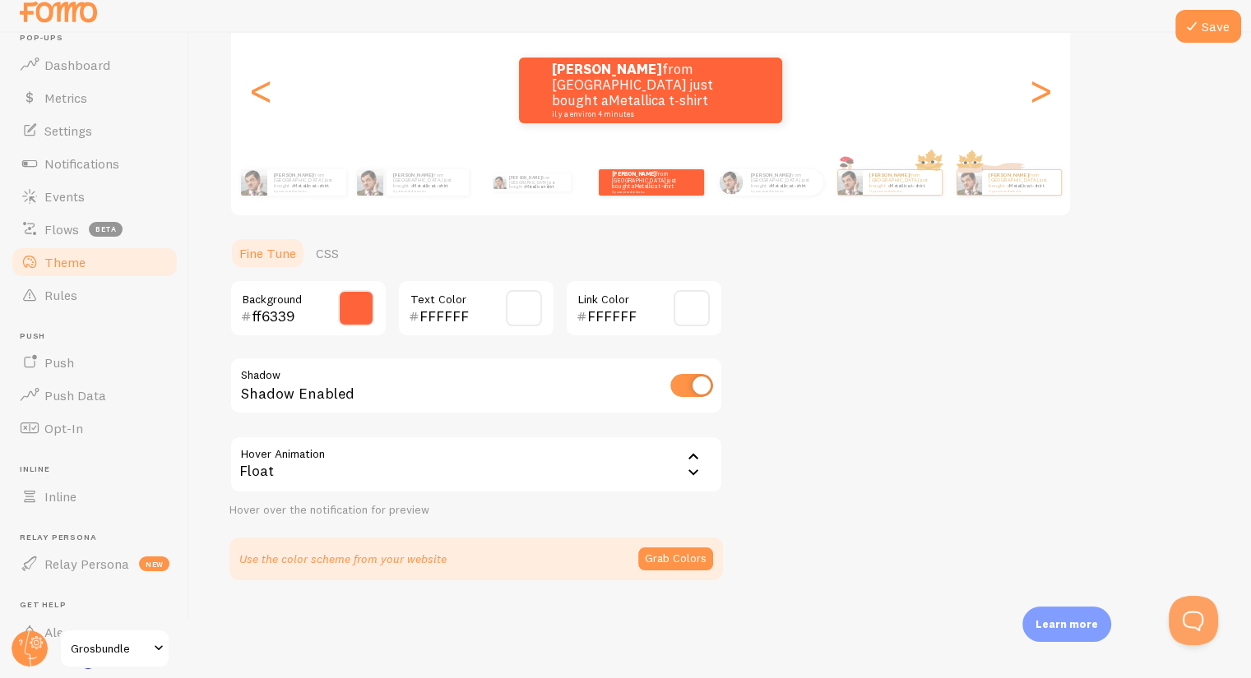
click at [306, 474] on div "Float" at bounding box center [475, 465] width 493 height 58
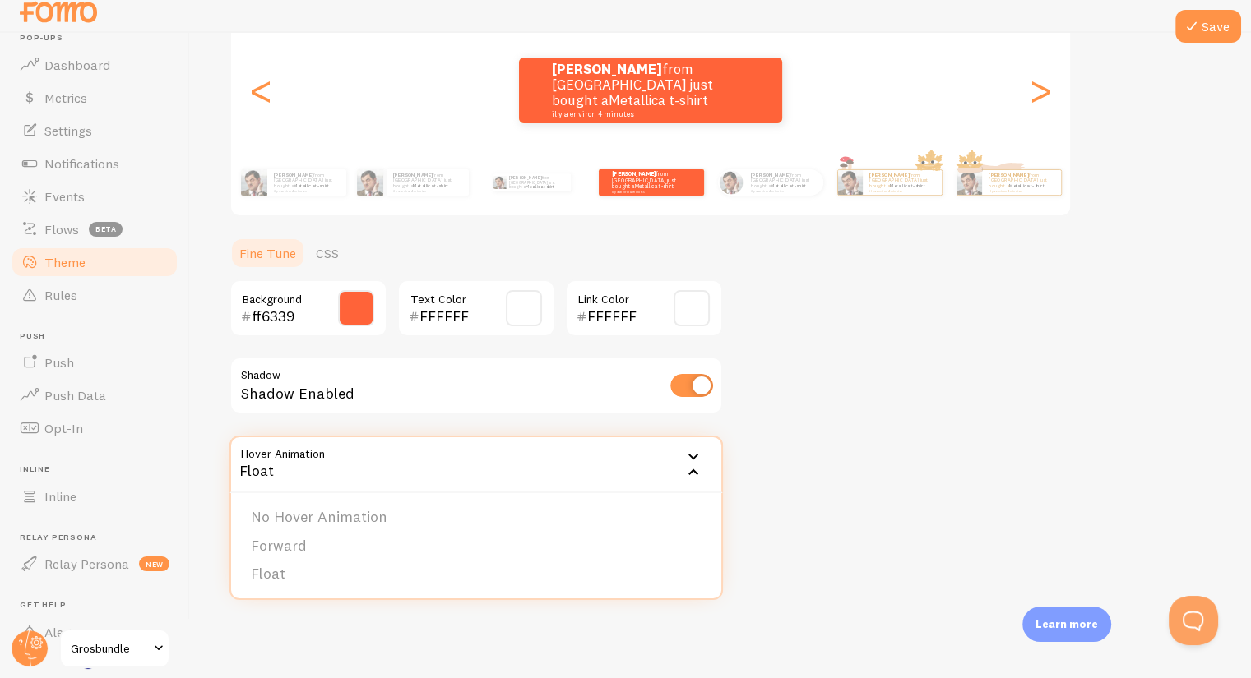
click at [961, 360] on div "Theme Choose a theme for your notifications Colorful [PERSON_NAME] from [GEOGRA…" at bounding box center [720, 228] width 982 height 703
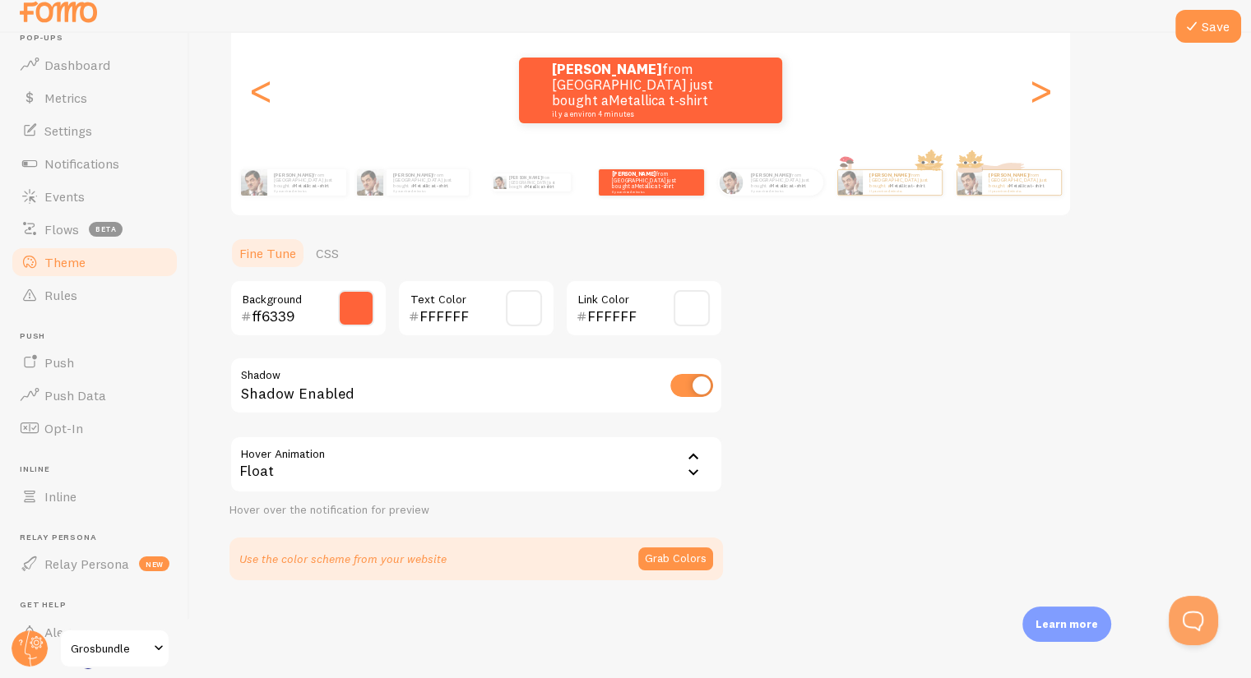
click at [534, 471] on div "Float" at bounding box center [475, 465] width 493 height 58
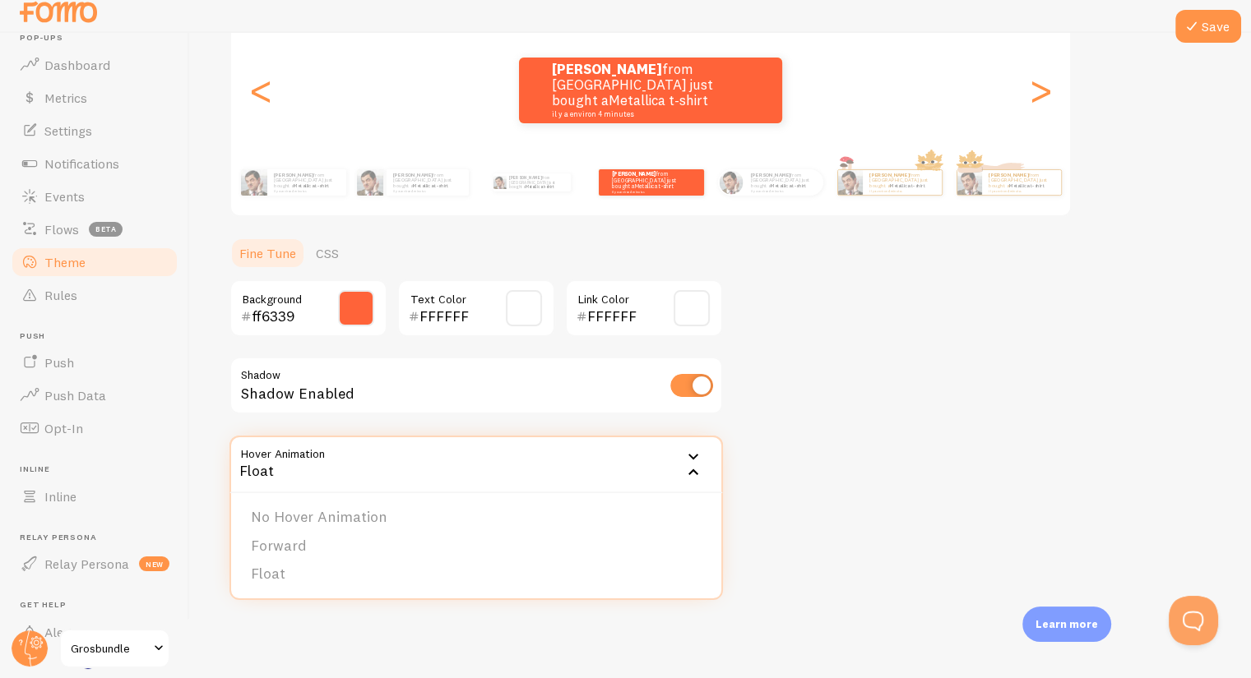
click at [919, 433] on div "Theme Choose a theme for your notifications Colorful [PERSON_NAME] from [GEOGRA…" at bounding box center [720, 228] width 982 height 703
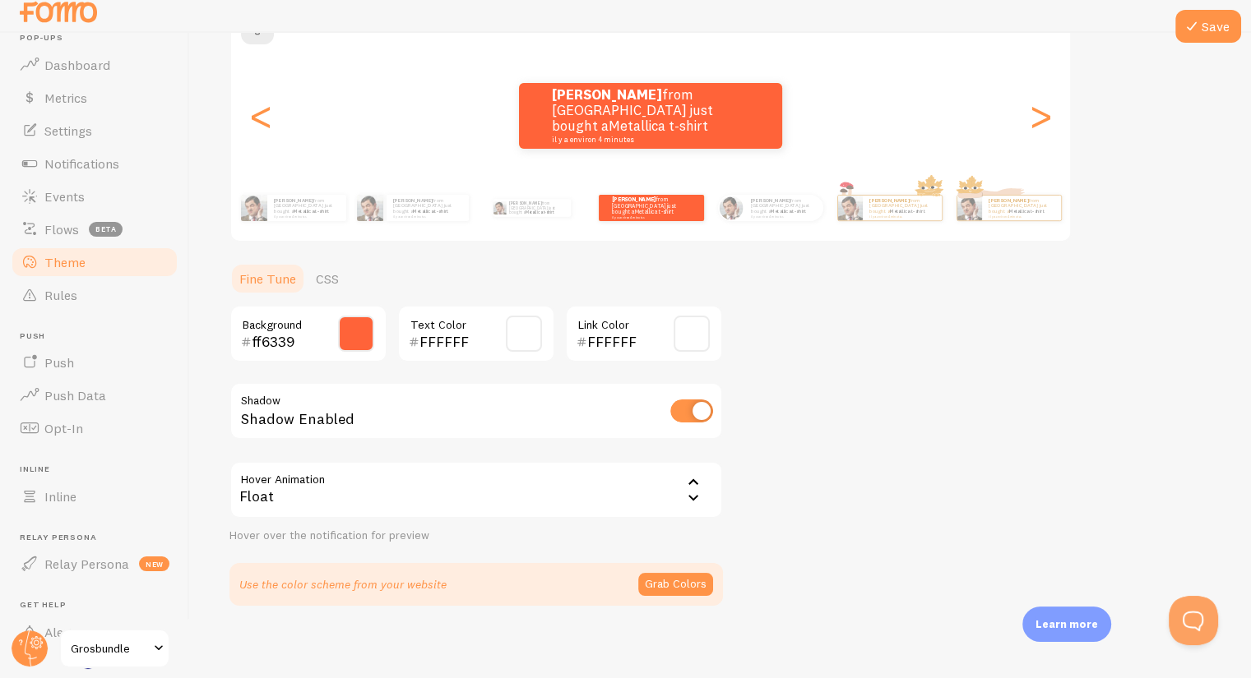
scroll to position [169, 0]
click at [299, 343] on input "ff6339" at bounding box center [285, 343] width 67 height 20
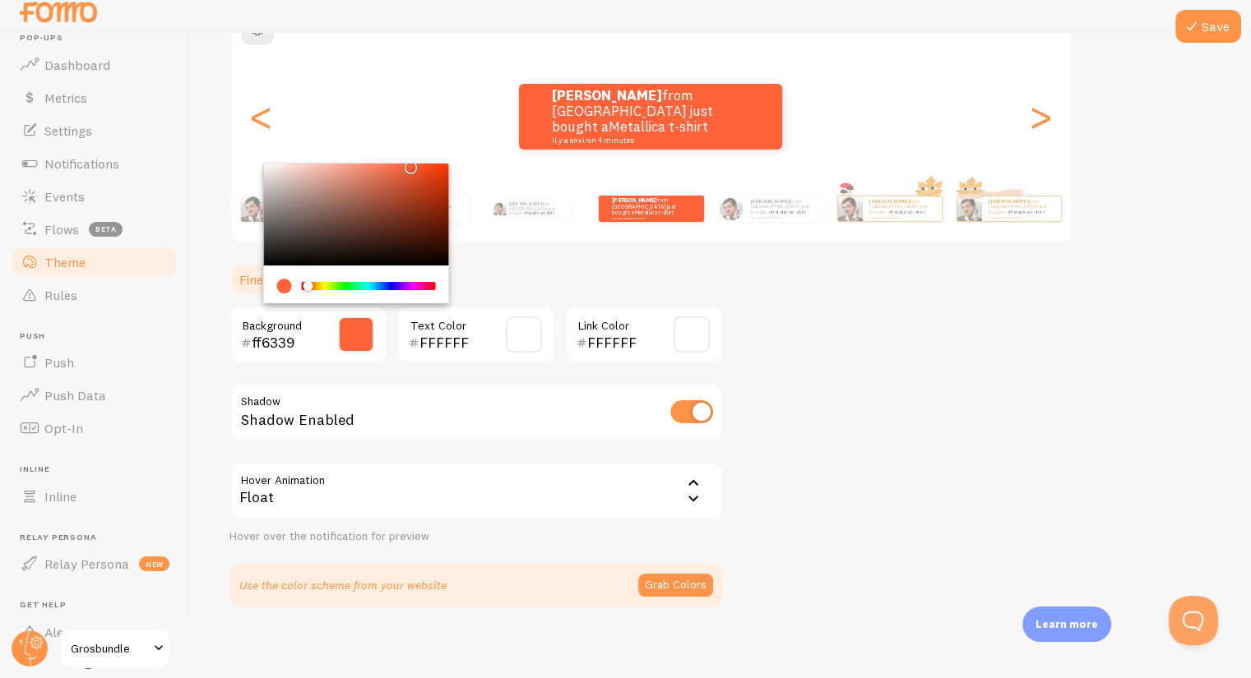
paste input "FF"
type input "FF6339"
click at [845, 312] on div "Theme Choose a theme for your notifications Colorful [PERSON_NAME] from [GEOGRA…" at bounding box center [720, 255] width 982 height 703
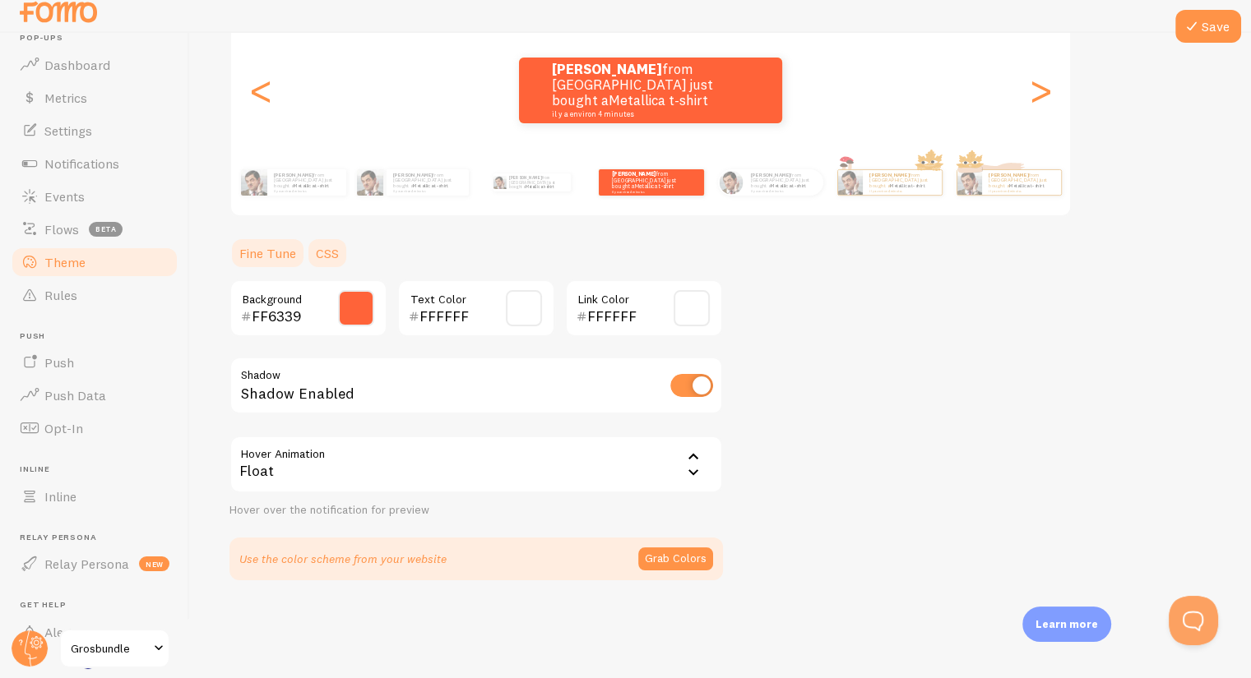
click at [324, 251] on link "CSS" at bounding box center [327, 253] width 43 height 33
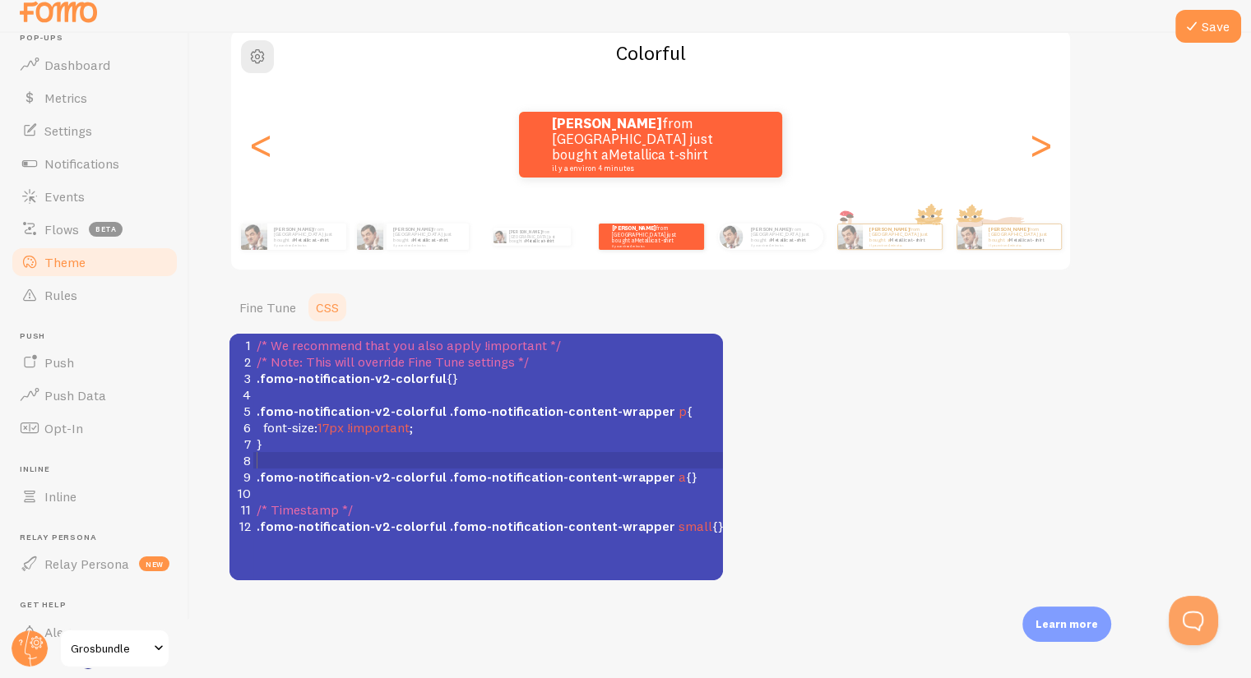
click at [406, 466] on pre "​" at bounding box center [494, 460] width 482 height 16
click at [429, 474] on span ".fomo-notification-v2-colorful" at bounding box center [352, 477] width 190 height 16
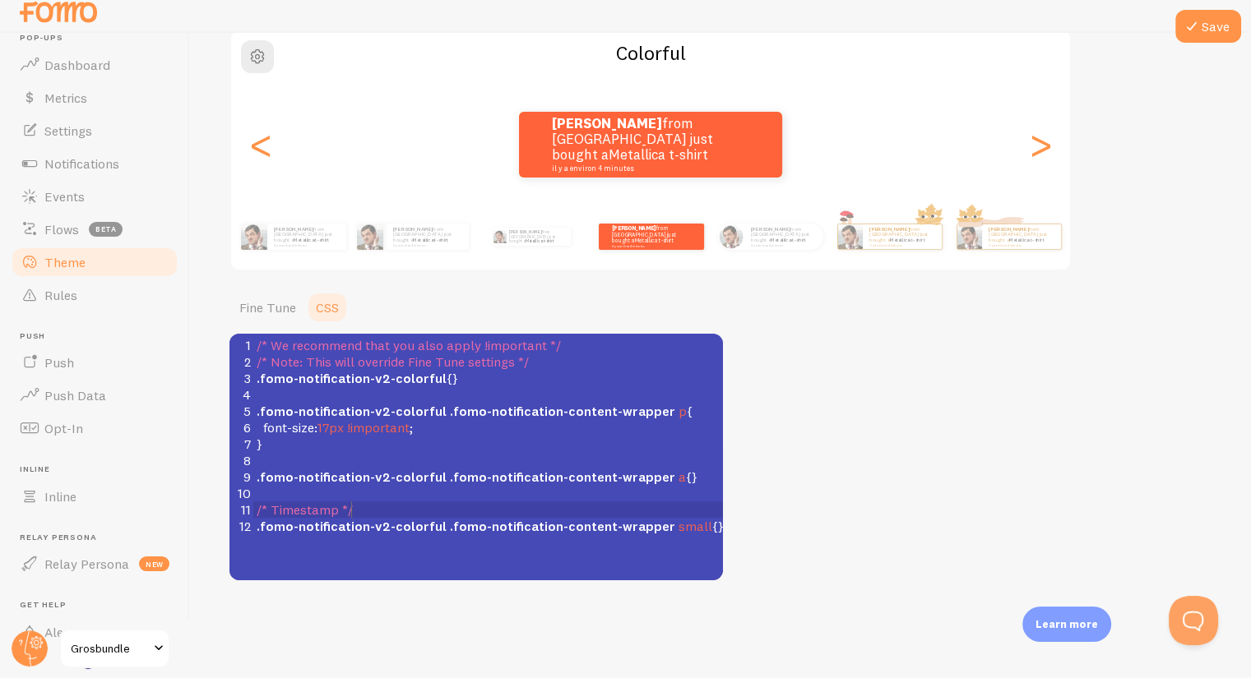
click at [460, 514] on pre "/* Timestamp */" at bounding box center [494, 510] width 482 height 16
click at [449, 377] on pre ".fomo-notification-v2-colorful {}" at bounding box center [494, 378] width 482 height 16
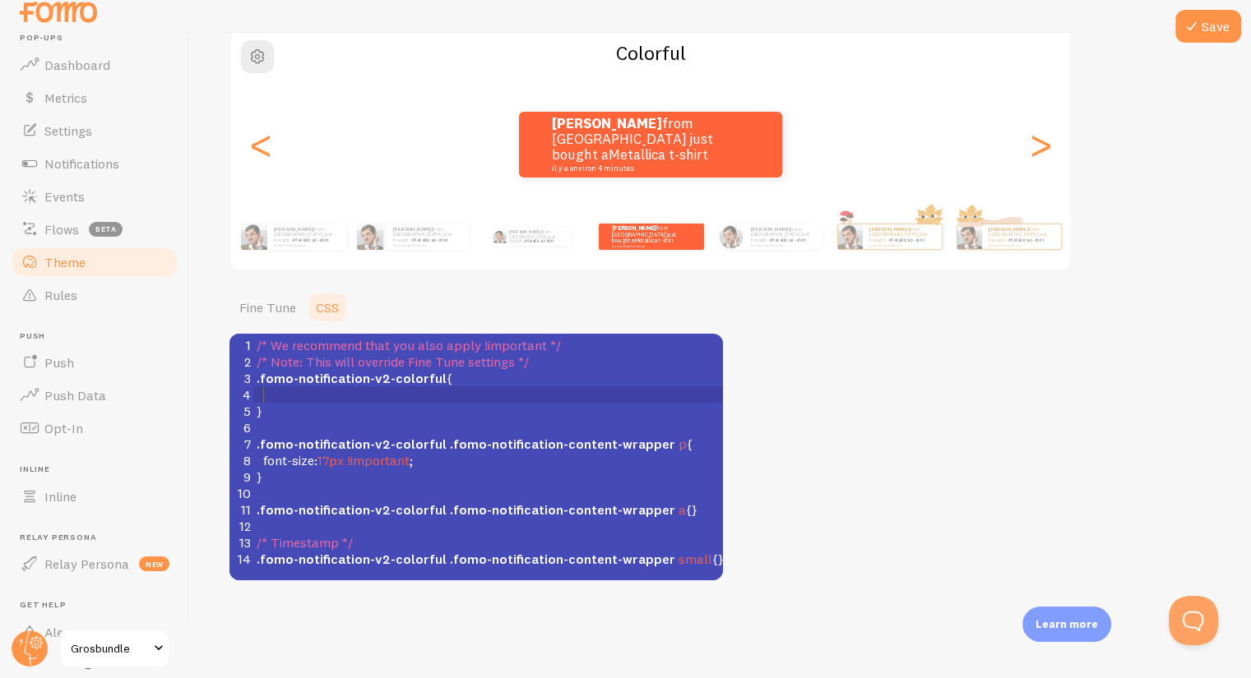
paste textarea "m"
click at [264, 391] on span "left" at bounding box center [273, 394] width 20 height 16
type textarea "margin-"
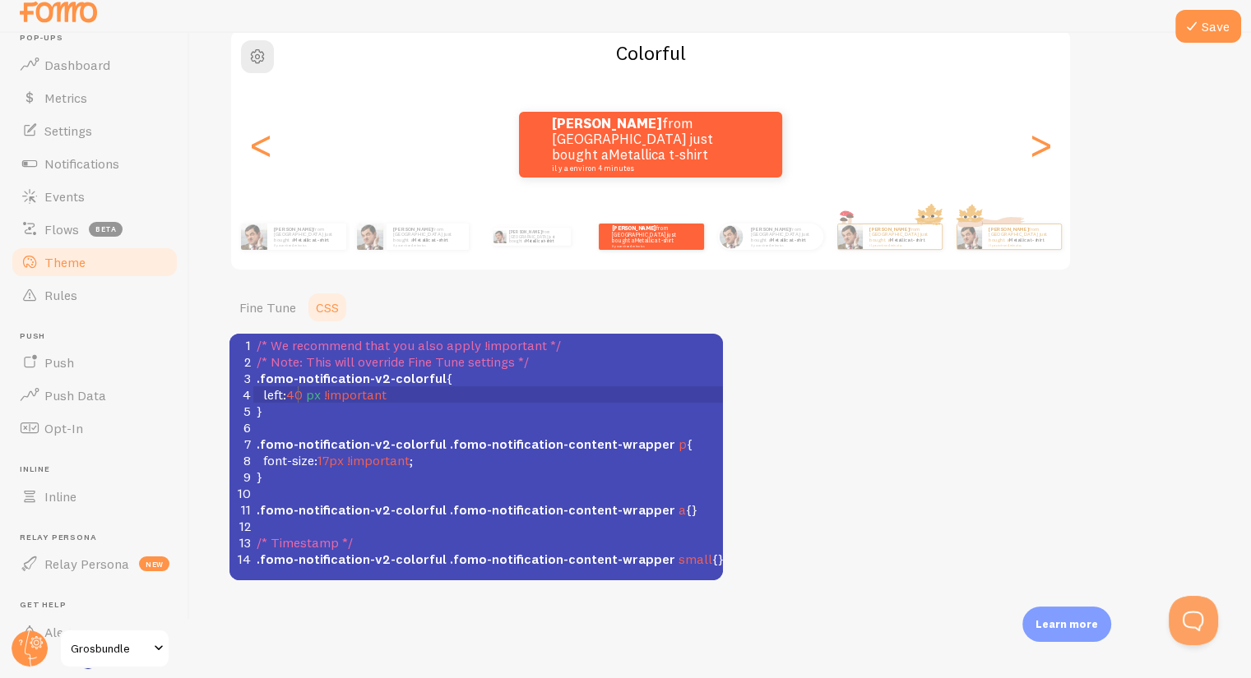
click at [294, 391] on span "40" at bounding box center [294, 394] width 16 height 16
click at [400, 396] on pre "left : 40px !important" at bounding box center [494, 394] width 482 height 16
click at [298, 395] on span "40px" at bounding box center [301, 394] width 31 height 16
click at [803, 382] on div "Theme Choose a theme for your notifications Colorful [PERSON_NAME] from [GEOGRA…" at bounding box center [720, 256] width 982 height 649
click at [1206, 18] on button "Save" at bounding box center [1208, 26] width 66 height 33
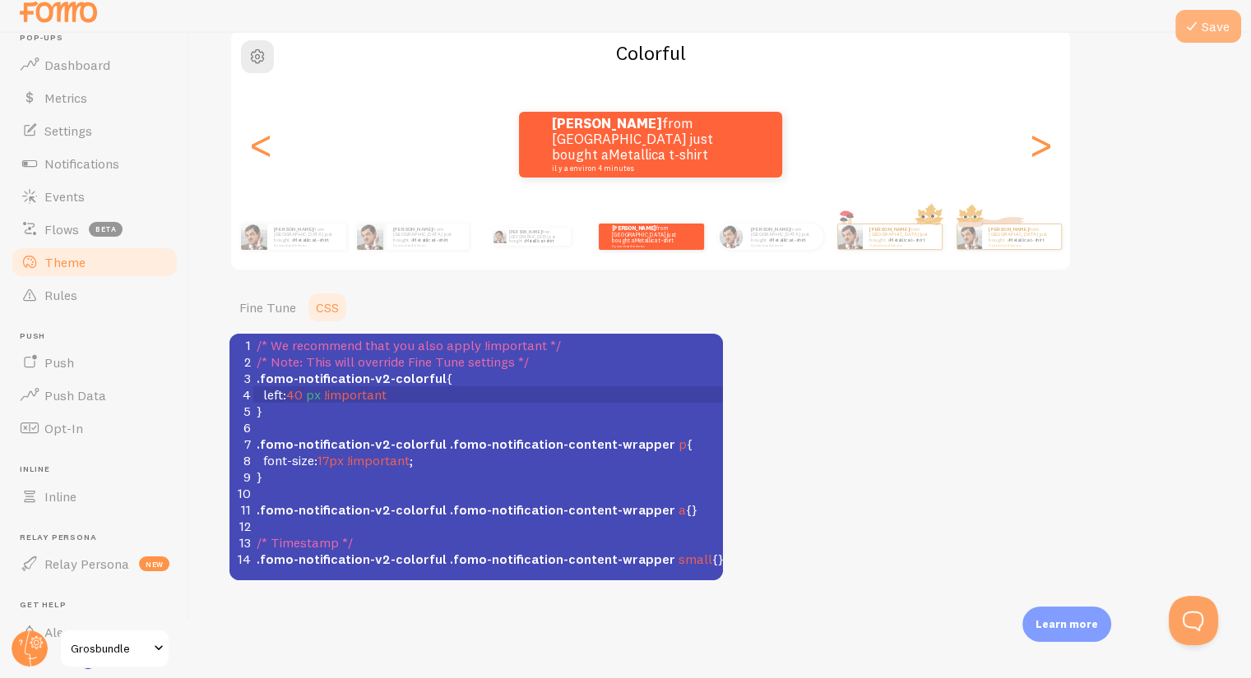
click at [1208, 21] on button "Save" at bounding box center [1208, 26] width 66 height 33
click at [268, 394] on span "left" at bounding box center [273, 394] width 20 height 16
type textarea "padi"
type textarea "ding-"
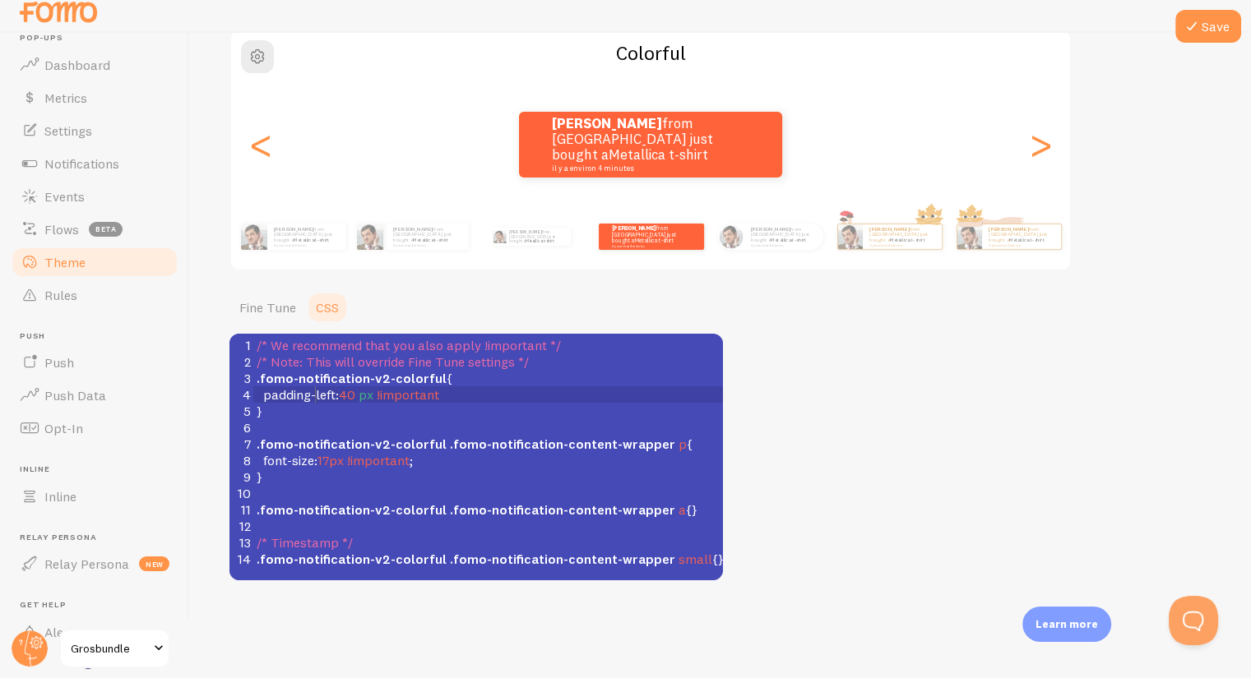
scroll to position [7, 28]
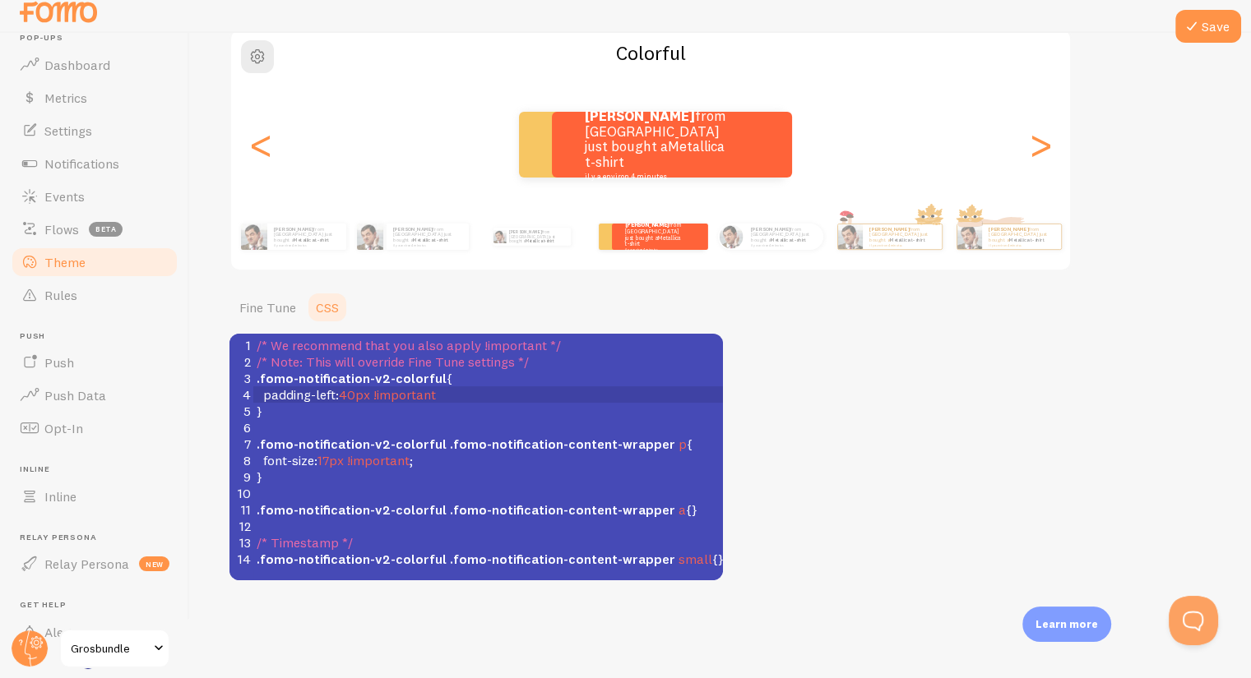
click at [806, 377] on div "Theme Choose a theme for your notifications Colorful [PERSON_NAME] from [GEOGRA…" at bounding box center [720, 256] width 982 height 649
click at [317, 392] on span "padding-left" at bounding box center [299, 394] width 72 height 16
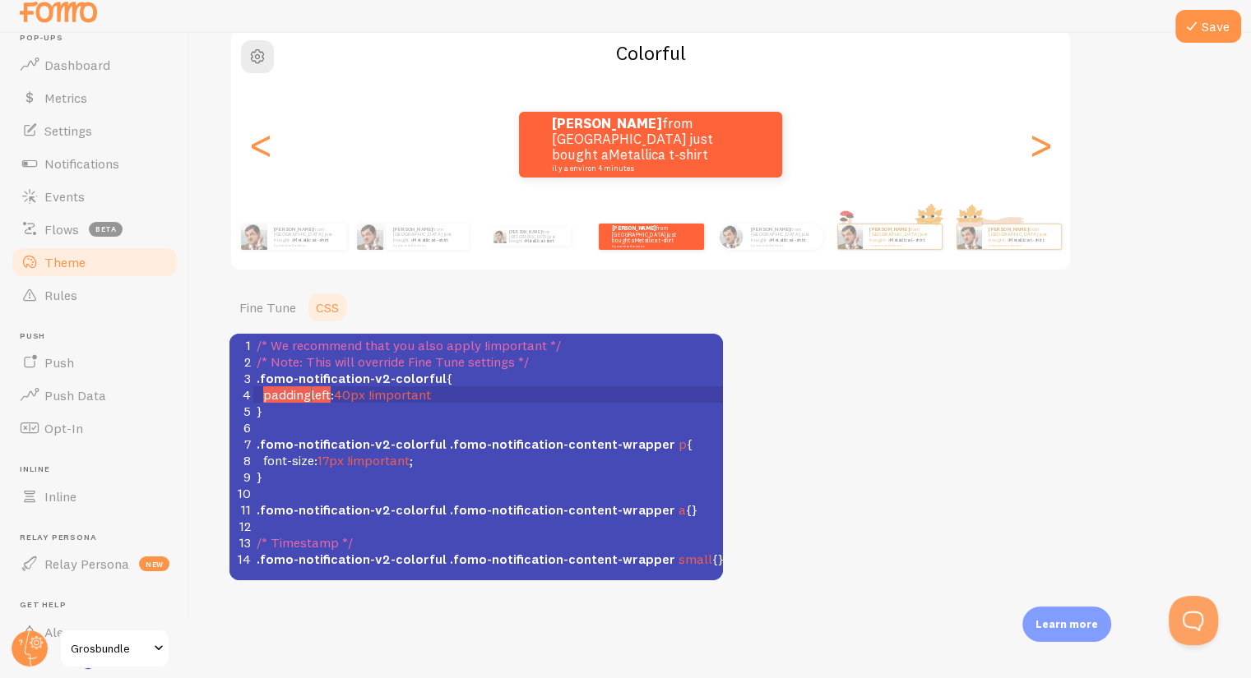
scroll to position [7, 46]
type textarea "padding-"
click at [942, 483] on div "Theme Choose a theme for your notifications Colorful [PERSON_NAME] from [GEOGRA…" at bounding box center [720, 256] width 982 height 649
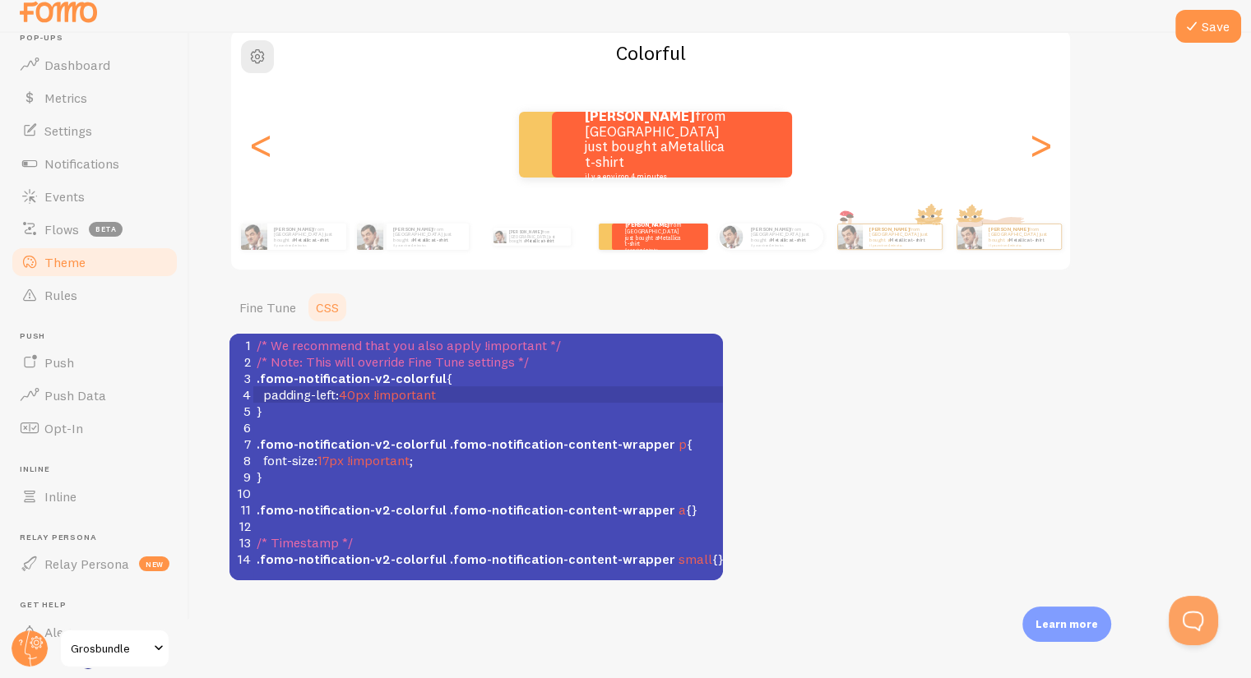
scroll to position [7, 50]
click at [1198, 36] on button "Save" at bounding box center [1208, 26] width 66 height 33
click at [278, 396] on span "padding-left" at bounding box center [299, 394] width 72 height 16
type textarea "colorful { padding"
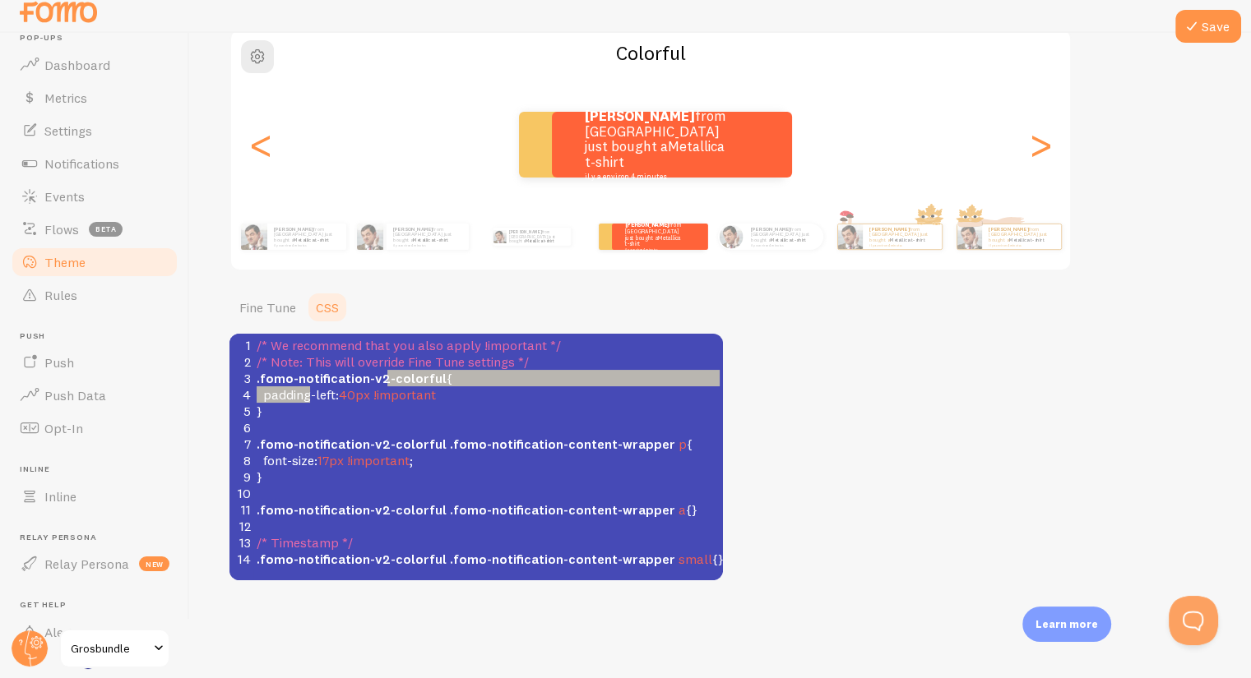
drag, startPoint x: 278, startPoint y: 396, endPoint x: 422, endPoint y: 381, distance: 144.8
click at [422, 381] on div "1 /* We recommend that you also apply !important */ 2 /* Note: This will overri…" at bounding box center [494, 452] width 482 height 230
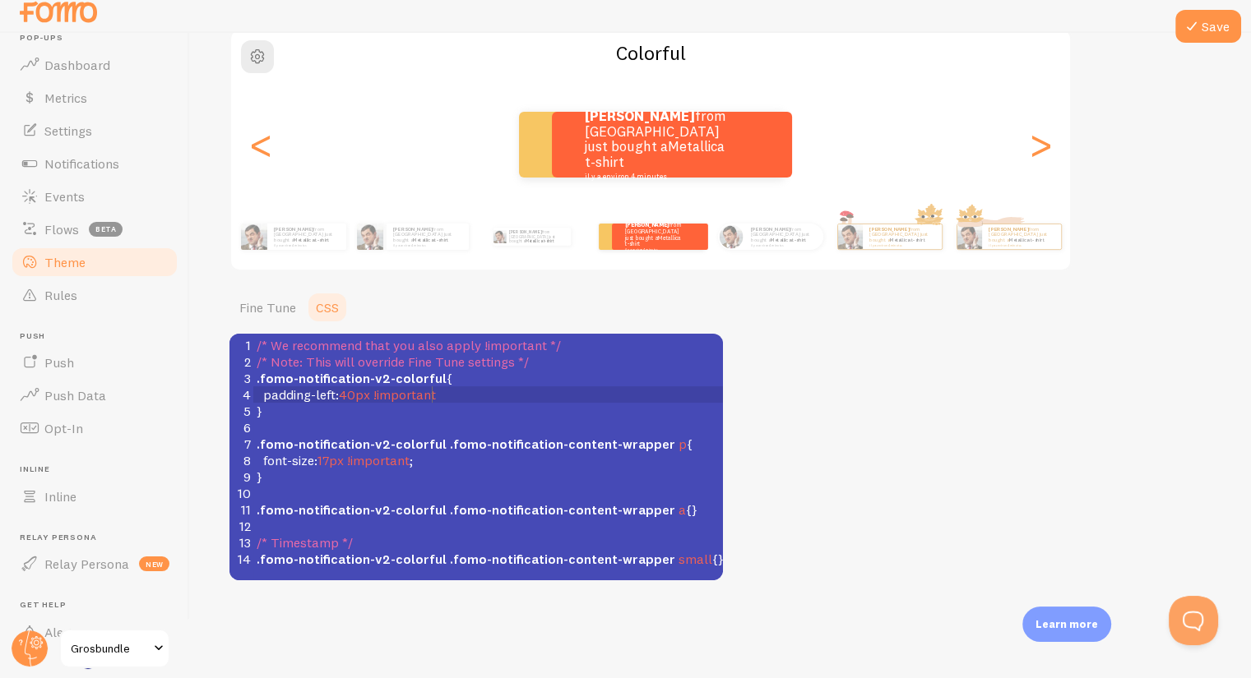
click at [428, 387] on span "!important" at bounding box center [404, 394] width 62 height 16
type textarea "padding-left: 40px !important"
drag, startPoint x: 428, startPoint y: 387, endPoint x: 296, endPoint y: 391, distance: 132.4
click at [296, 391] on span "padding-left : 40px !important" at bounding box center [346, 394] width 179 height 16
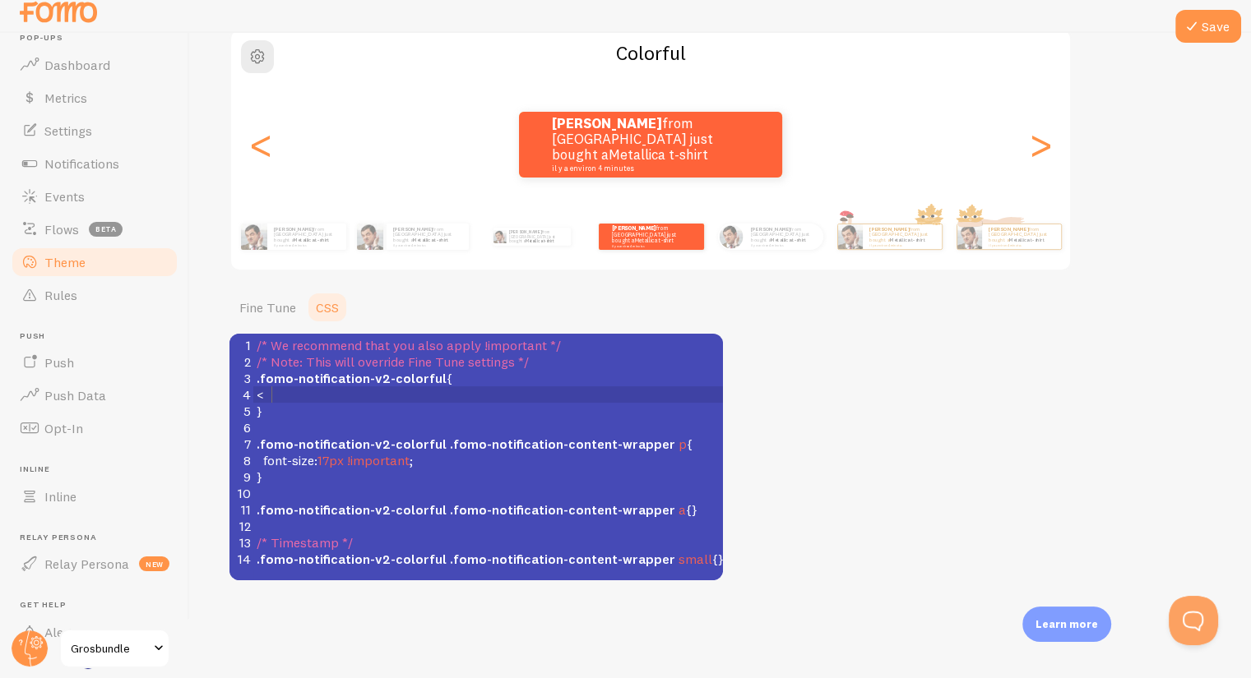
type textarea "<<"
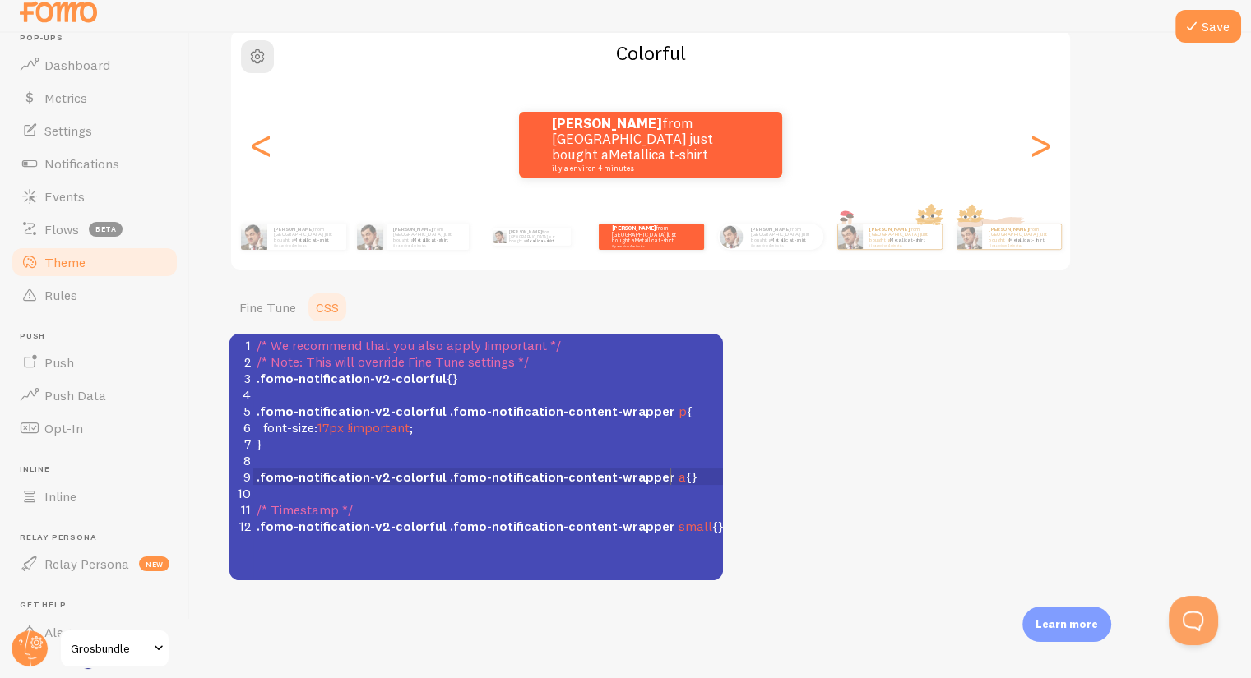
click at [669, 476] on span ".fomo-notification-v2-colorful .fomo-notification-content-wrapper a {}" at bounding box center [477, 477] width 441 height 16
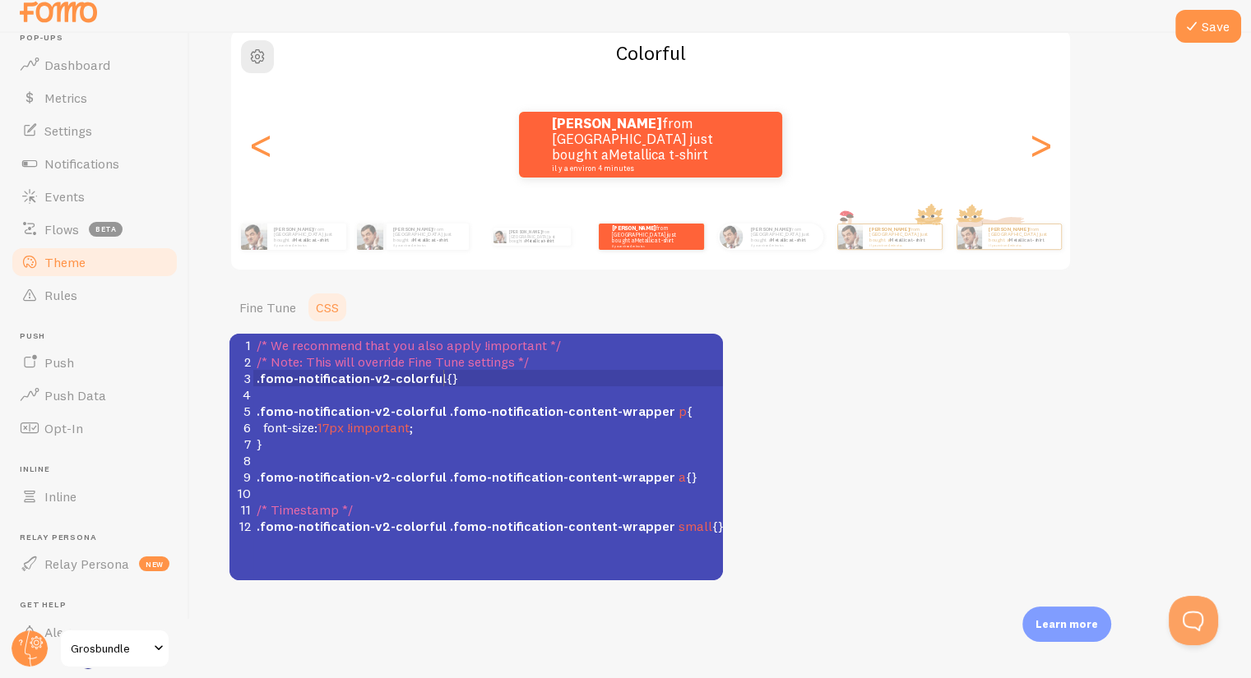
click at [443, 377] on span ".fomo-notification-v2-colorful {}" at bounding box center [357, 378] width 201 height 16
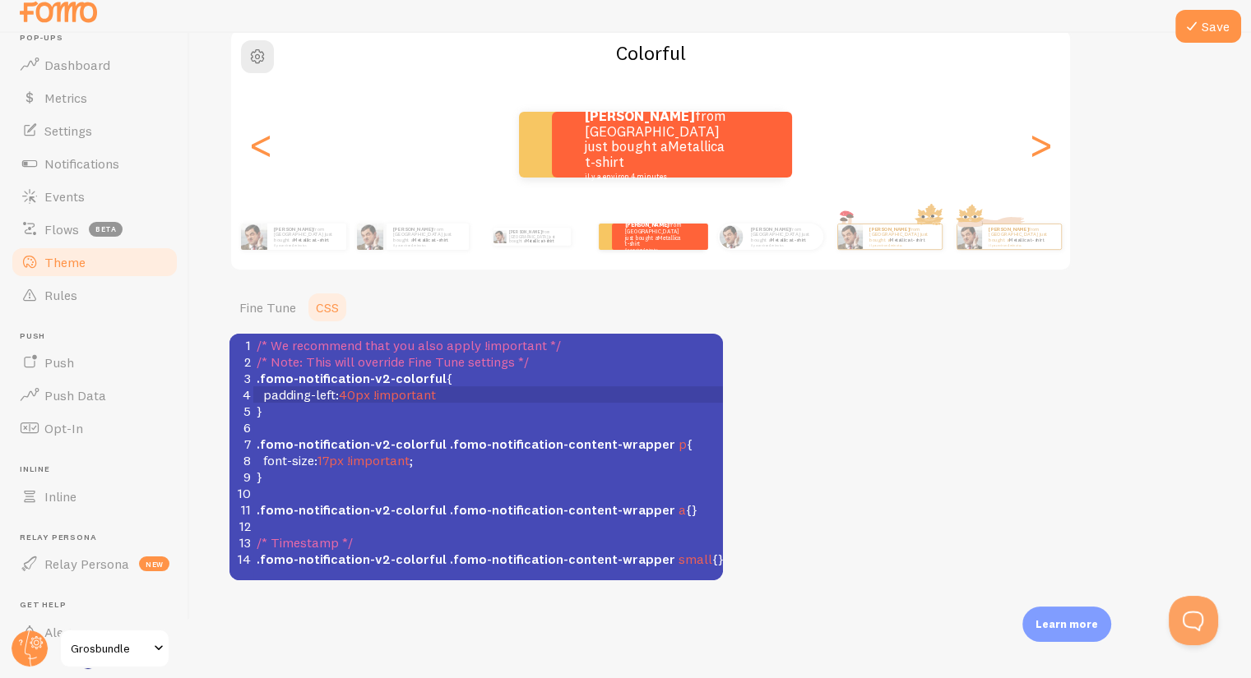
click at [283, 400] on span "padding-left" at bounding box center [299, 394] width 72 height 16
type textarea ";"
click at [292, 392] on span "padding-left" at bounding box center [299, 394] width 72 height 16
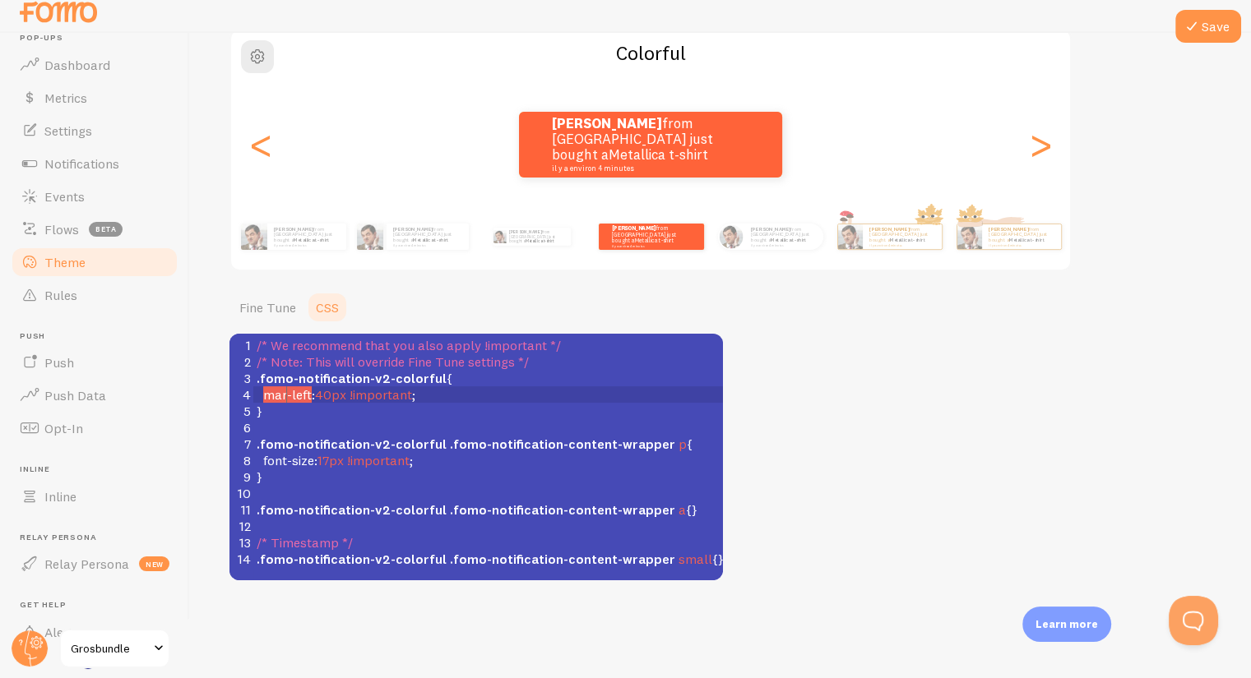
type textarea "margin"
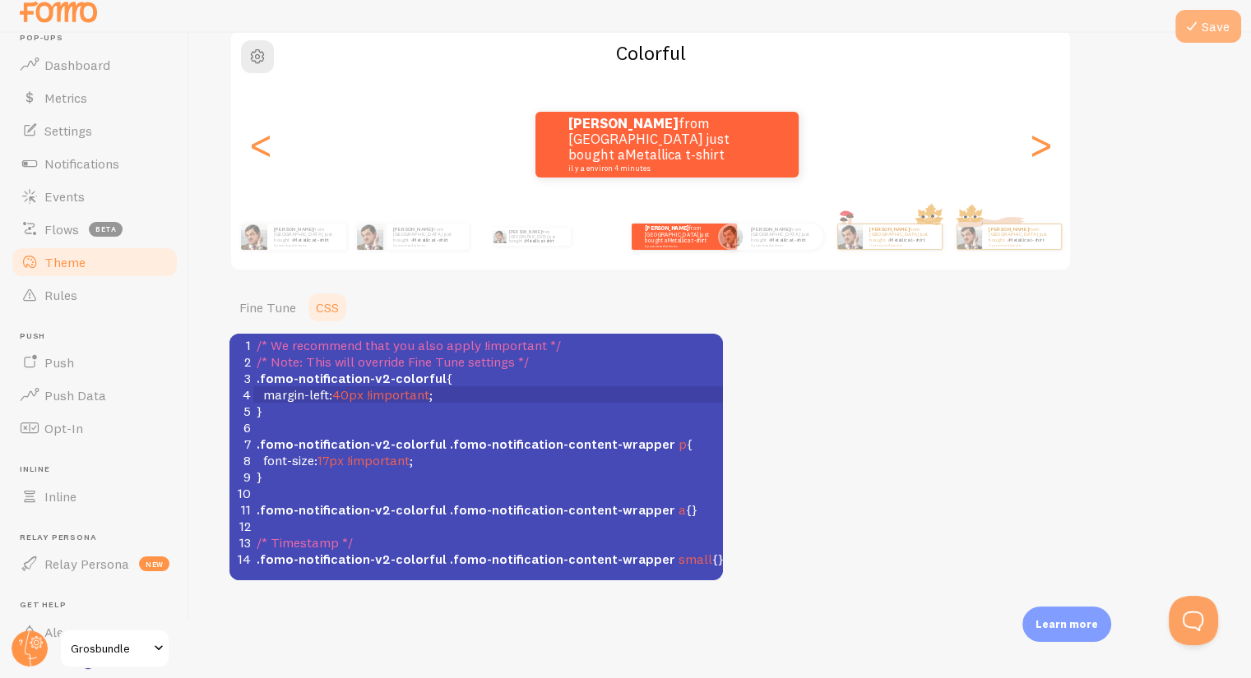
type textarea "n"
click at [1189, 31] on icon at bounding box center [1192, 26] width 20 height 20
click at [338, 386] on span "40px" at bounding box center [347, 394] width 31 height 16
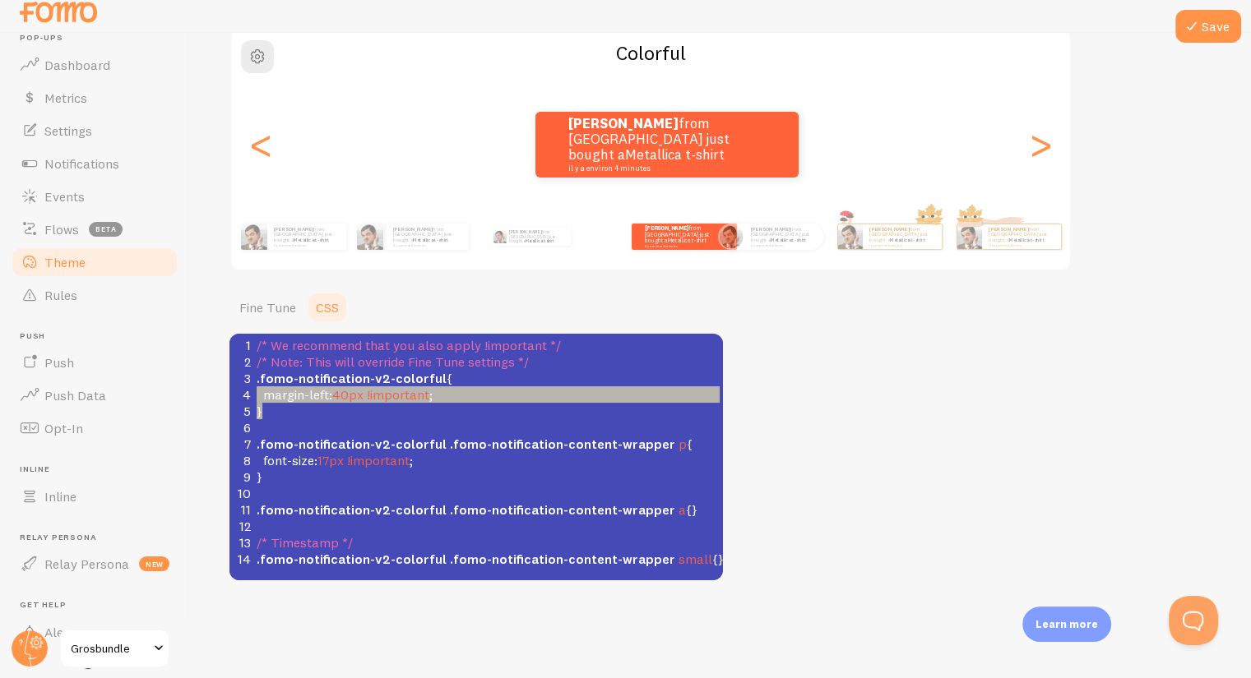
type textarea ".fomo-notification-v2-colorful { margin-left: 40px !important; }"
drag, startPoint x: 288, startPoint y: 410, endPoint x: 248, endPoint y: 377, distance: 50.9
click at [253, 377] on div "1 /* We recommend that you also apply !important */ 2 /* Note: This will overri…" at bounding box center [494, 452] width 482 height 230
click at [282, 413] on pre "}" at bounding box center [494, 411] width 482 height 16
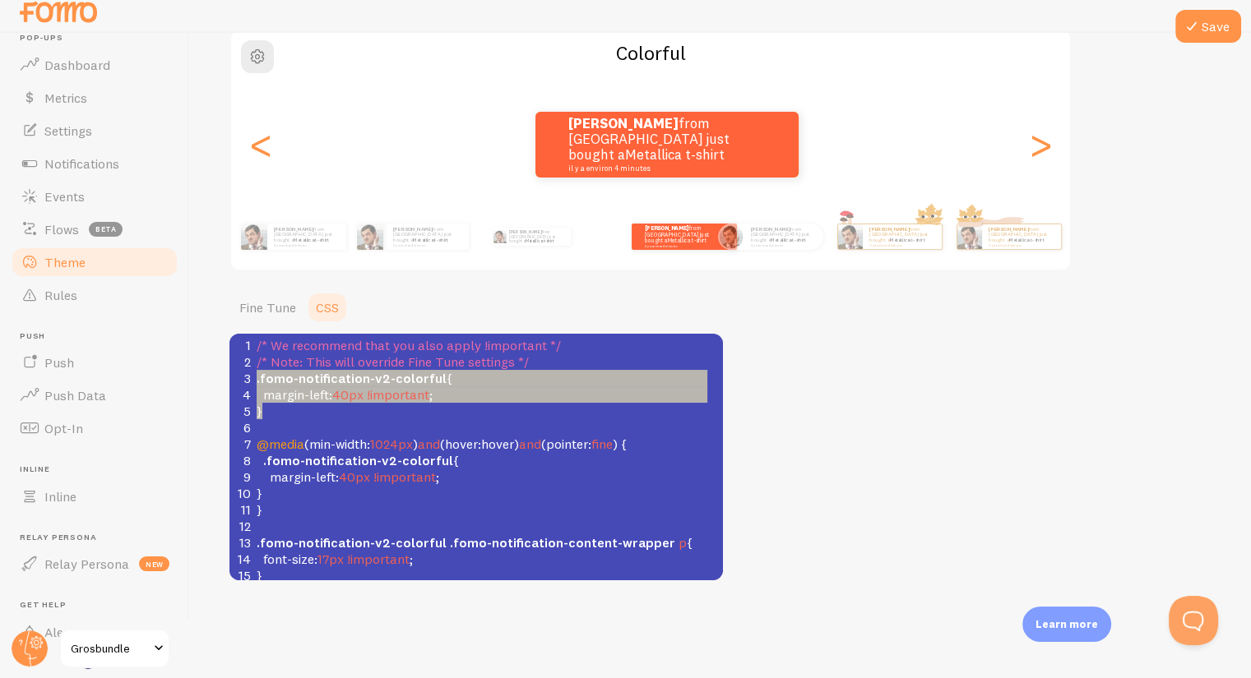
drag, startPoint x: 275, startPoint y: 416, endPoint x: 253, endPoint y: 377, distance: 44.2
click at [253, 377] on div "1 /* We recommend that you also apply !important */ 2 /* Note: This will overri…" at bounding box center [488, 501] width 470 height 329
type textarea "<"
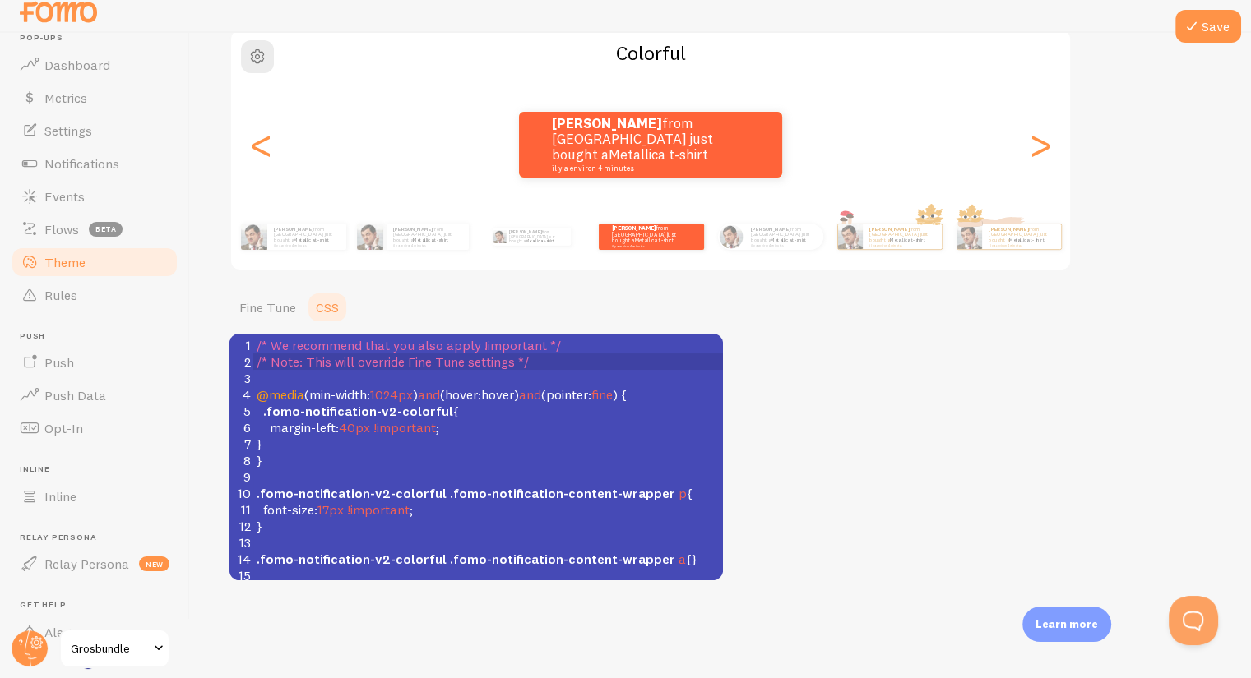
click at [817, 488] on div "Theme Choose a theme for your notifications Colorful [PERSON_NAME] from [GEOGRA…" at bounding box center [720, 256] width 982 height 649
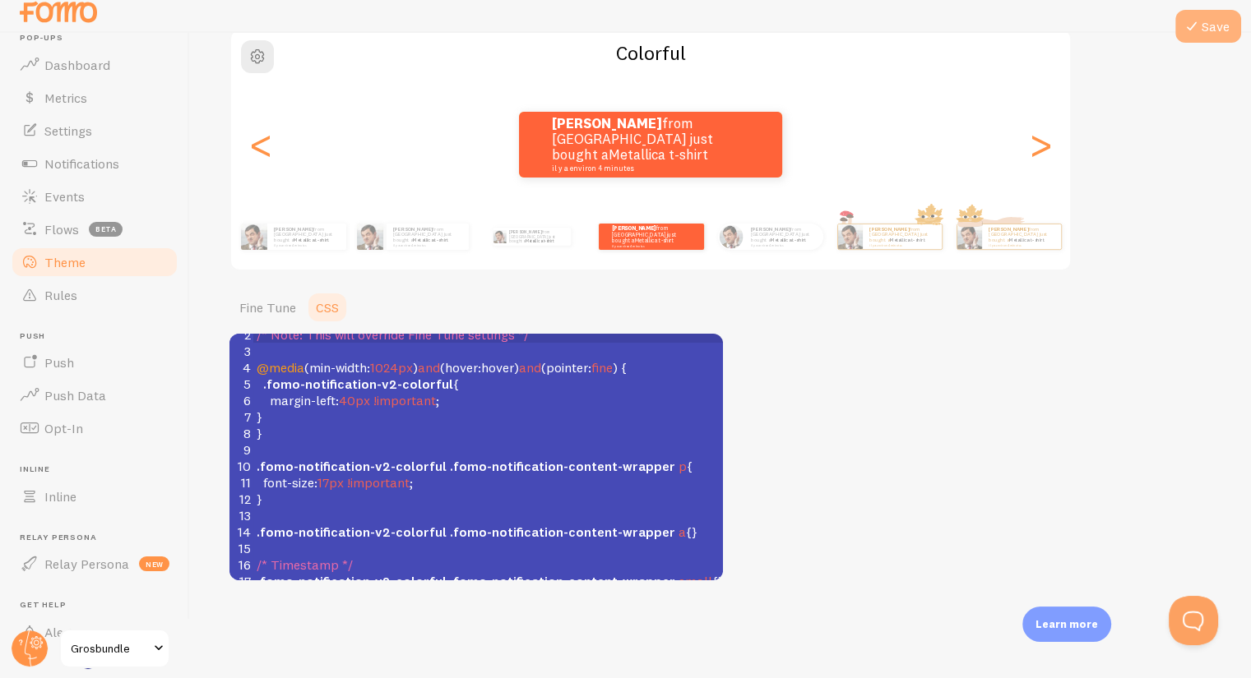
click at [1214, 23] on button "Save" at bounding box center [1208, 26] width 66 height 33
click at [1205, 21] on button "Save" at bounding box center [1208, 26] width 66 height 33
click at [355, 392] on span "40px" at bounding box center [354, 400] width 31 height 16
type textarea "5"
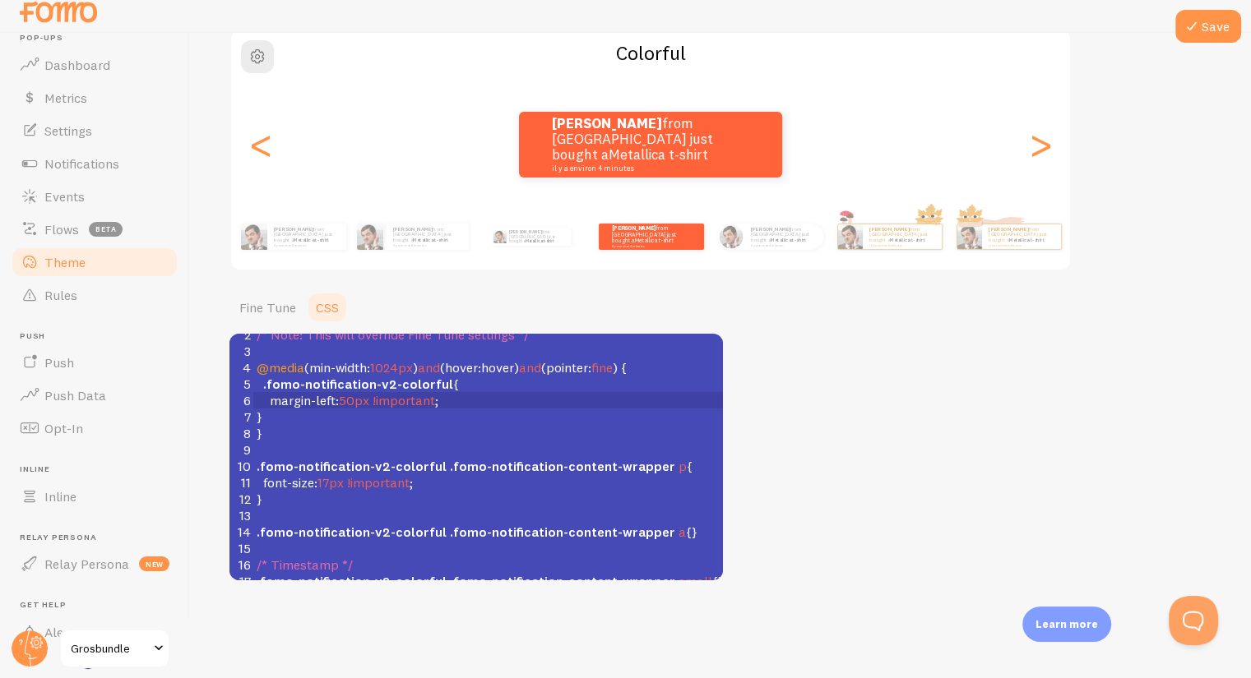
click at [909, 363] on div "Theme Choose a theme for your notifications Colorful [PERSON_NAME] from [GEOGRA…" at bounding box center [720, 256] width 982 height 649
click at [1191, 32] on icon at bounding box center [1192, 26] width 20 height 20
click at [456, 425] on pre "}" at bounding box center [488, 433] width 470 height 16
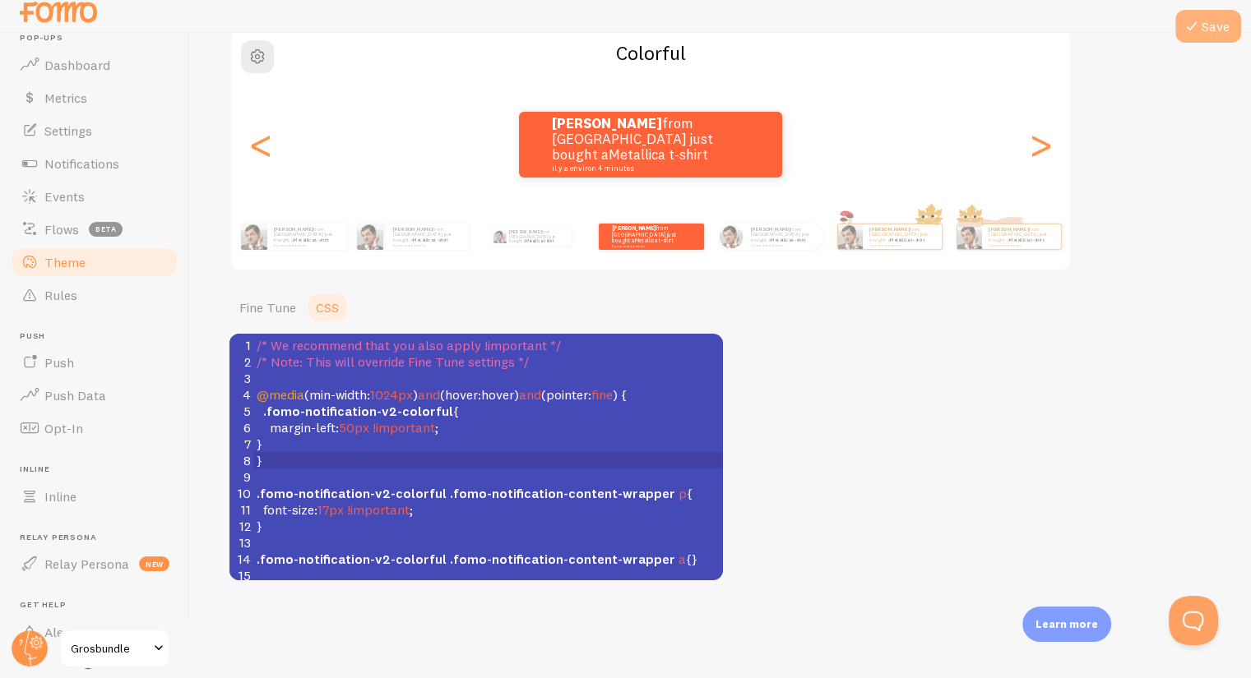
click at [1207, 20] on button "Save" at bounding box center [1208, 26] width 66 height 33
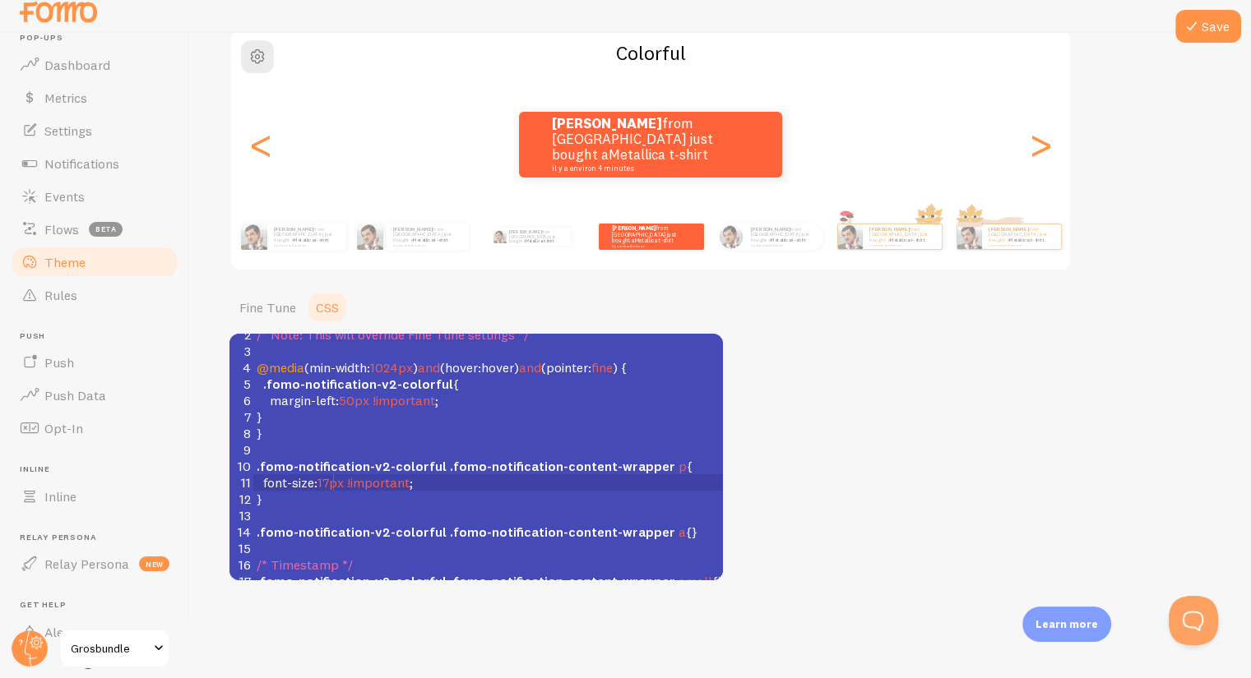
click at [333, 474] on span "17px" at bounding box center [330, 482] width 26 height 16
type textarea "6"
click at [1210, 20] on button "Save" at bounding box center [1208, 26] width 66 height 33
click at [72, 162] on span "Notifications" at bounding box center [81, 163] width 75 height 16
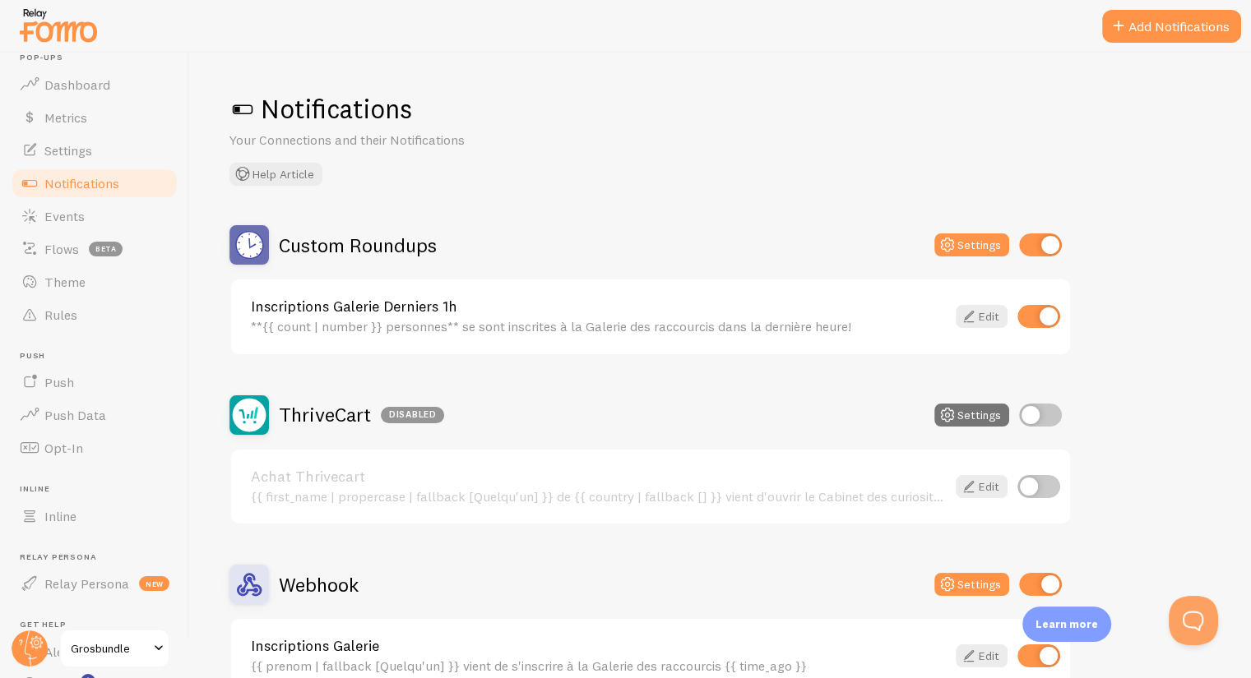
scroll to position [95, 0]
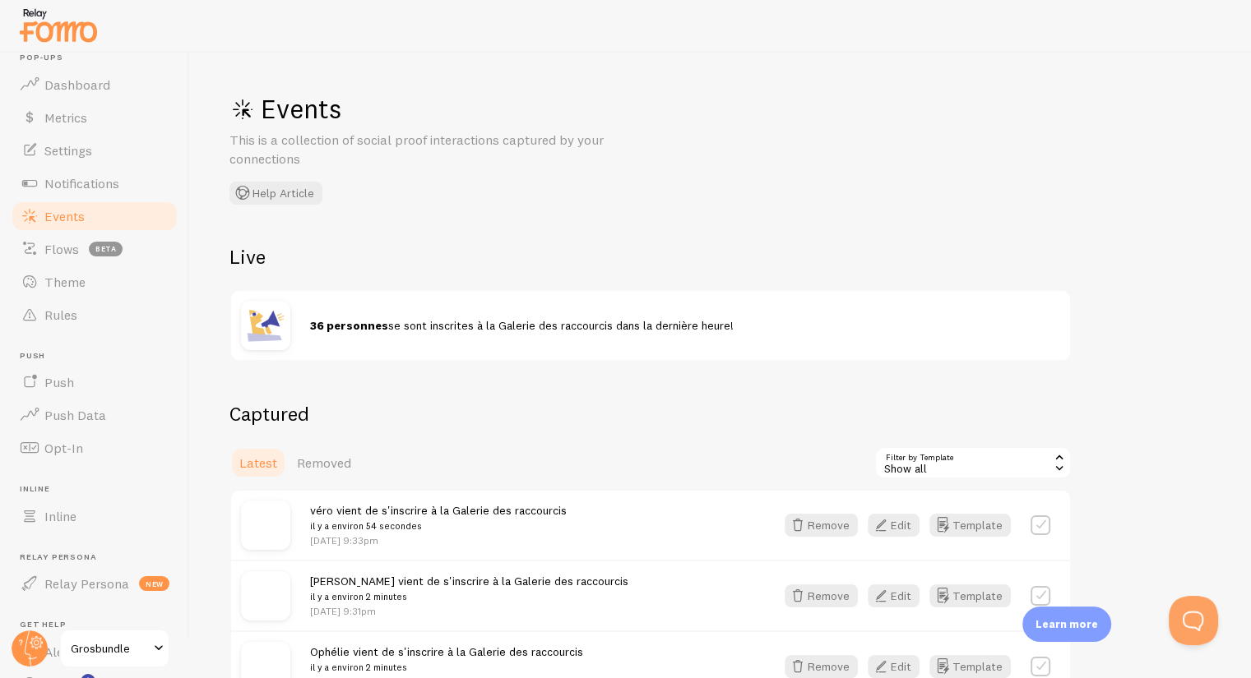
click at [641, 180] on div "Events This is a collection of social proof interactions captured by your conne…" at bounding box center [475, 148] width 493 height 113
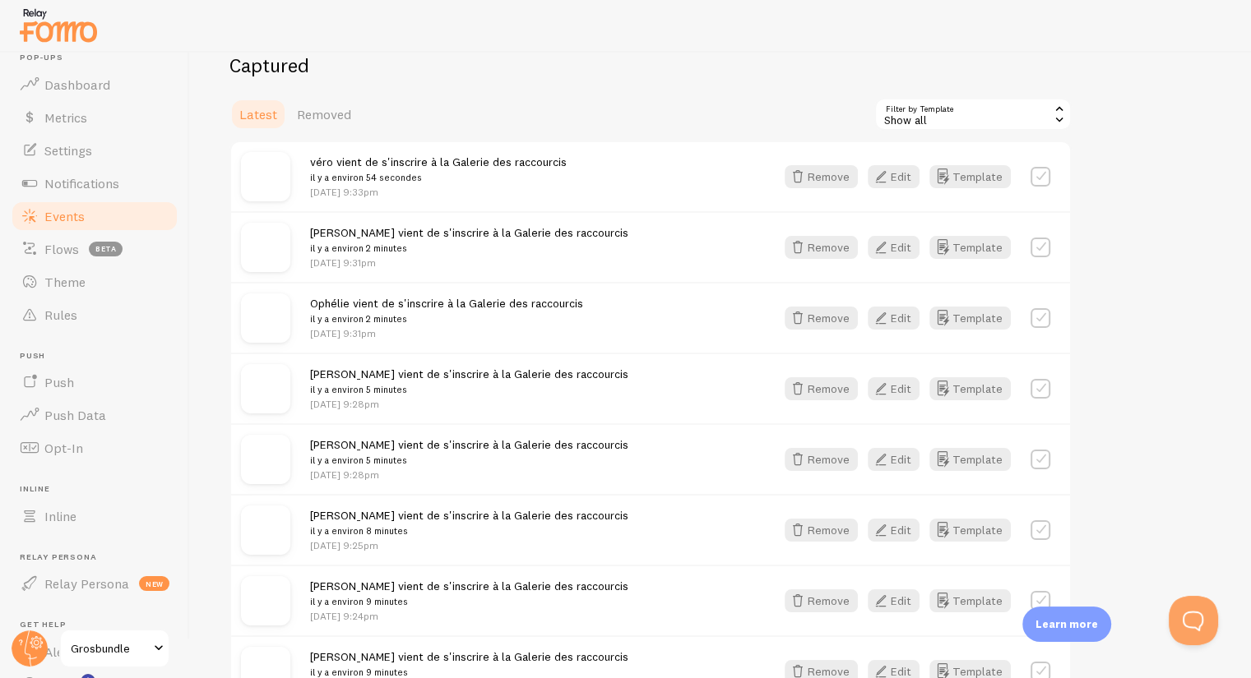
scroll to position [326, 0]
